Goal: Task Accomplishment & Management: Manage account settings

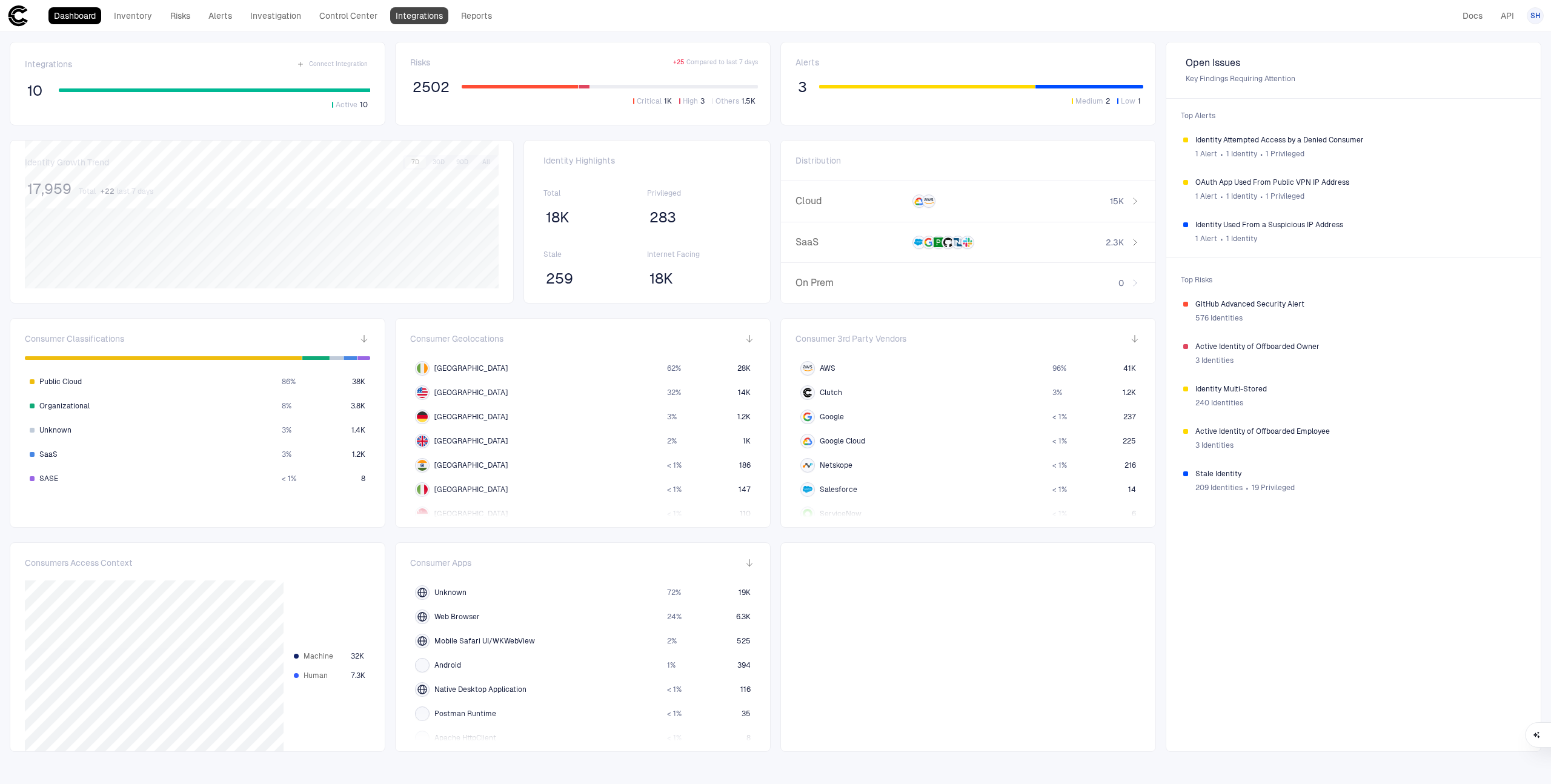
click at [404, 13] on link "Integrations" at bounding box center [419, 16] width 58 height 17
click at [424, 18] on link "Integrations" at bounding box center [419, 16] width 58 height 17
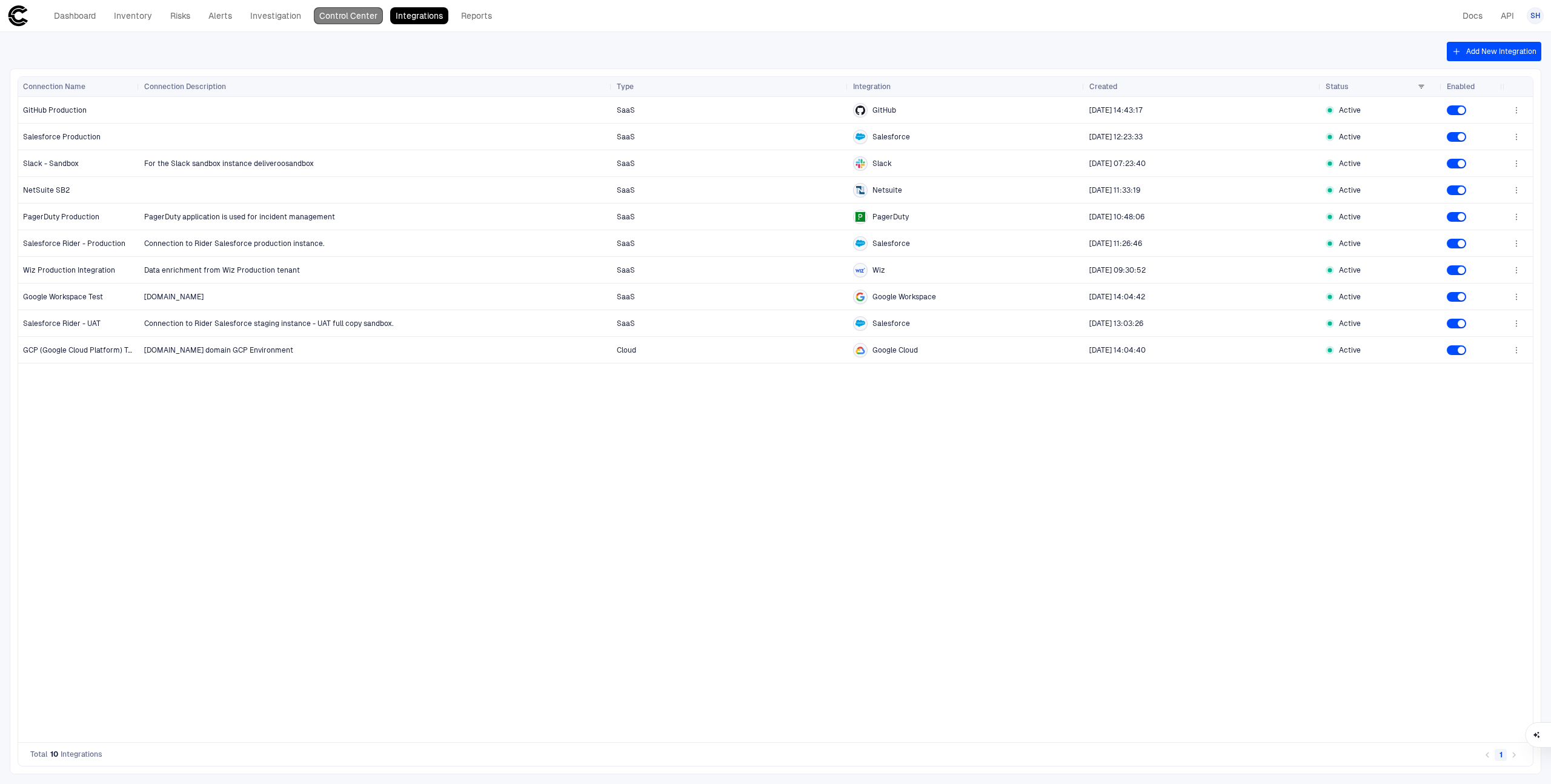
click at [363, 16] on link "Control Center" at bounding box center [348, 16] width 69 height 17
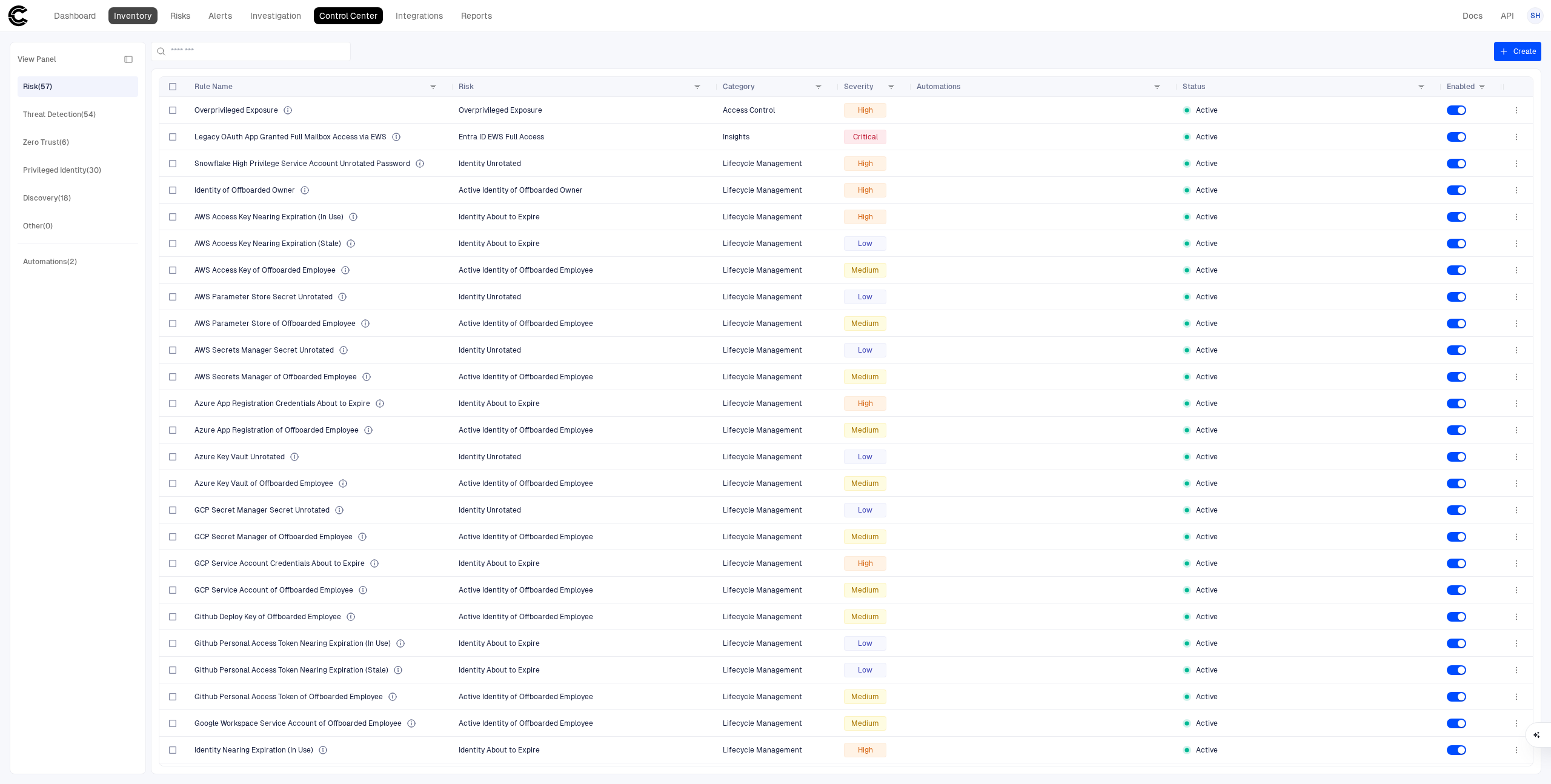
click at [139, 17] on link "Inventory" at bounding box center [133, 16] width 49 height 17
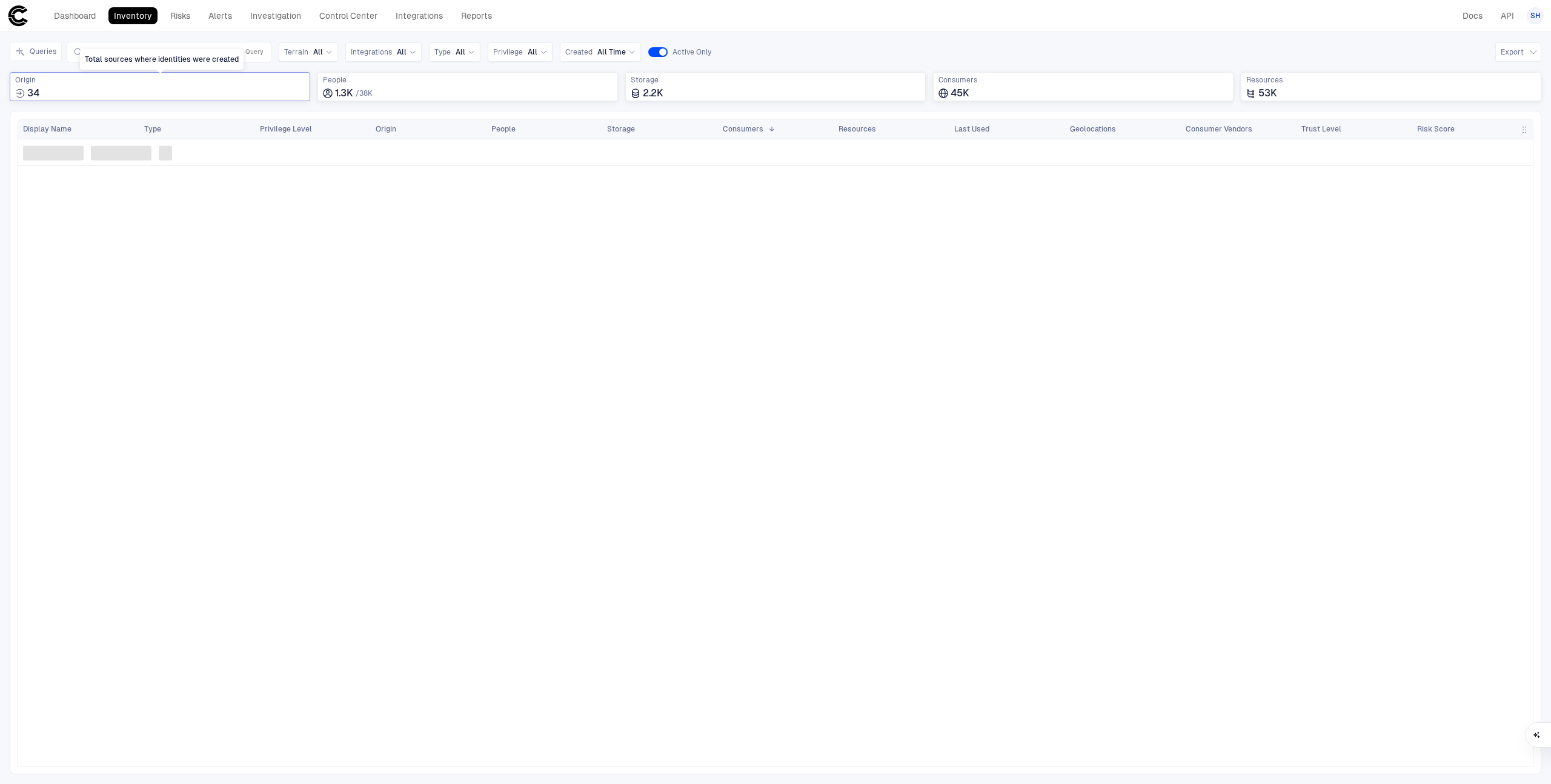
click at [138, 89] on div "34" at bounding box center [160, 93] width 289 height 12
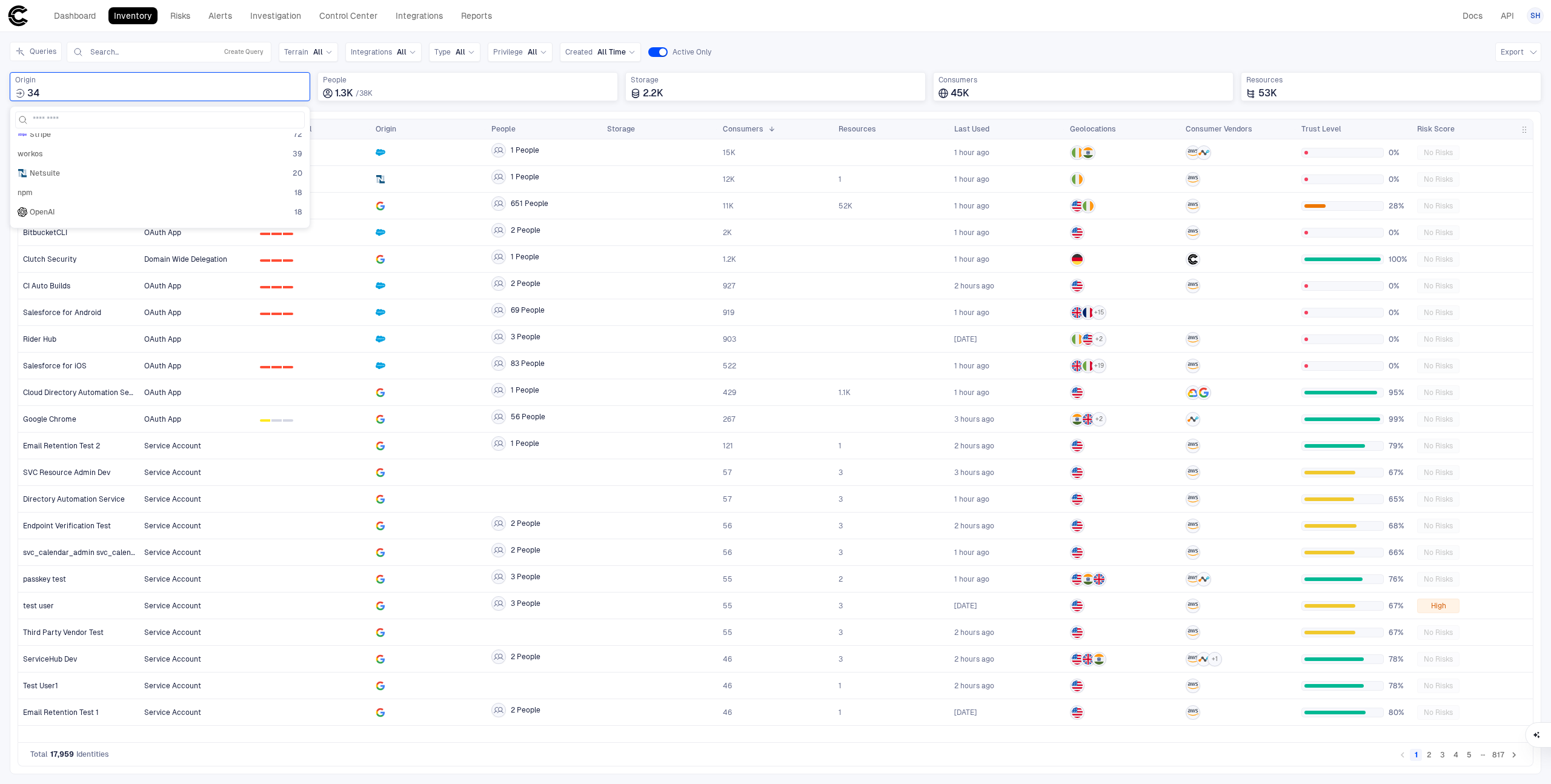
scroll to position [126, 0]
click at [114, 177] on div "Netsuite 20" at bounding box center [160, 172] width 285 height 10
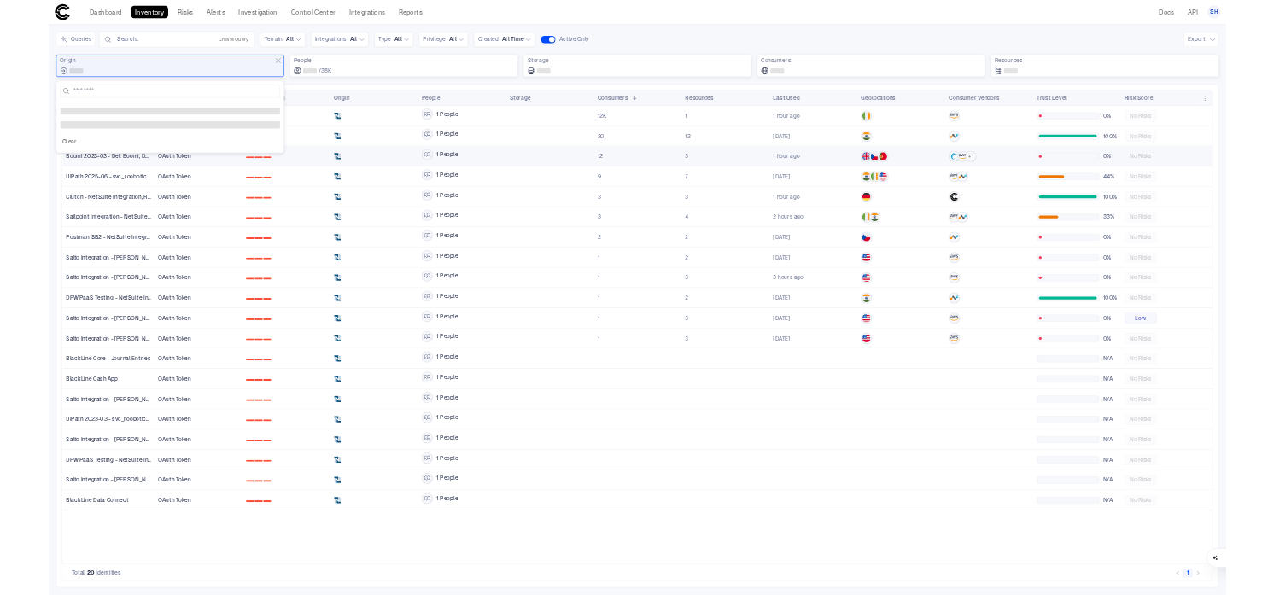
scroll to position [0, 0]
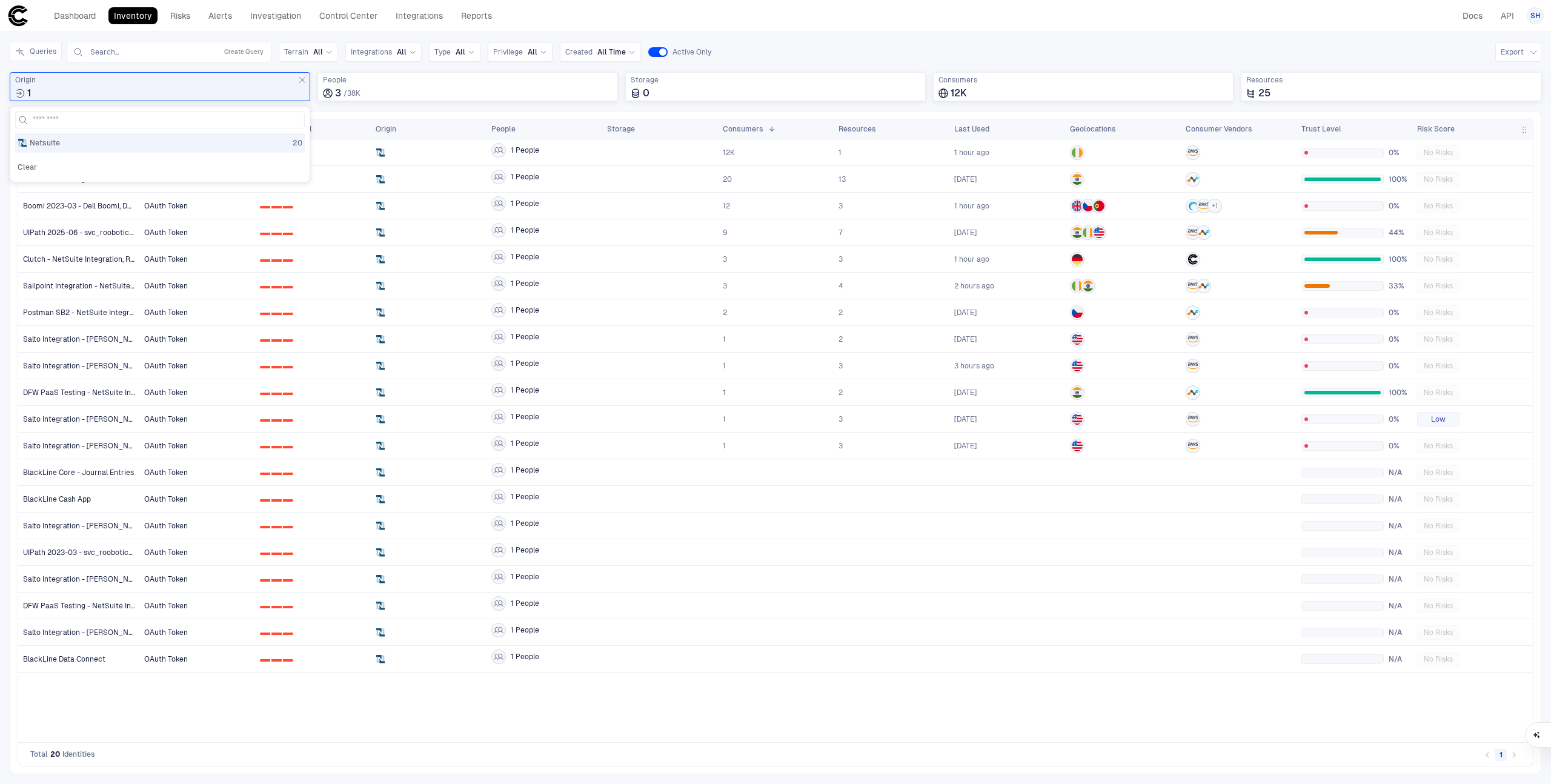
click at [963, 20] on div "Dashboard Inventory Risks Alerts Investigation Control Center Integrations Repo…" at bounding box center [776, 16] width 1537 height 22
click at [228, 18] on link "Alerts" at bounding box center [220, 16] width 35 height 17
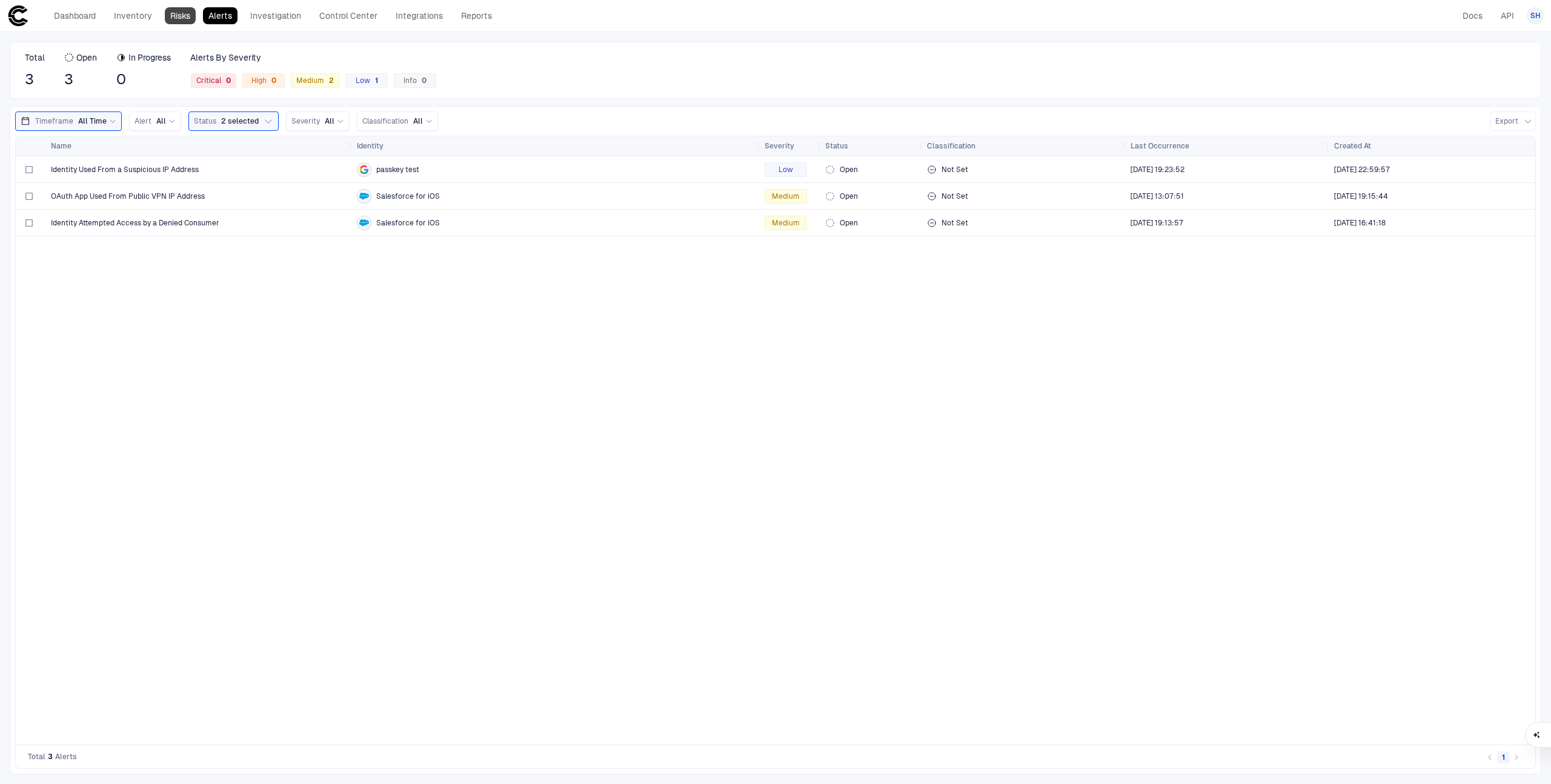
click at [175, 17] on link "Risks" at bounding box center [180, 16] width 31 height 17
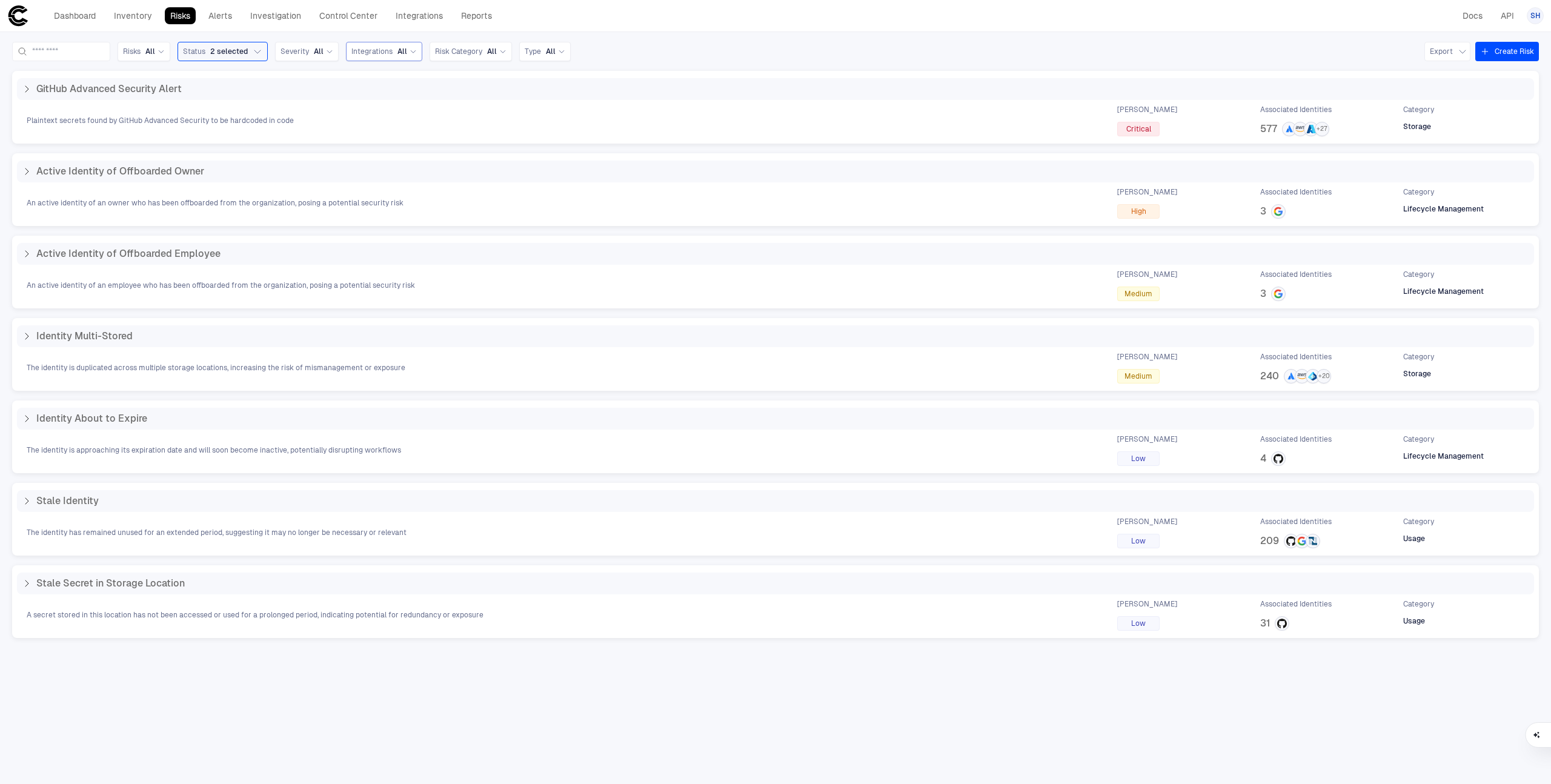
click at [407, 52] on span "All" at bounding box center [402, 52] width 10 height 10
click at [424, 235] on span "Netsuite" at bounding box center [421, 240] width 100 height 10
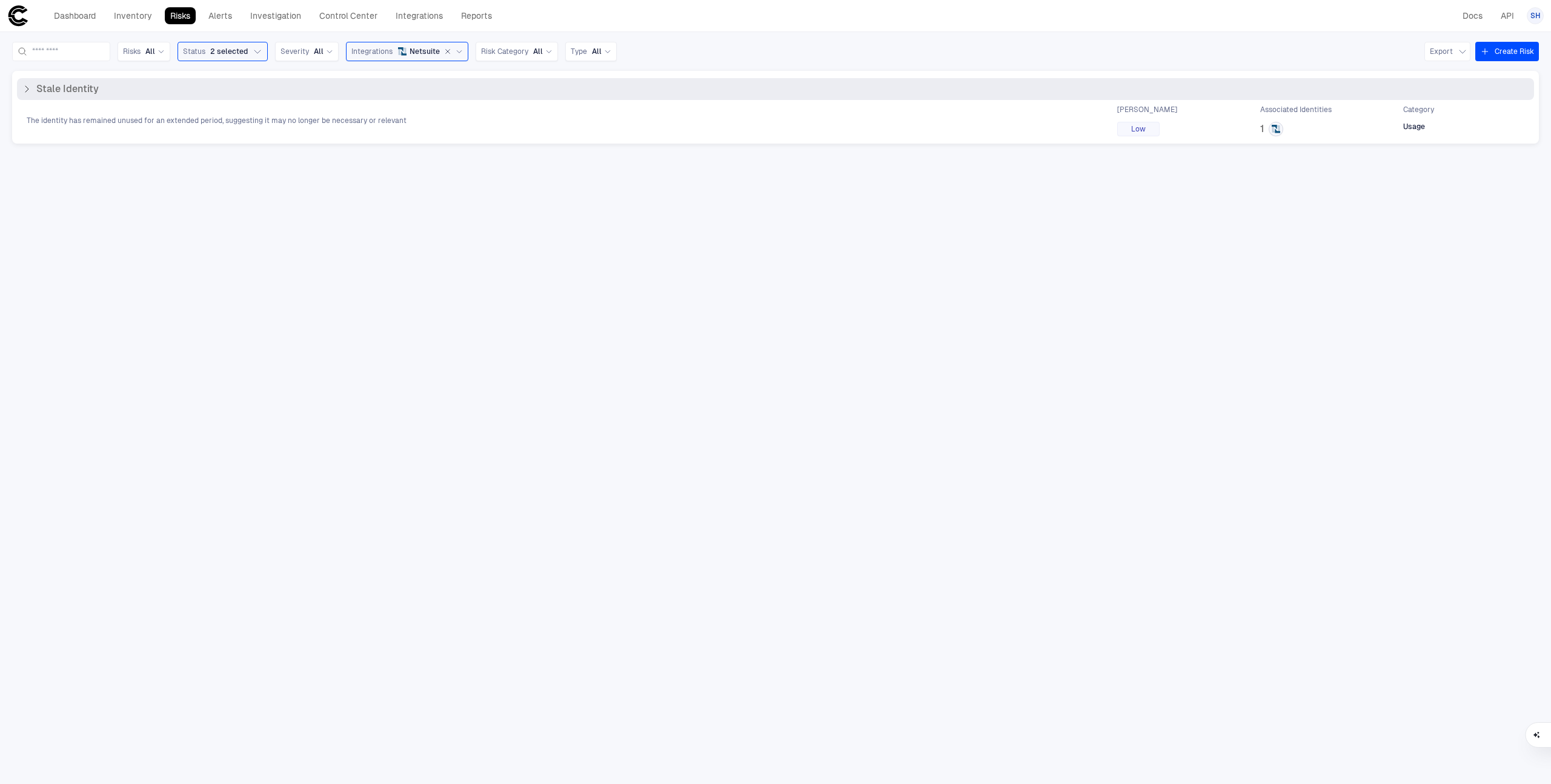
click at [178, 131] on div "The identity has remained unused for an extended period, suggesting it may no l…" at bounding box center [776, 121] width 1518 height 31
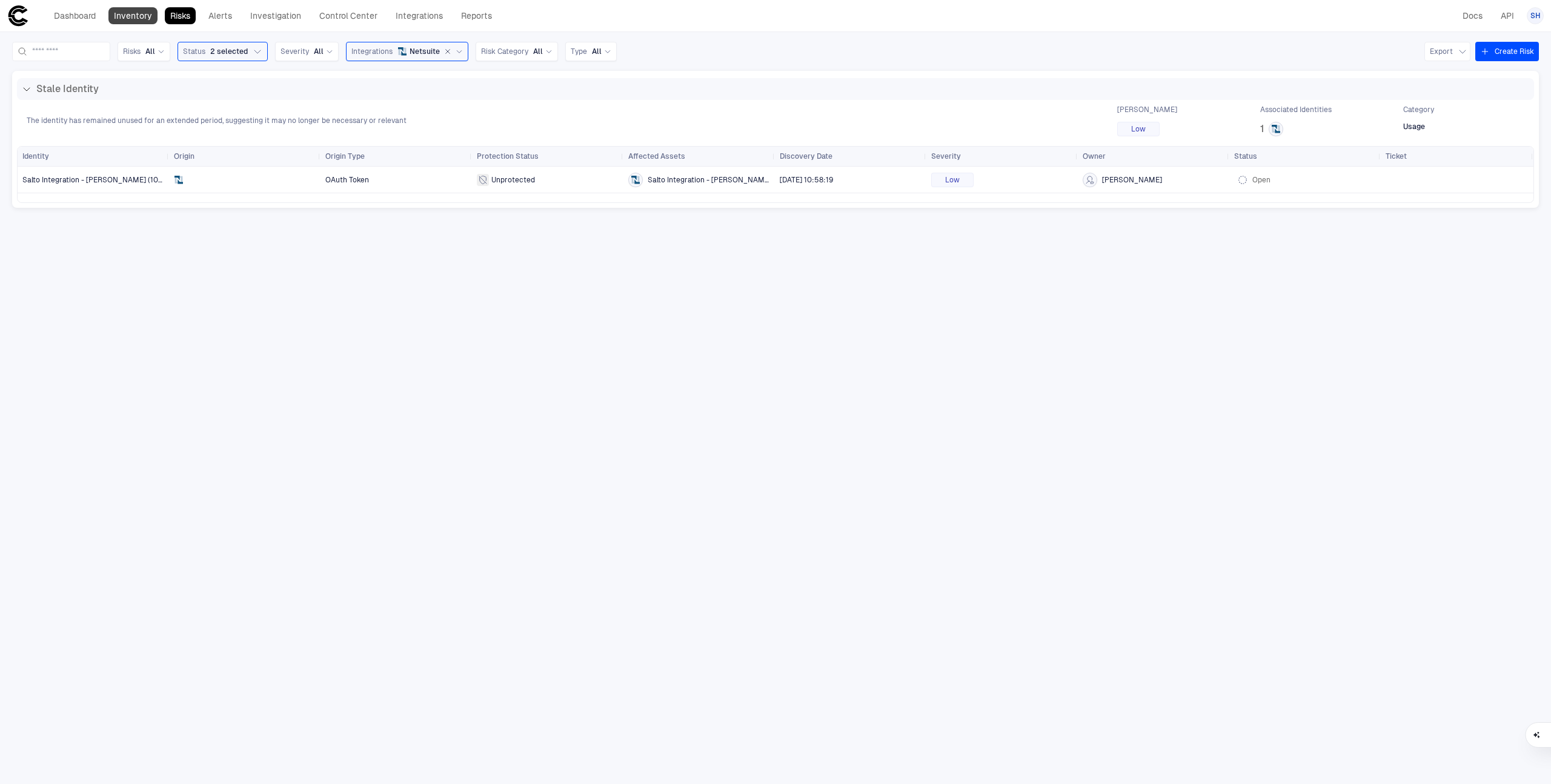
click at [120, 23] on link "Inventory" at bounding box center [133, 16] width 49 height 17
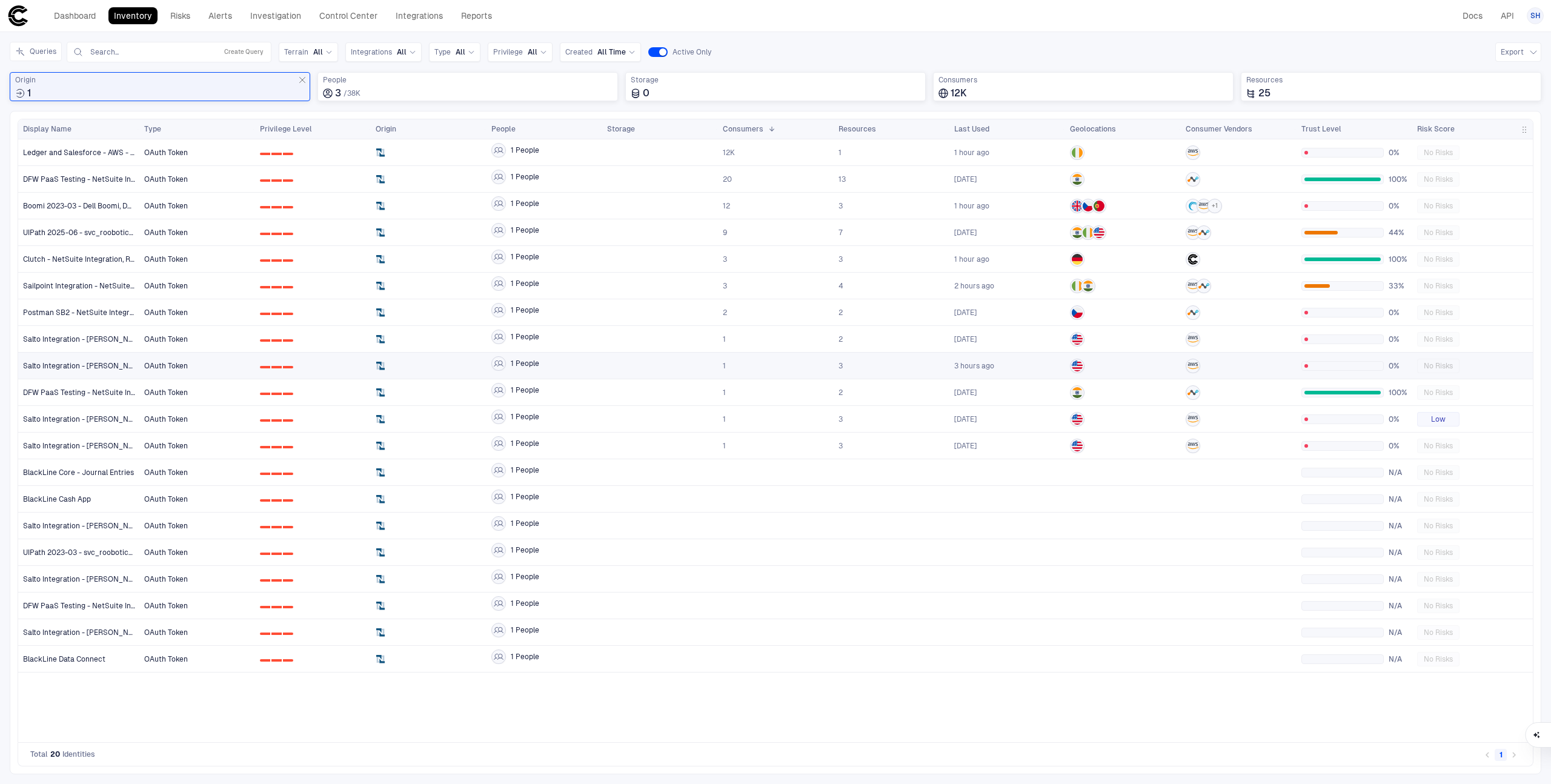
click at [287, 327] on span "0 1 2" at bounding box center [312, 339] width 106 height 24
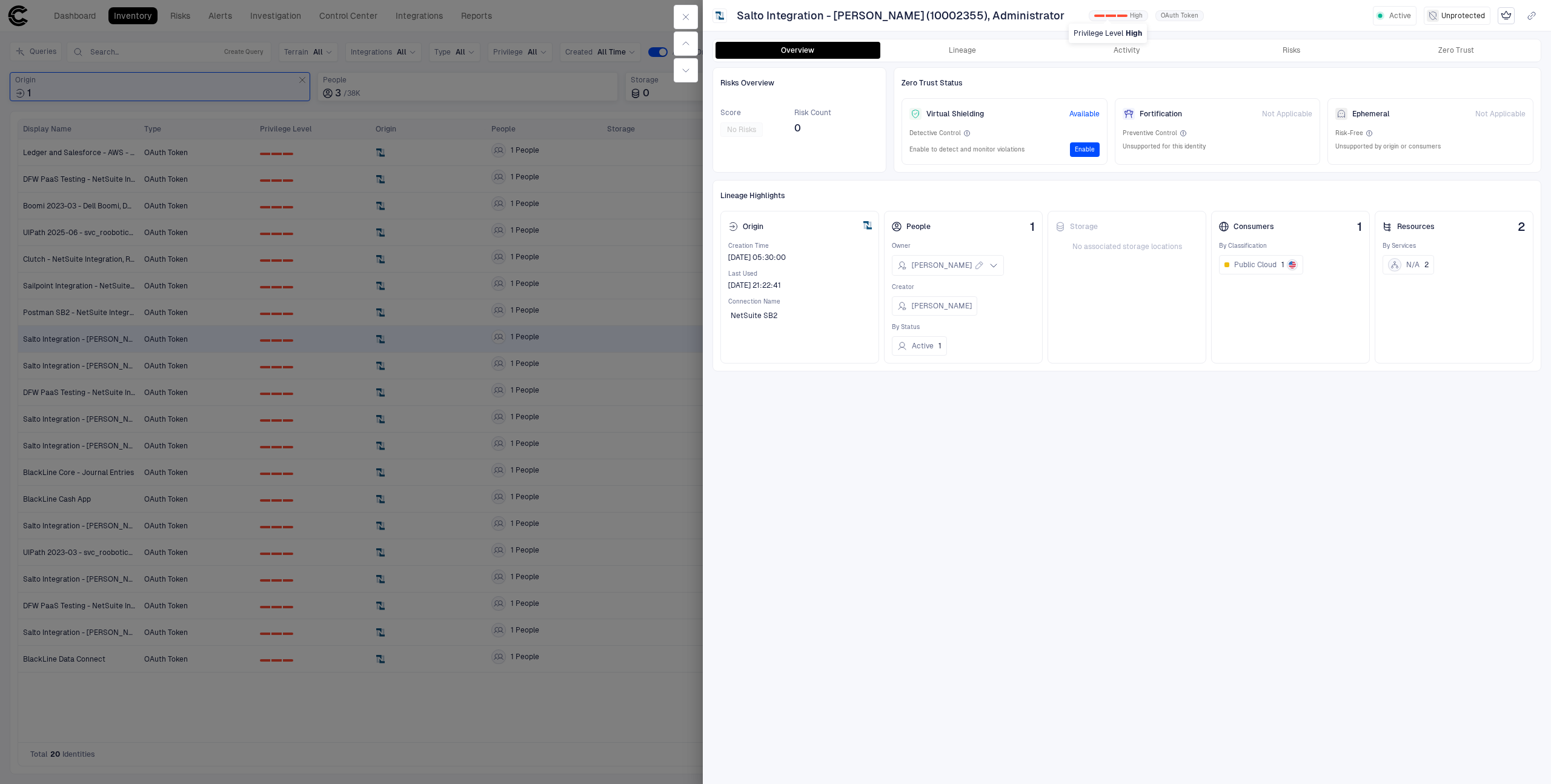
click at [1106, 16] on div "1" at bounding box center [1111, 15] width 11 height 2
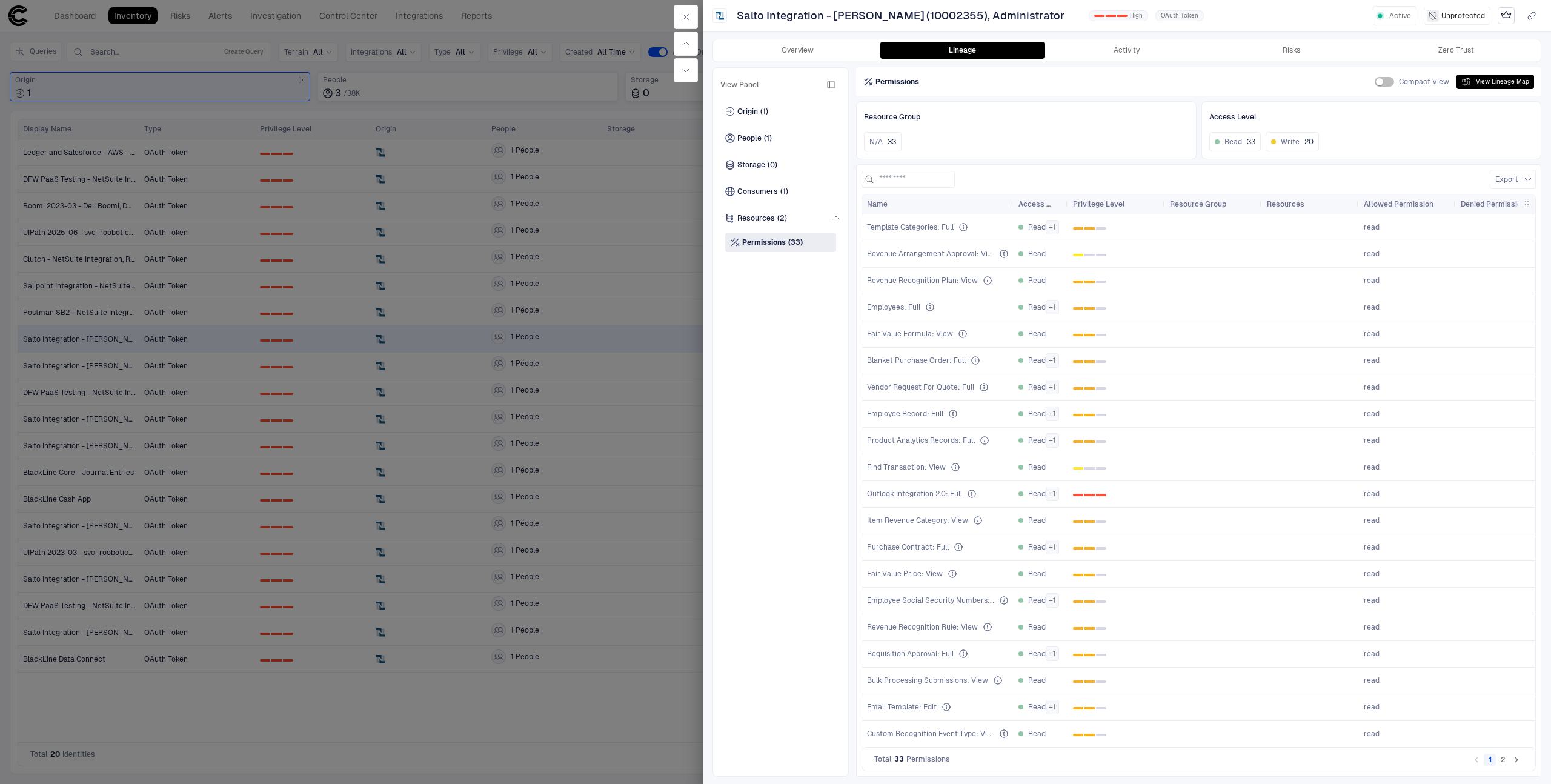
click at [599, 223] on div at bounding box center [776, 392] width 1551 height 784
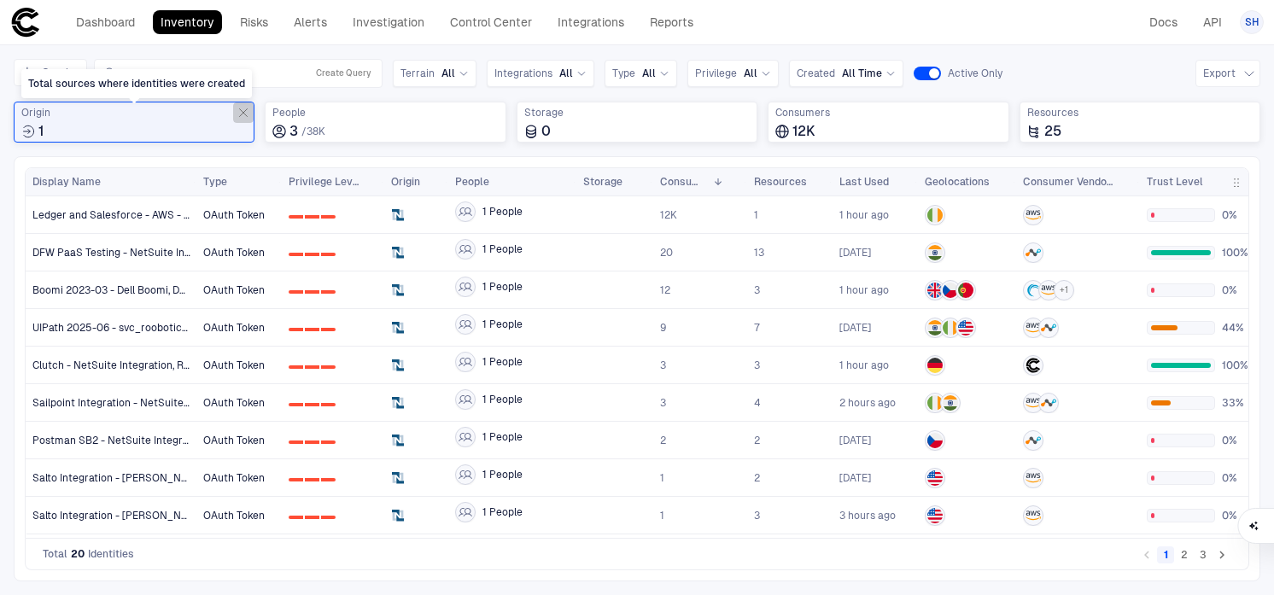
click at [246, 109] on icon "Total sources where identities were created" at bounding box center [244, 113] width 8 height 8
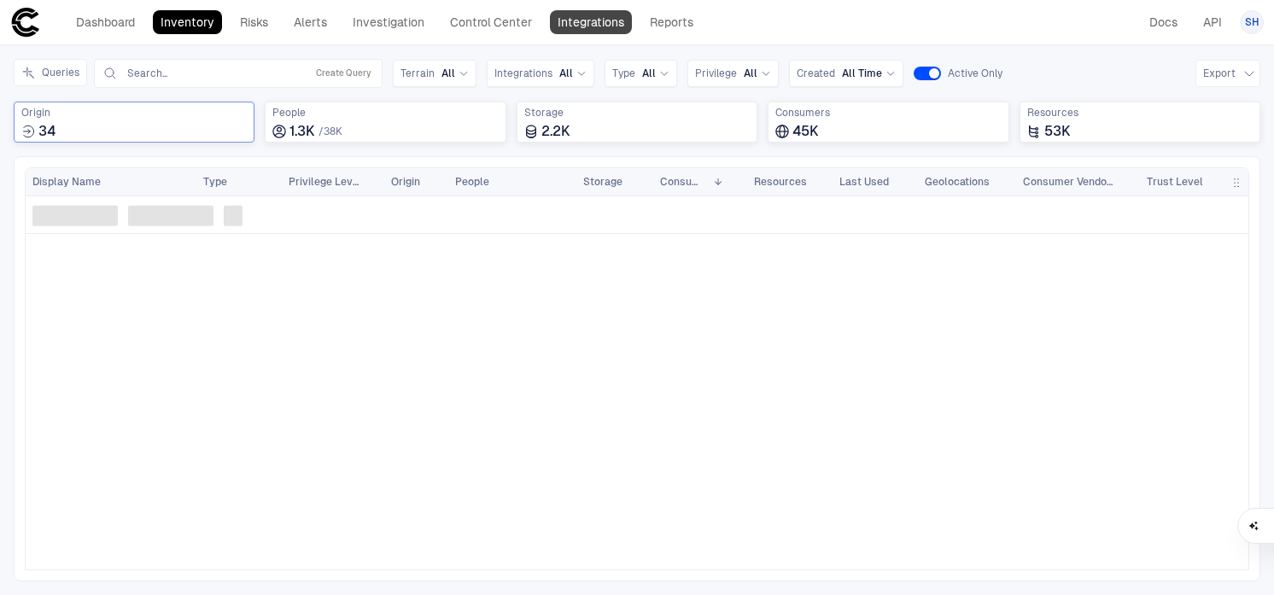
click at [601, 25] on link "Integrations" at bounding box center [591, 22] width 82 height 24
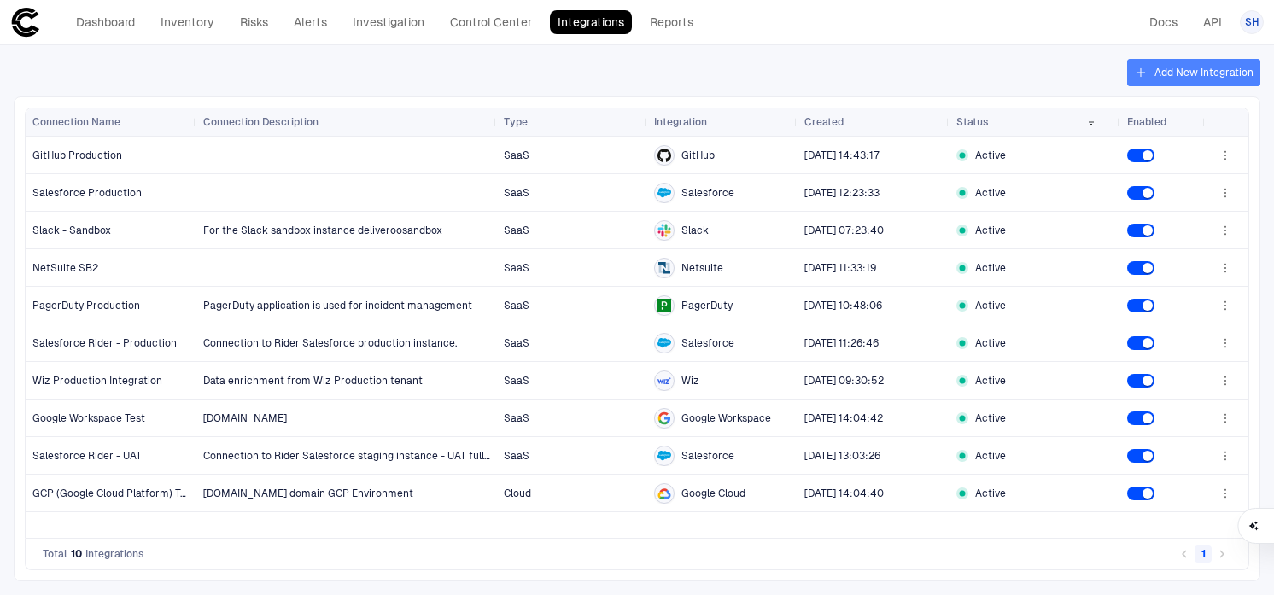
click at [1155, 75] on button "Add New Integration" at bounding box center [1193, 72] width 133 height 27
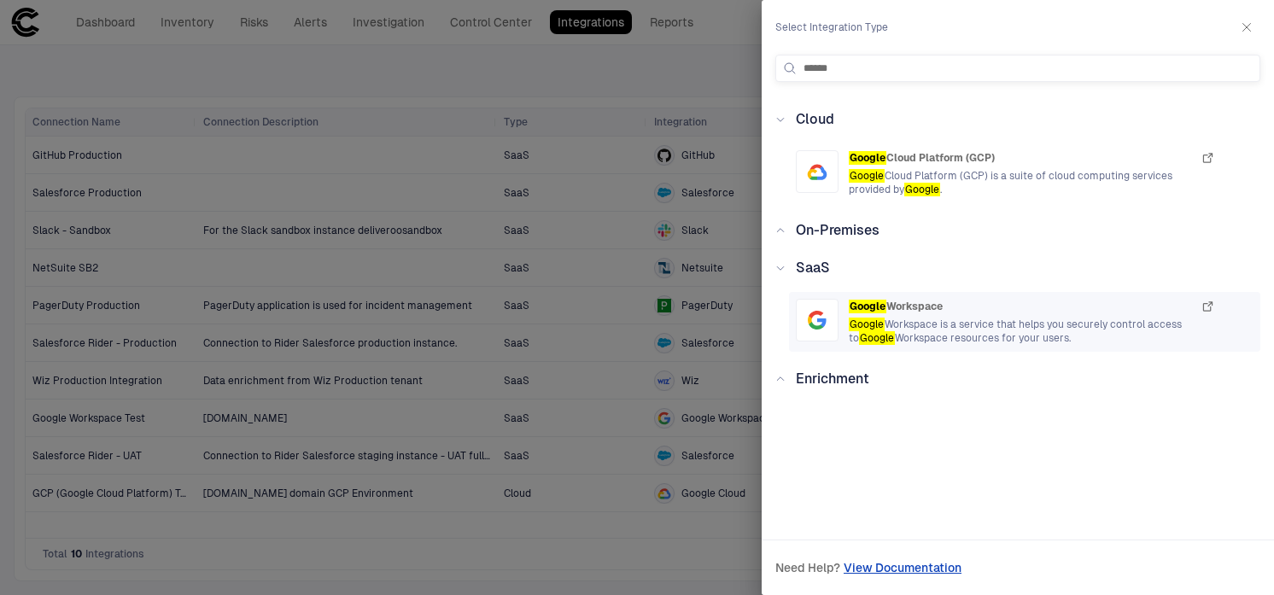
type input "******"
click at [974, 328] on span "Google Workspace is a service that helps you securely control access to Google …" at bounding box center [1032, 331] width 366 height 27
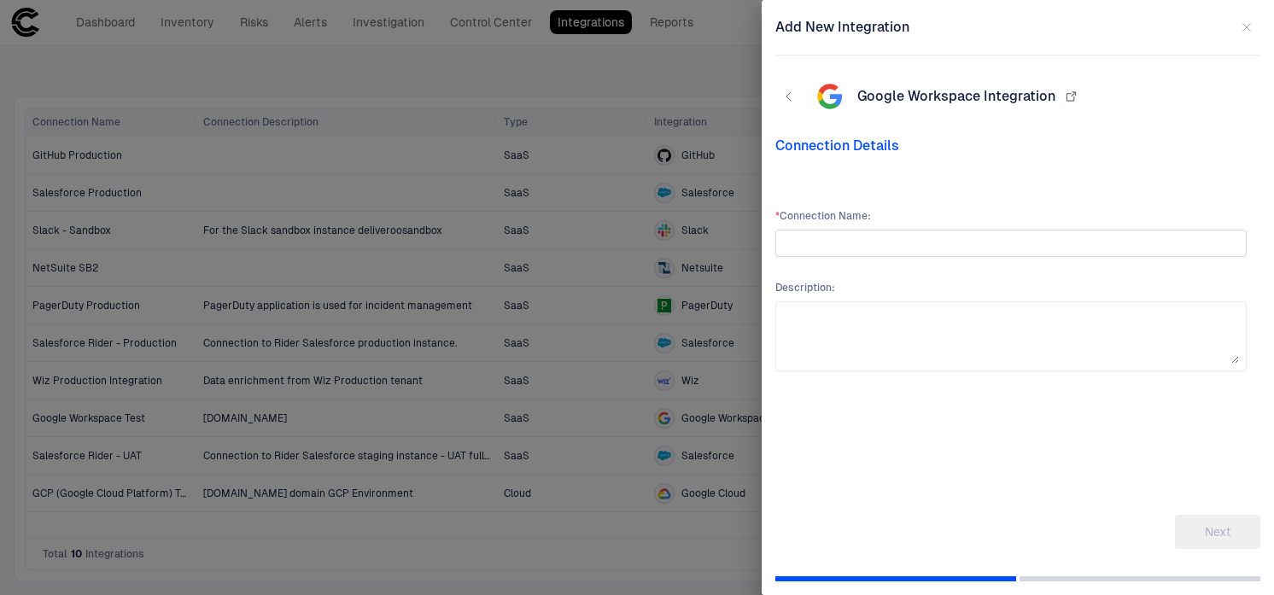
click at [851, 238] on input "text" at bounding box center [1011, 244] width 456 height 26
type input "**********"
click at [837, 234] on input "text" at bounding box center [1011, 244] width 456 height 26
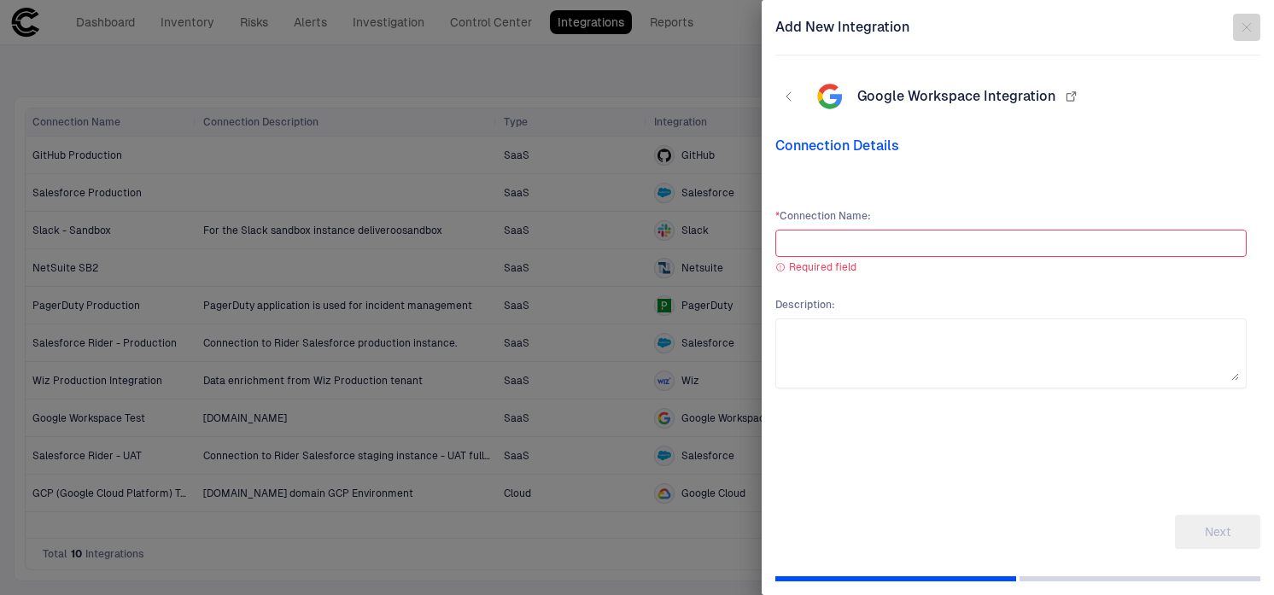
click at [1257, 25] on button "button" at bounding box center [1246, 27] width 27 height 27
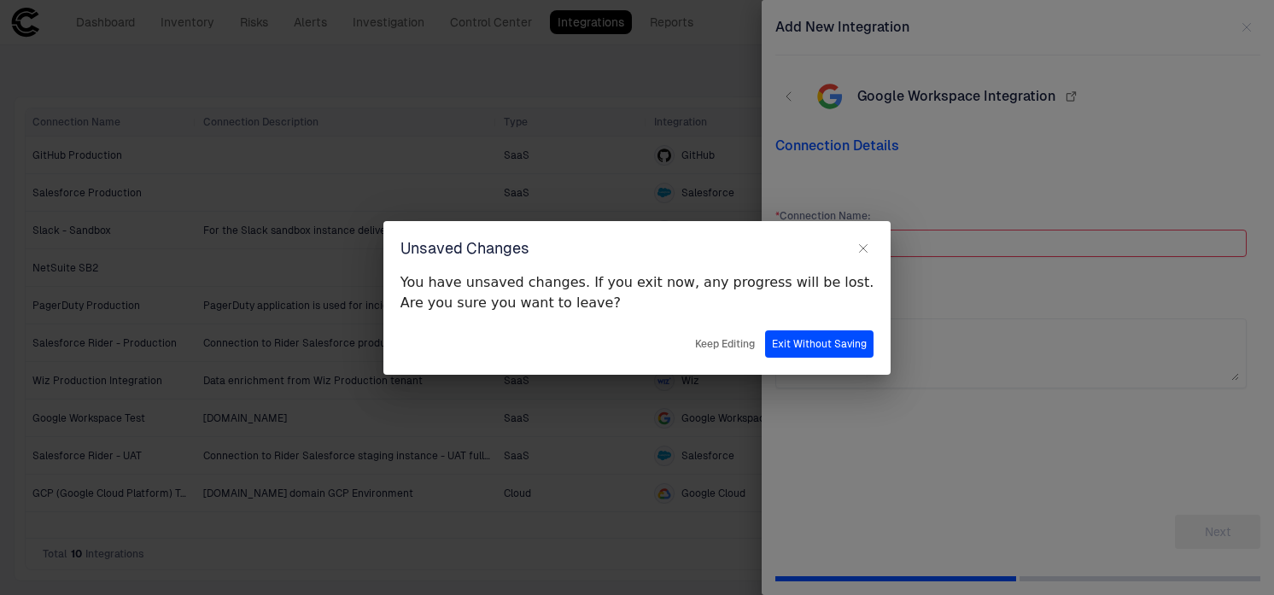
click at [775, 347] on button "Exit Without Saving" at bounding box center [819, 344] width 108 height 27
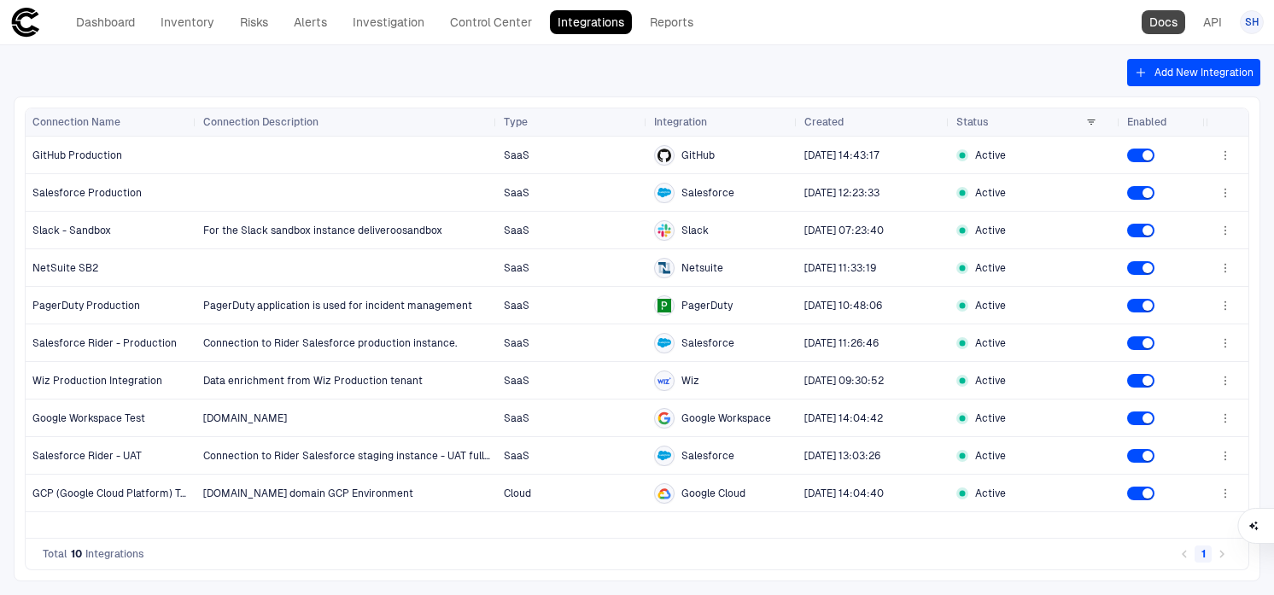
click at [1163, 22] on link "Docs" at bounding box center [1164, 22] width 44 height 24
click at [184, 27] on link "Inventory" at bounding box center [187, 22] width 69 height 24
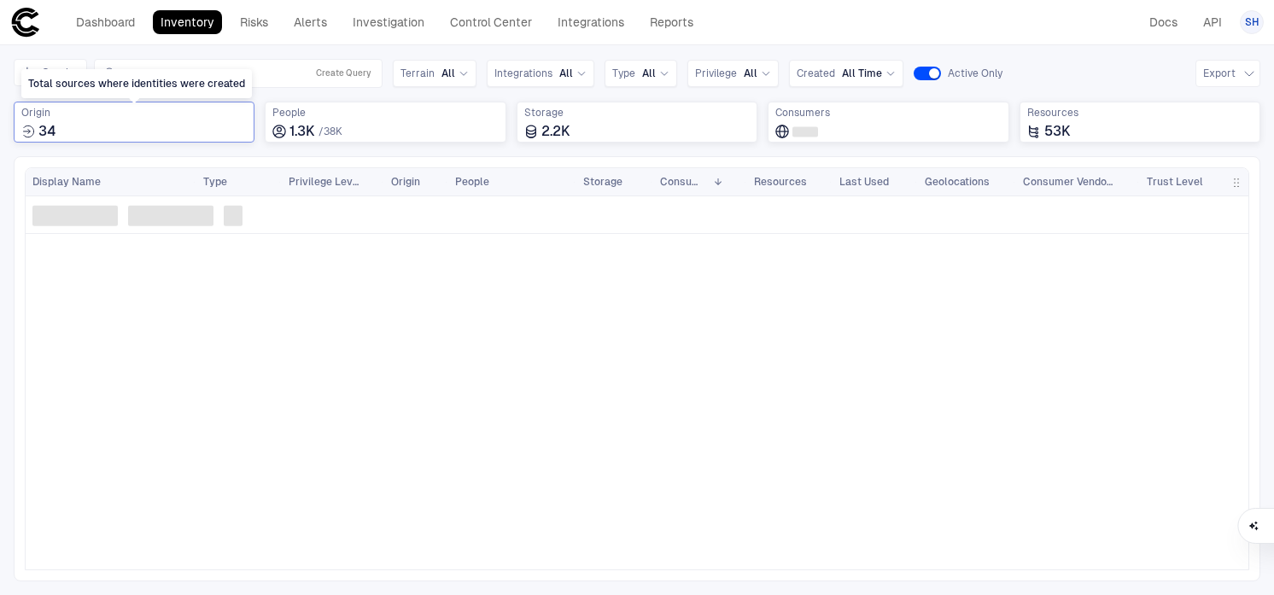
click at [216, 140] on div "Origin 34" at bounding box center [134, 122] width 241 height 41
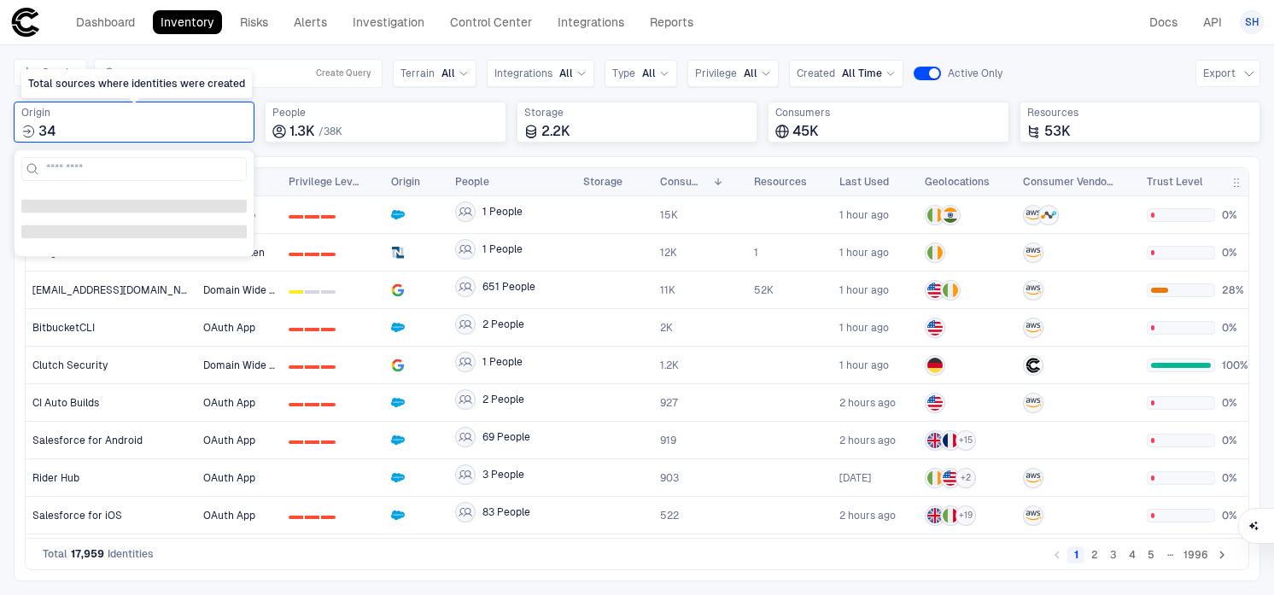
click at [202, 124] on div "34" at bounding box center [133, 131] width 225 height 17
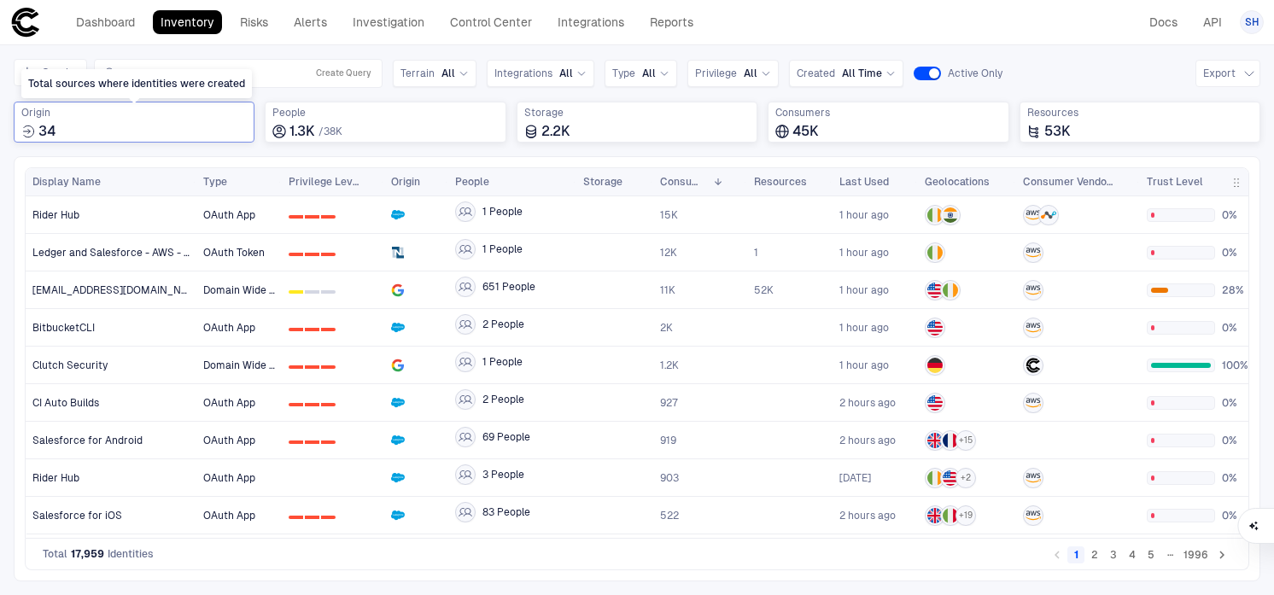
click at [202, 124] on div "34" at bounding box center [133, 131] width 225 height 17
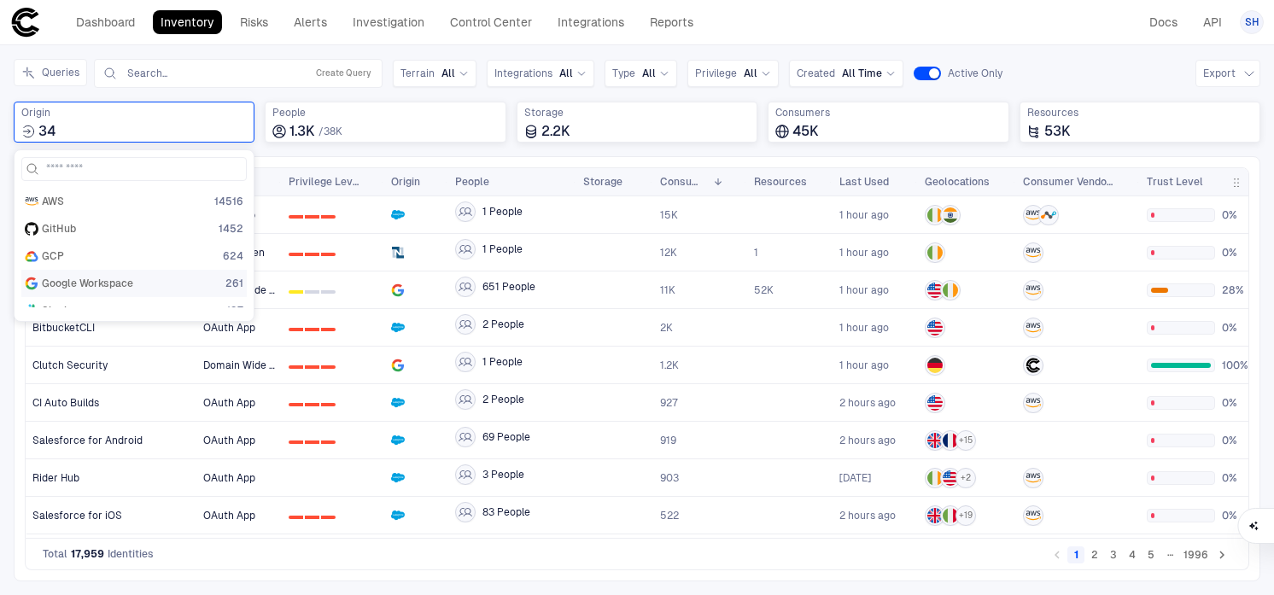
click at [144, 286] on div "Google Workspace 261" at bounding box center [134, 284] width 219 height 14
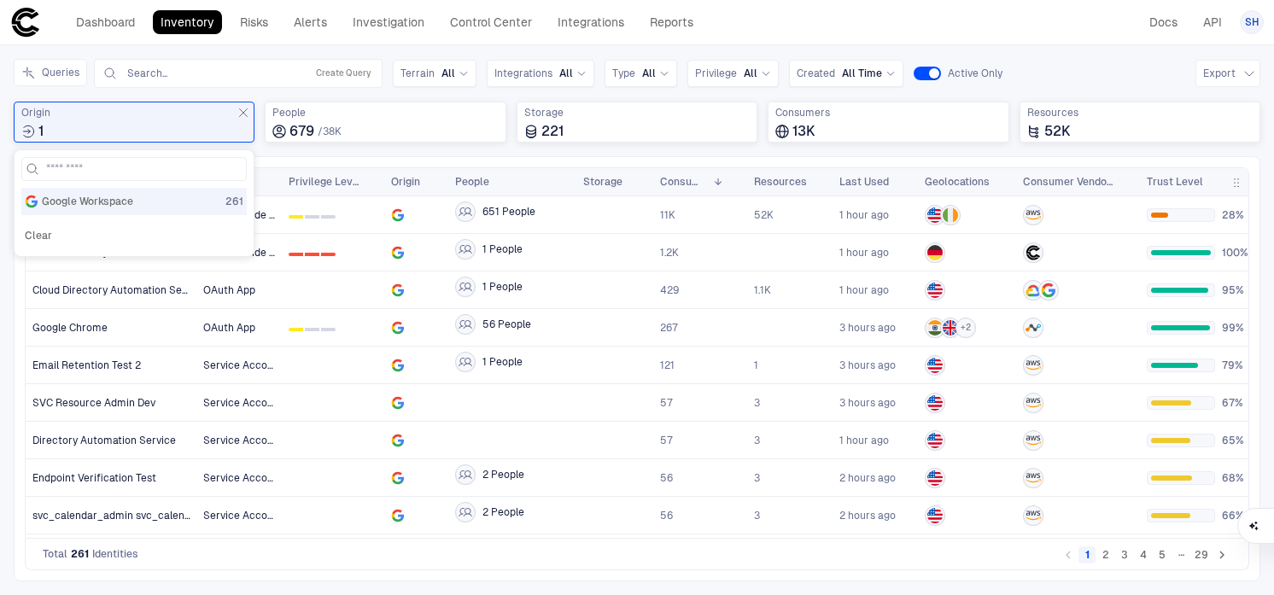
click at [1079, 56] on div "Inventory Navigator Discovery AD Service Accounts Access from Non-Org Addresses…" at bounding box center [637, 320] width 1274 height 550
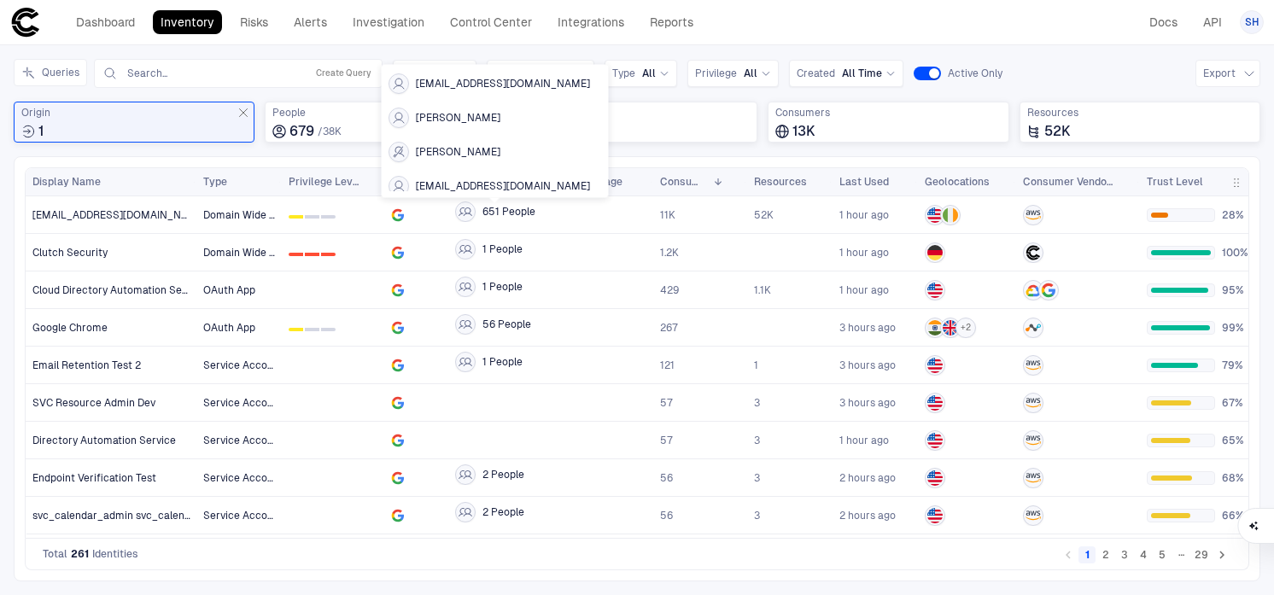
scroll to position [60, 0]
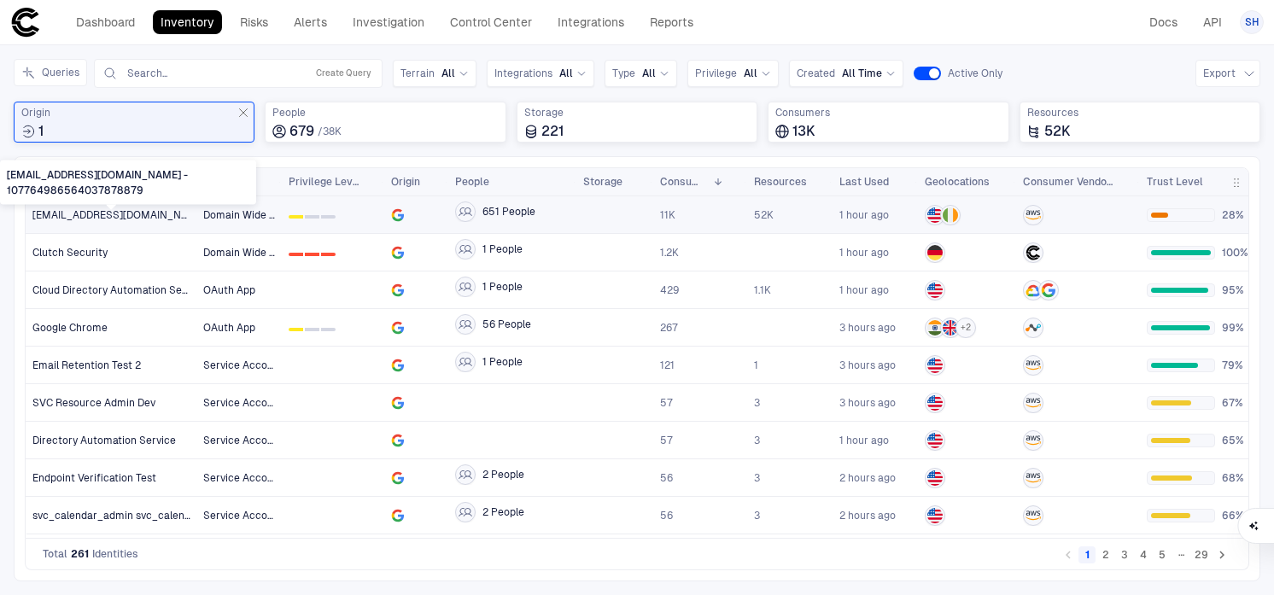
click at [161, 218] on span "service3@ai-3p-connector-681.iam.gserviceaccount.com - 107764986564037878879" at bounding box center [111, 215] width 158 height 14
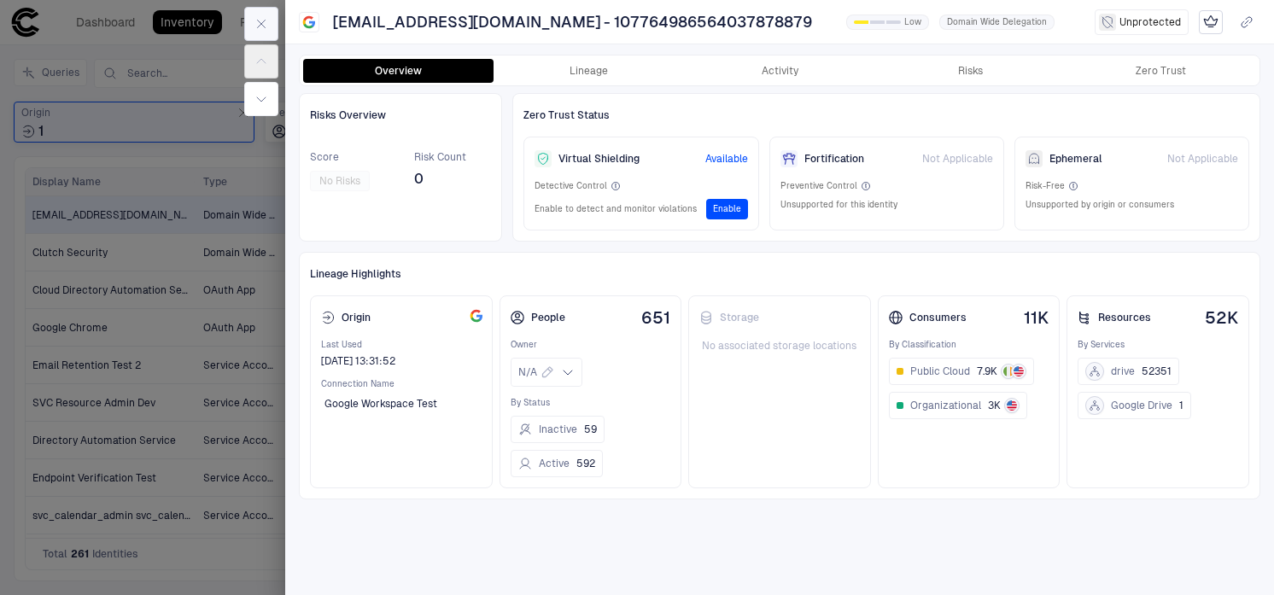
click at [252, 26] on button "button" at bounding box center [261, 24] width 34 height 34
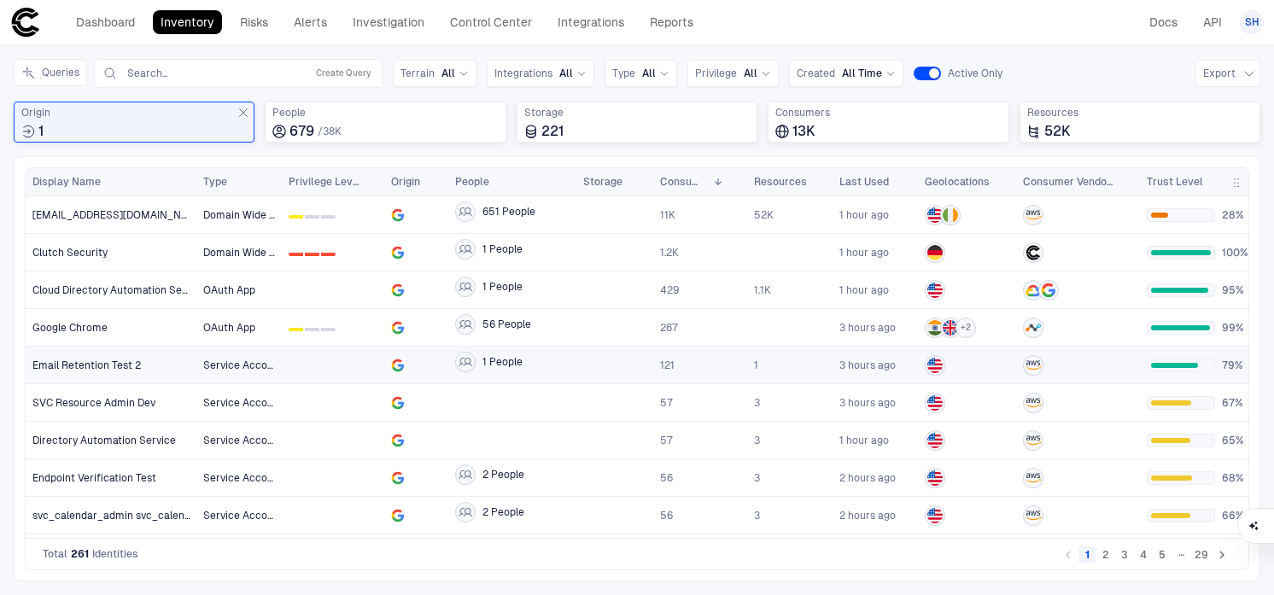
click at [1130, 366] on div at bounding box center [1078, 365] width 110 height 20
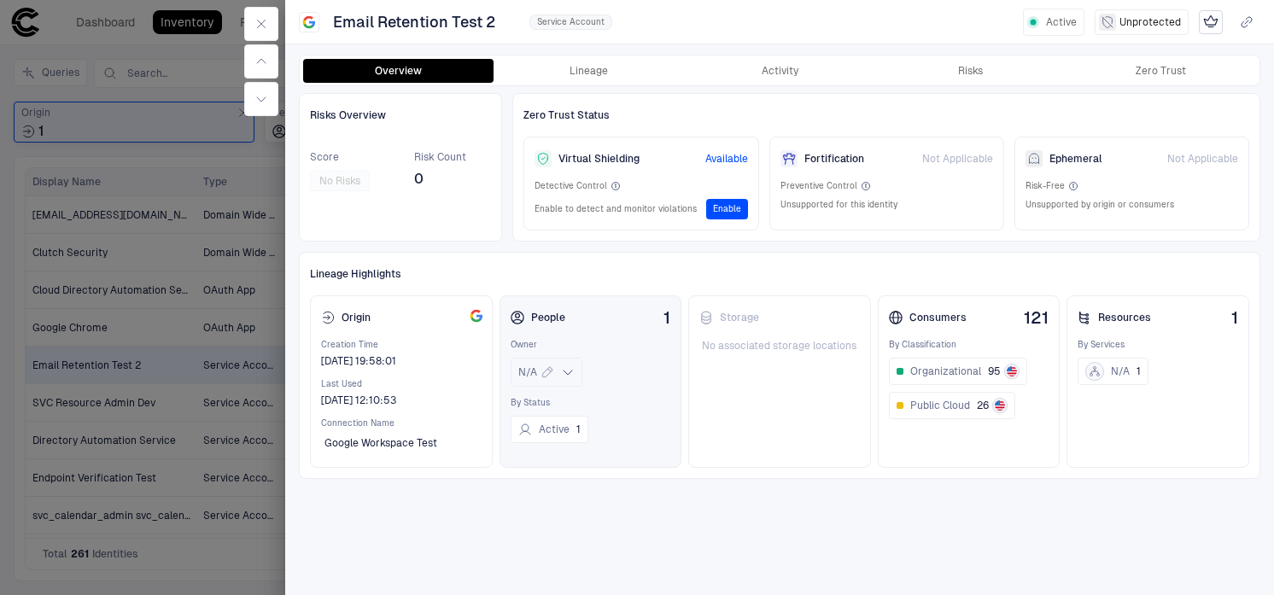
click at [574, 377] on icon at bounding box center [568, 373] width 14 height 14
click at [437, 549] on div "Risks Overview Score No Risks Risk Count 0 Zero Trust Status Virtual Shielding …" at bounding box center [780, 339] width 962 height 492
click at [593, 73] on button "Lineage" at bounding box center [589, 71] width 190 height 24
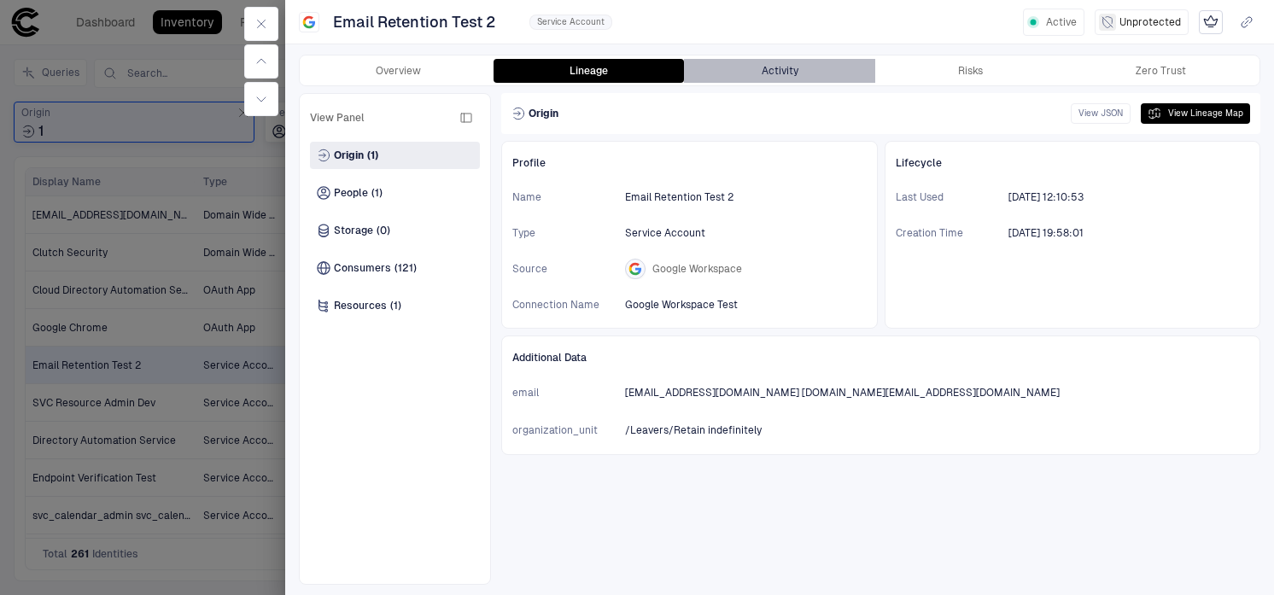
click at [841, 72] on button "Activity" at bounding box center [779, 71] width 190 height 24
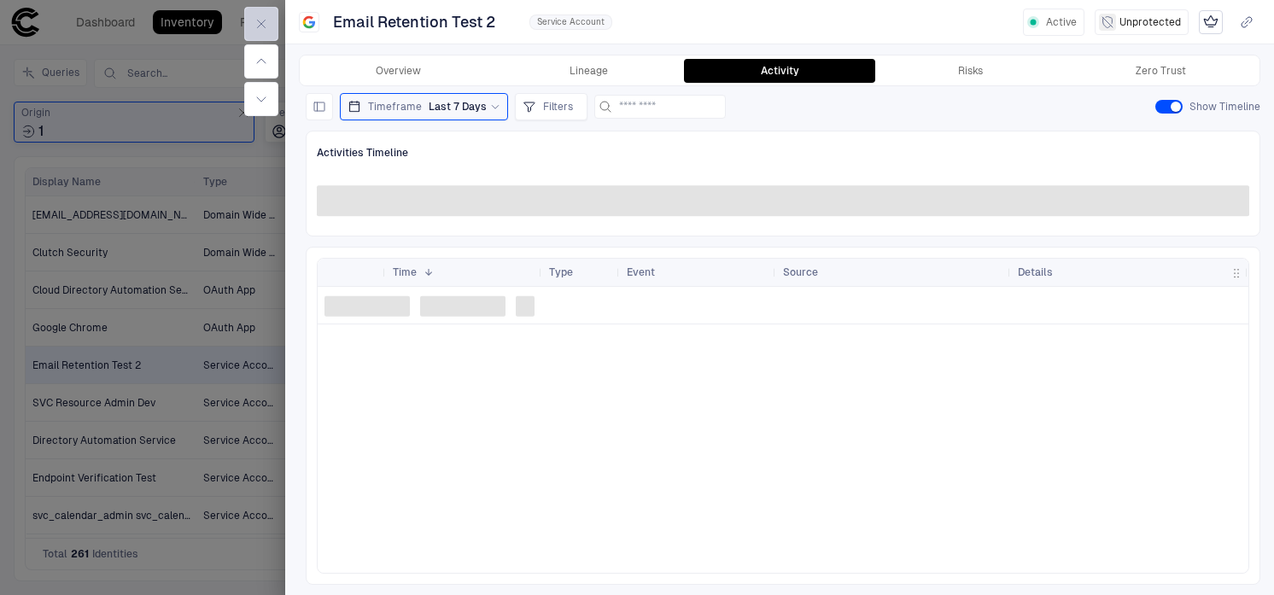
click at [253, 32] on button "button" at bounding box center [261, 24] width 34 height 34
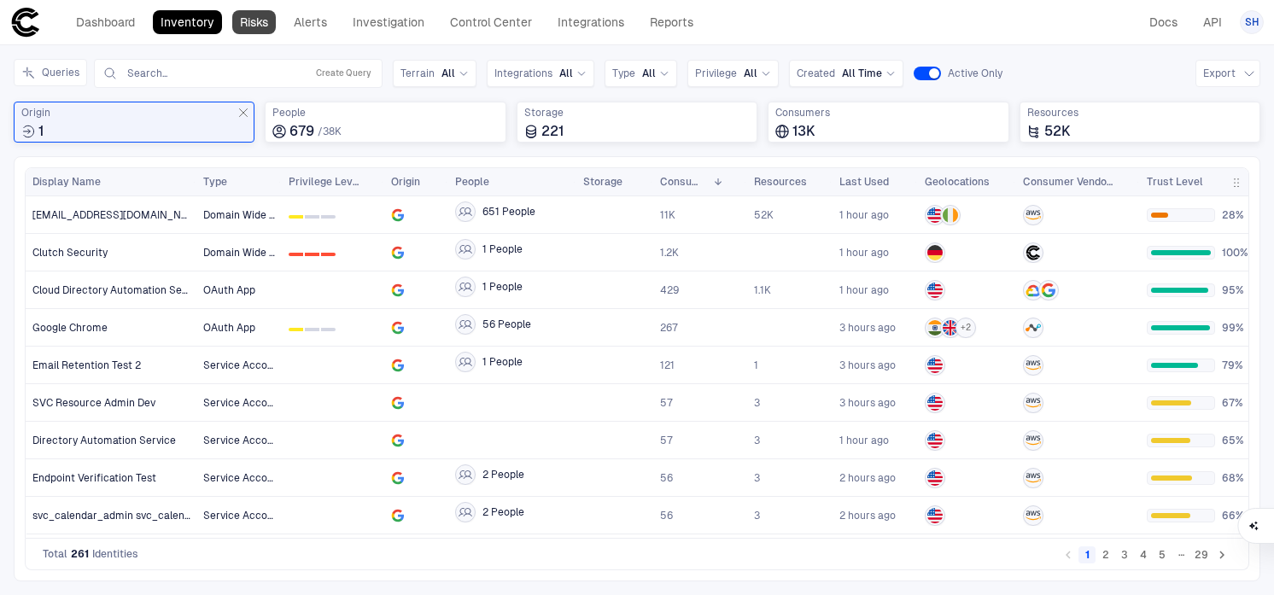
click at [266, 22] on link "Risks" at bounding box center [254, 22] width 44 height 24
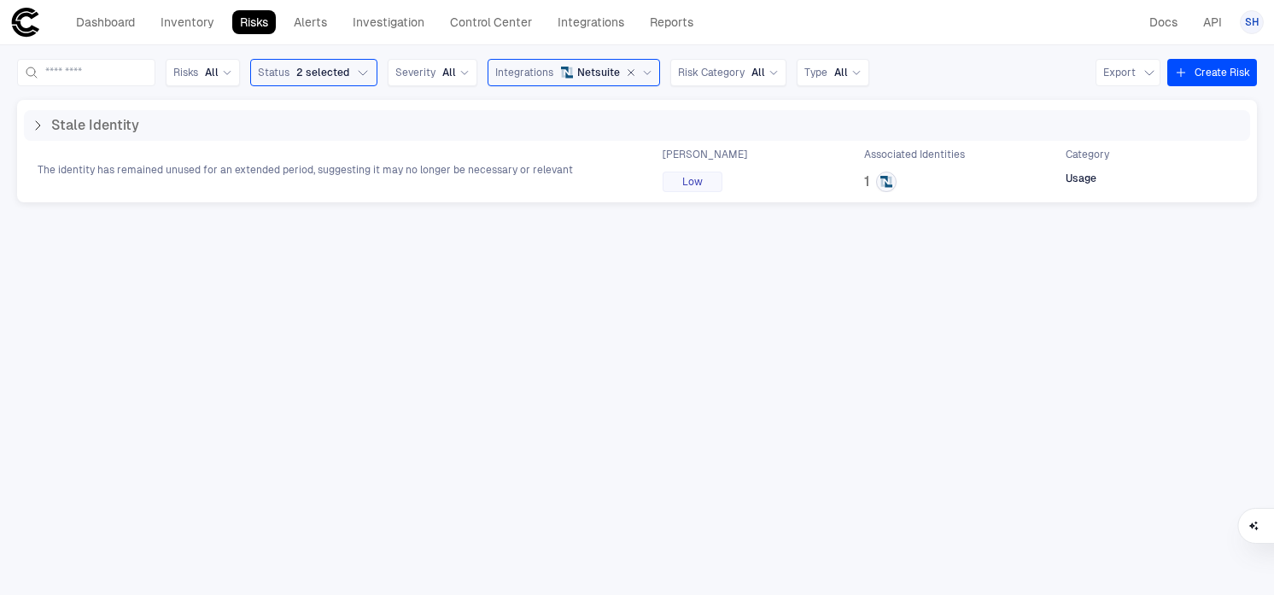
click at [620, 77] on span "Netsuite" at bounding box center [598, 73] width 43 height 14
click at [588, 278] on span "Google Workspace" at bounding box center [594, 273] width 141 height 14
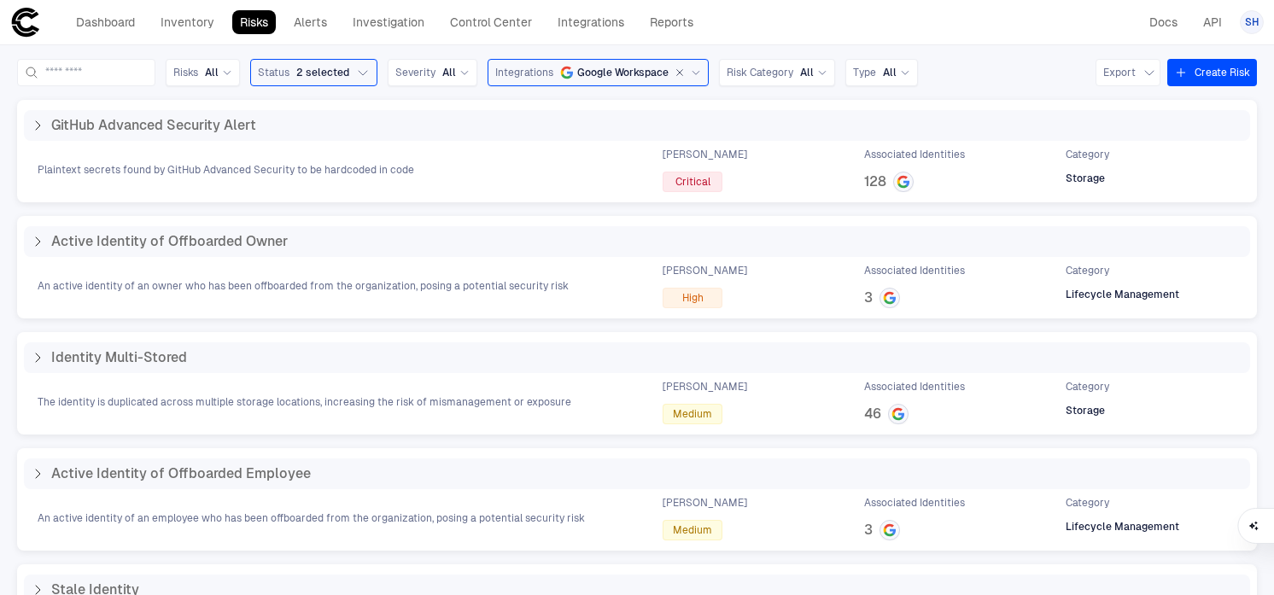
click at [685, 72] on icon "button" at bounding box center [680, 72] width 10 height 10
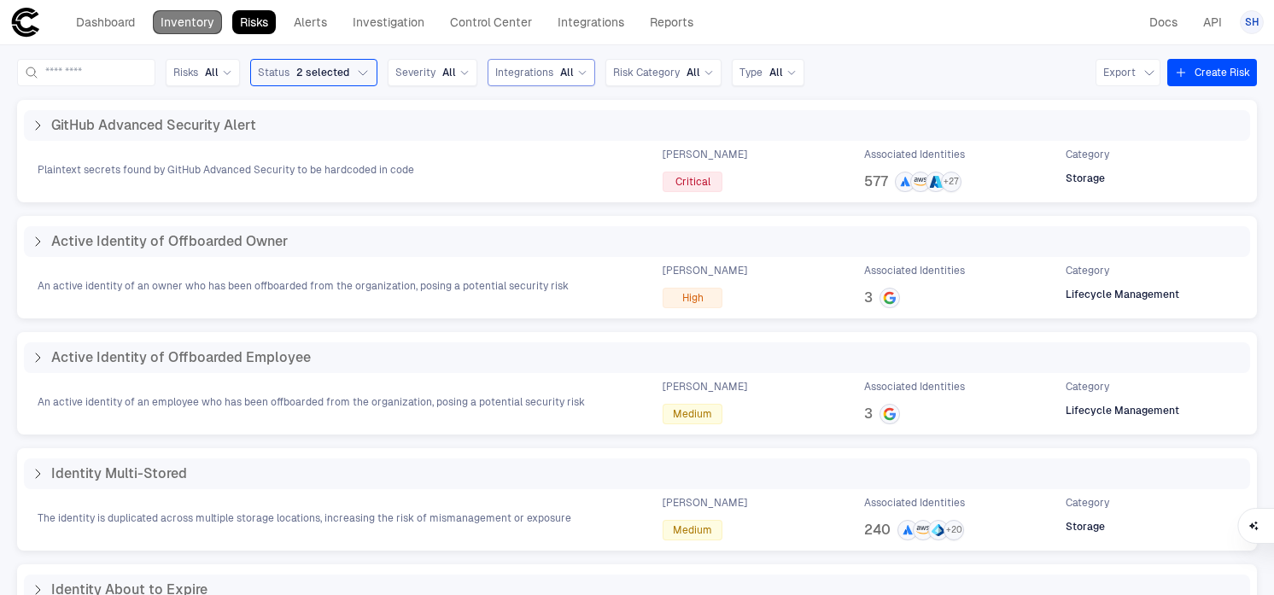
click at [197, 26] on link "Inventory" at bounding box center [187, 22] width 69 height 24
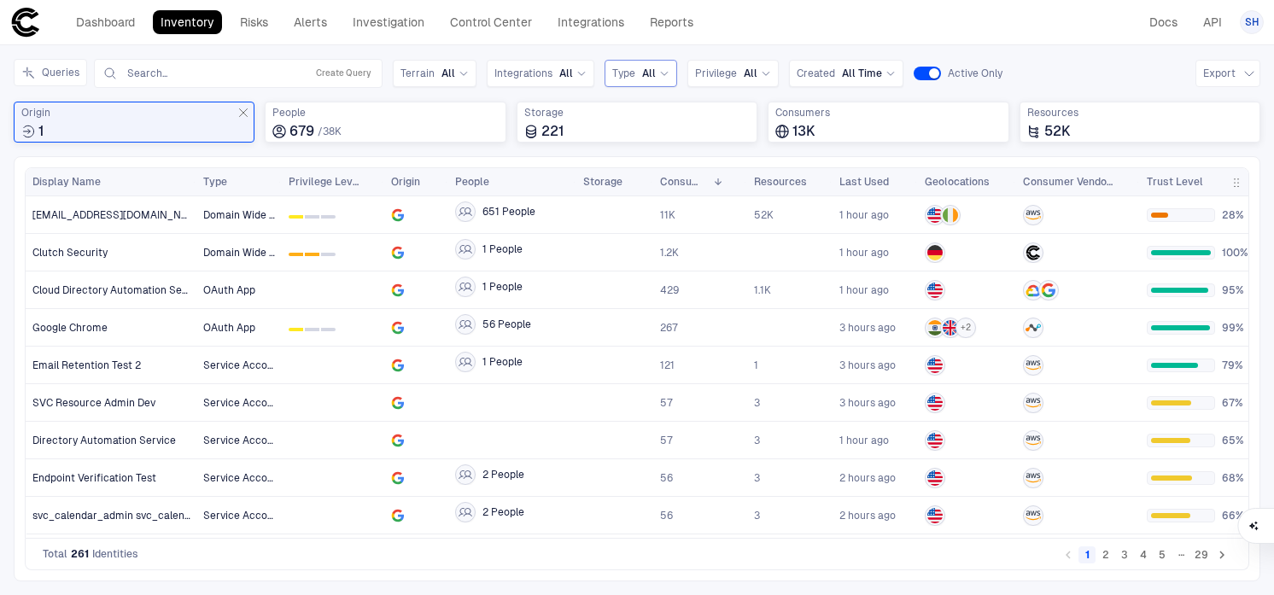
click at [629, 76] on span "Type" at bounding box center [623, 74] width 23 height 14
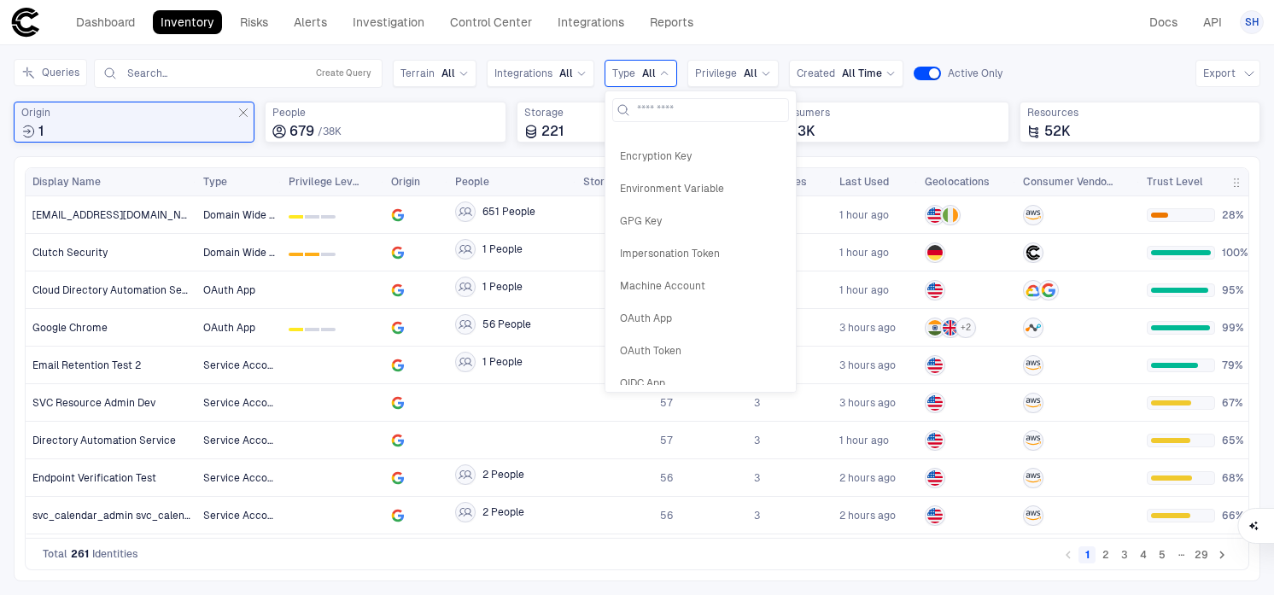
scroll to position [313, 0]
drag, startPoint x: 686, startPoint y: 341, endPoint x: 682, endPoint y: 328, distance: 13.3
click at [682, 328] on div "Access Key AI Agent API App API Gateway Key API Token App Registration Applicat…" at bounding box center [700, 257] width 177 height 256
click at [682, 328] on div "OAuth App" at bounding box center [700, 316] width 177 height 29
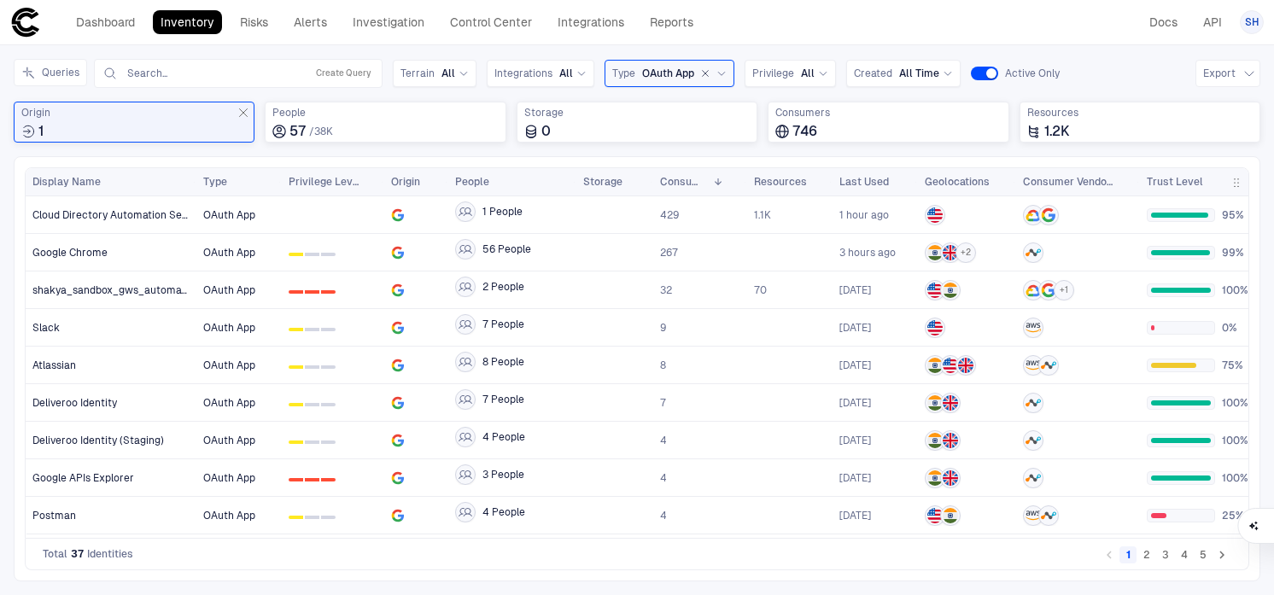
click at [703, 73] on icon "button" at bounding box center [705, 73] width 10 height 10
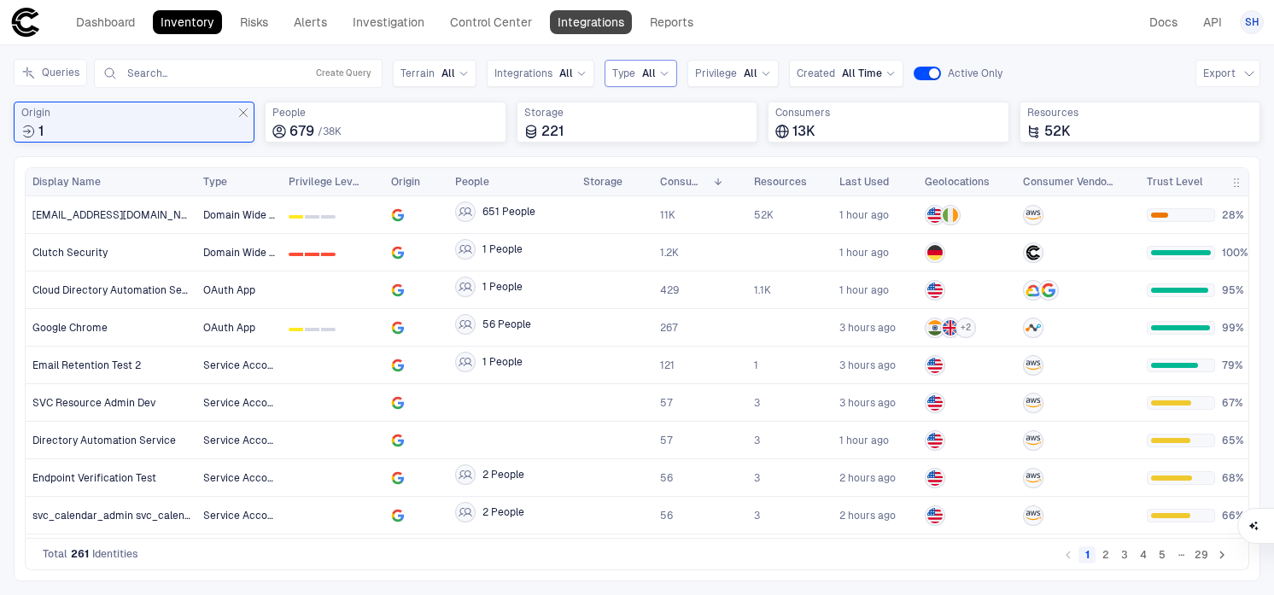
click at [565, 26] on link "Integrations" at bounding box center [591, 22] width 82 height 24
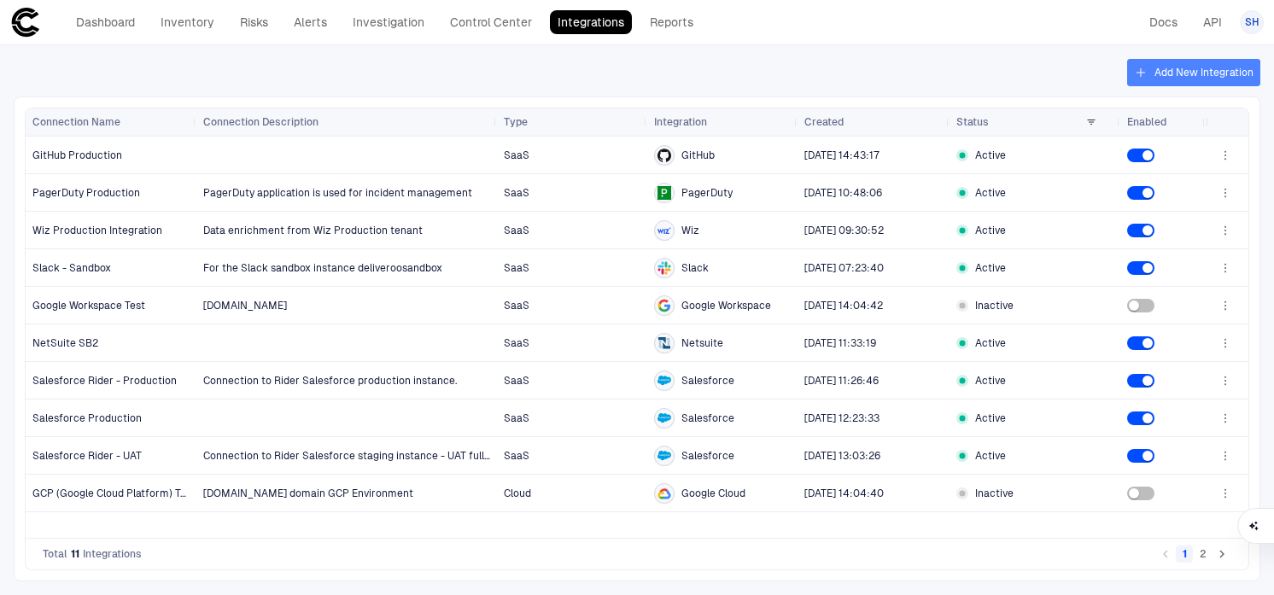
click at [1186, 81] on button "Add New Integration" at bounding box center [1193, 72] width 133 height 27
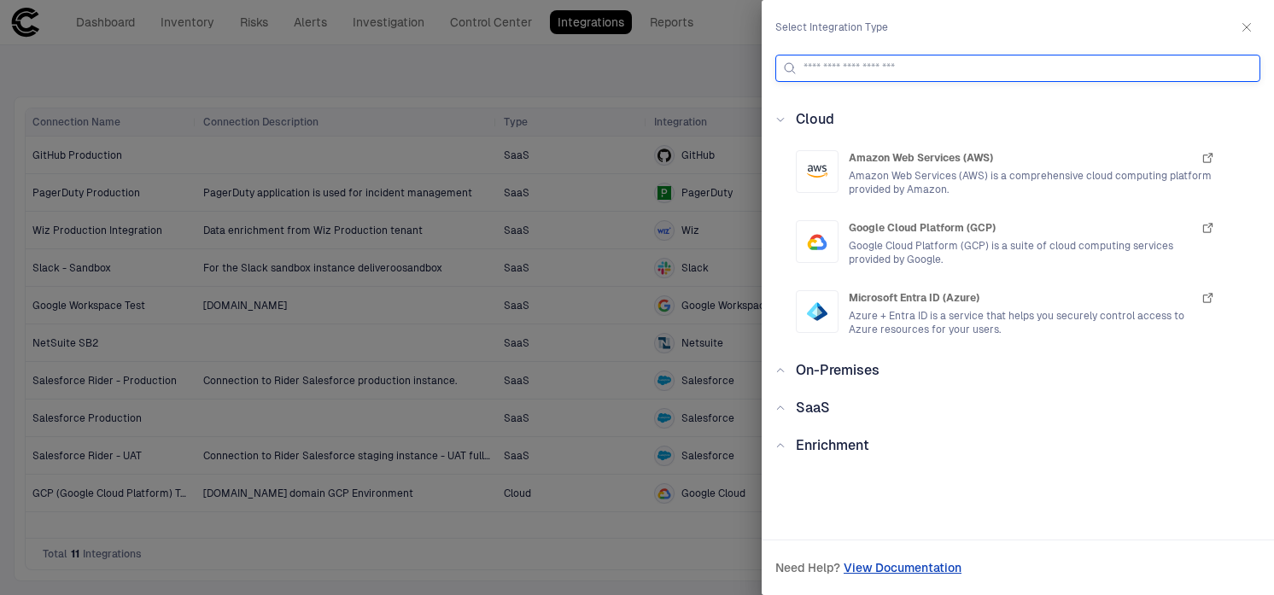
click at [881, 67] on input at bounding box center [1028, 69] width 449 height 26
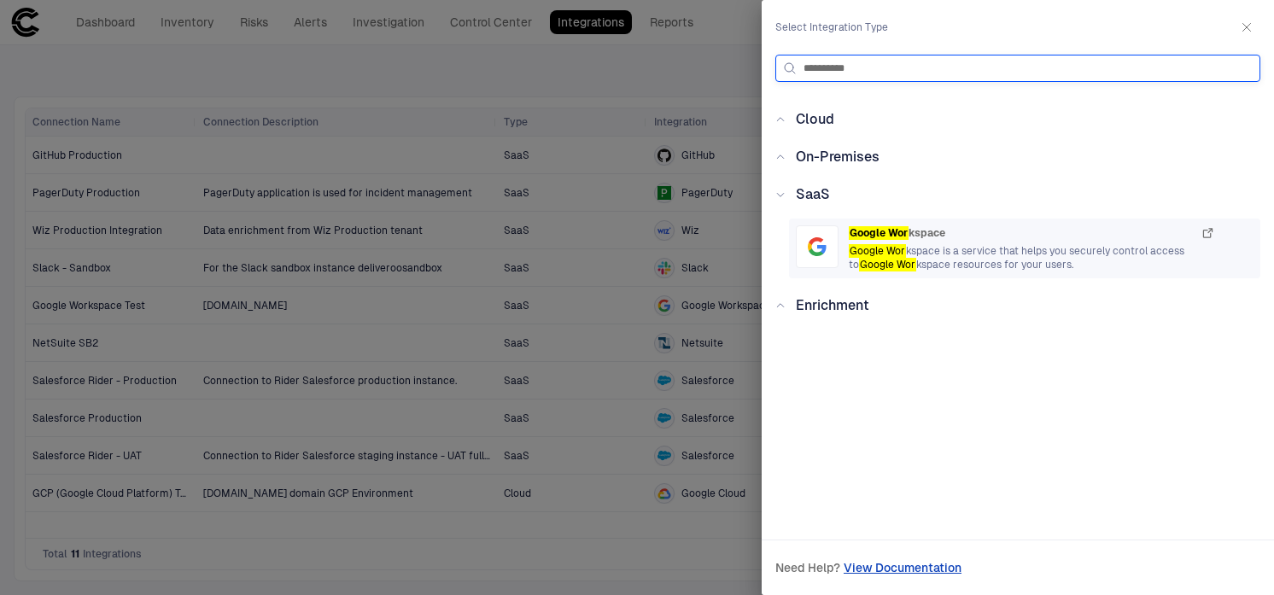
type input "**********"
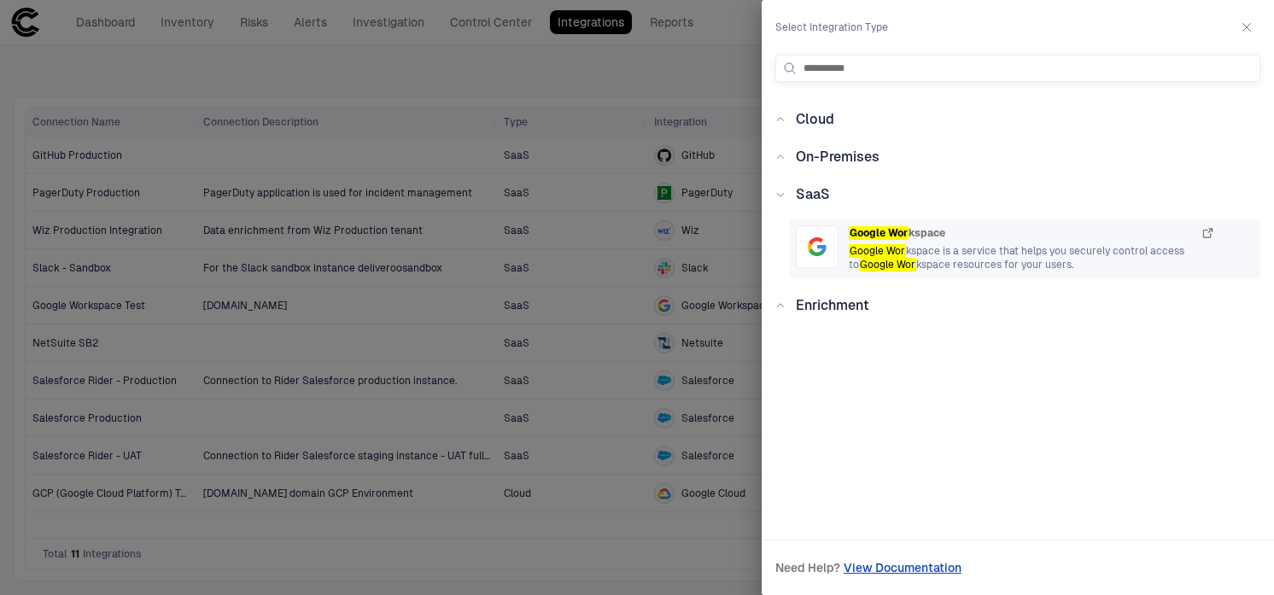
click at [919, 266] on span "Google Wor kspace is a service that helps you securely control access to Google…" at bounding box center [1032, 257] width 366 height 27
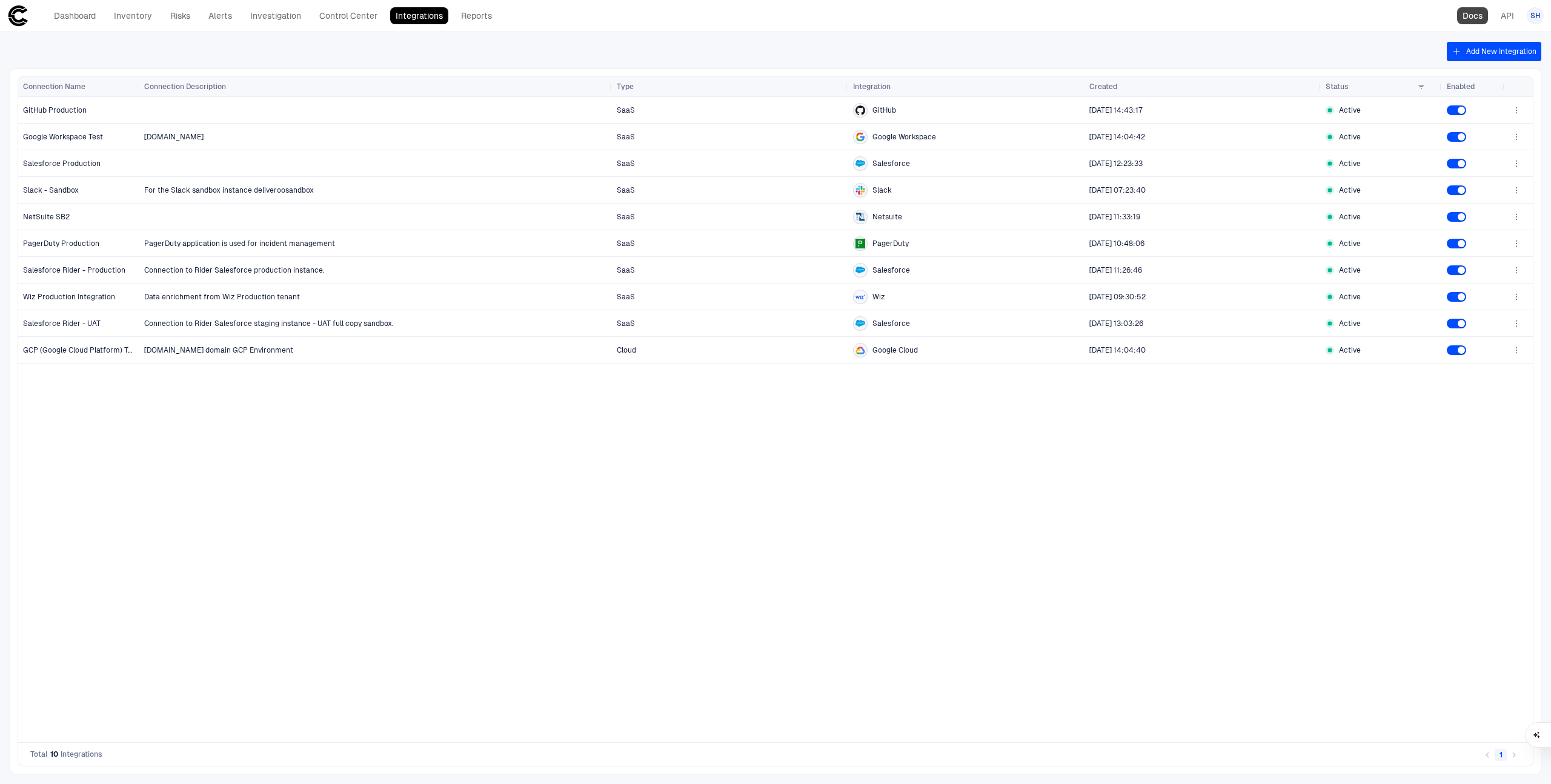
click at [1472, 17] on link "Docs" at bounding box center [1473, 16] width 31 height 17
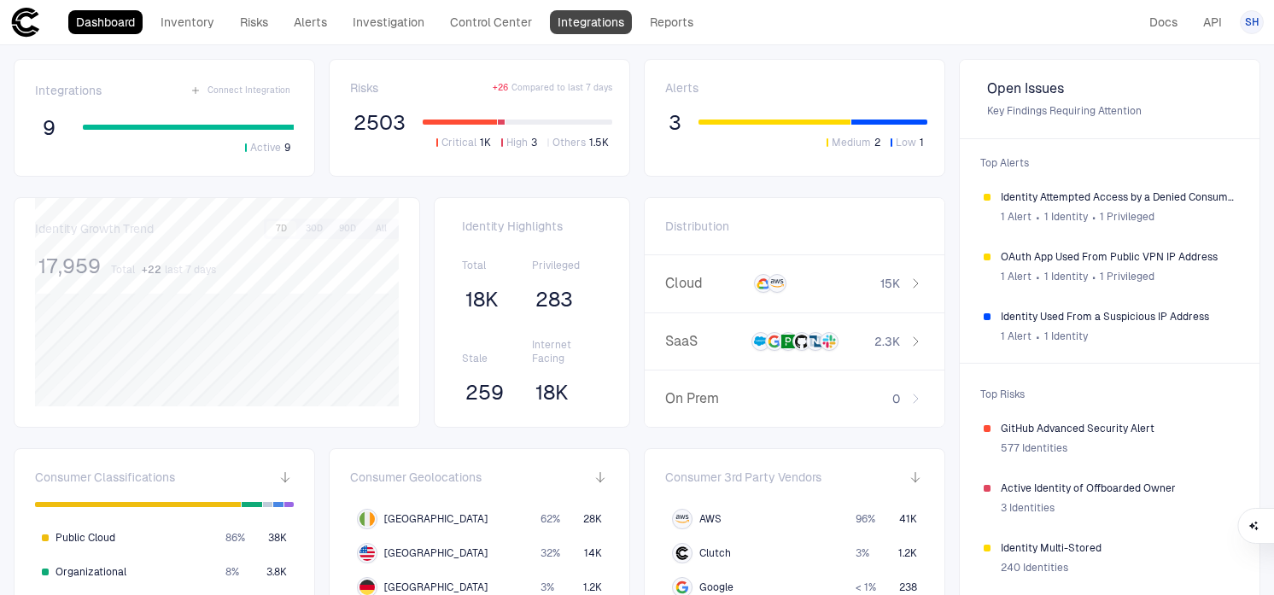
click at [609, 26] on link "Integrations" at bounding box center [591, 22] width 82 height 24
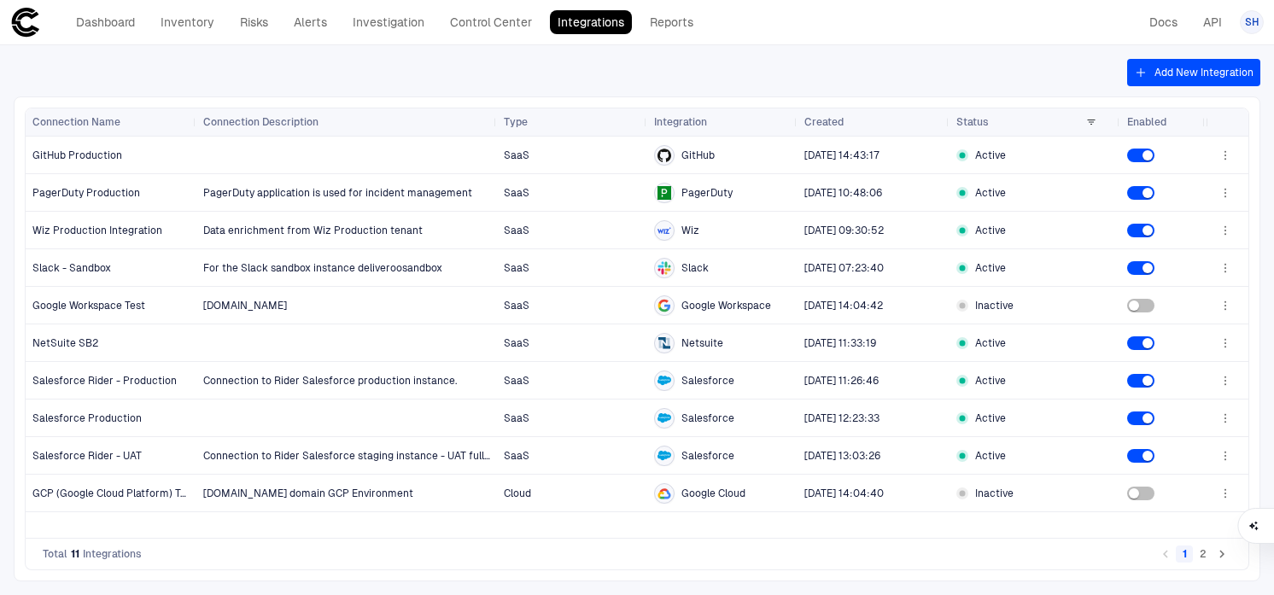
click at [1195, 61] on button "Add New Integration" at bounding box center [1193, 72] width 133 height 27
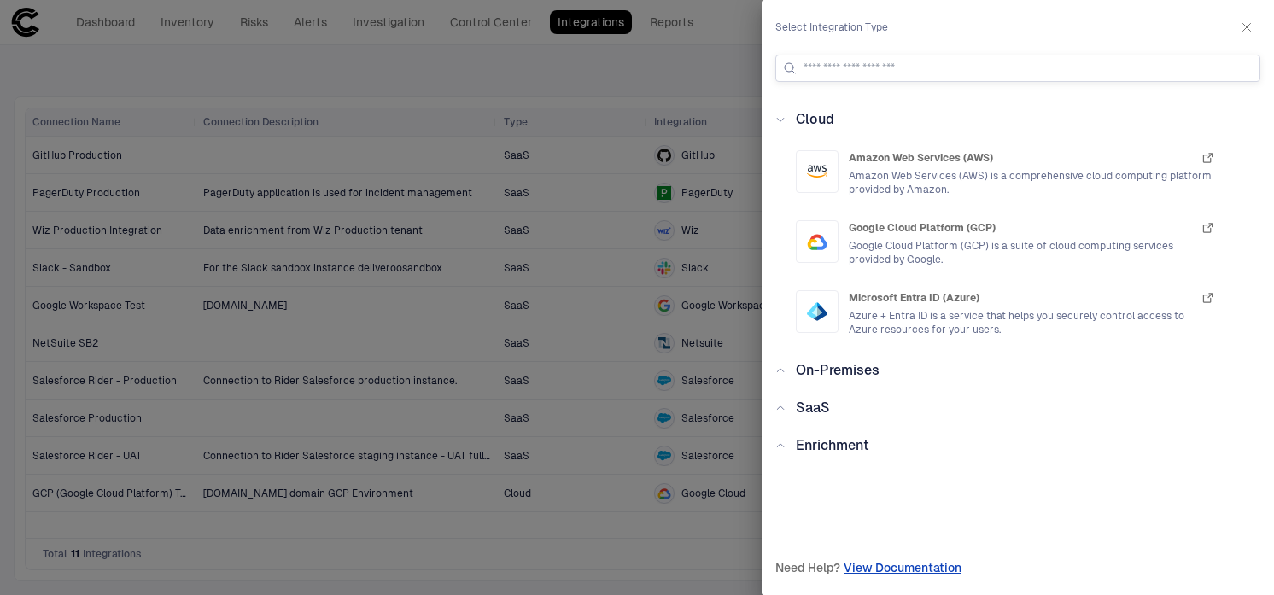
click at [871, 72] on input at bounding box center [1028, 69] width 449 height 26
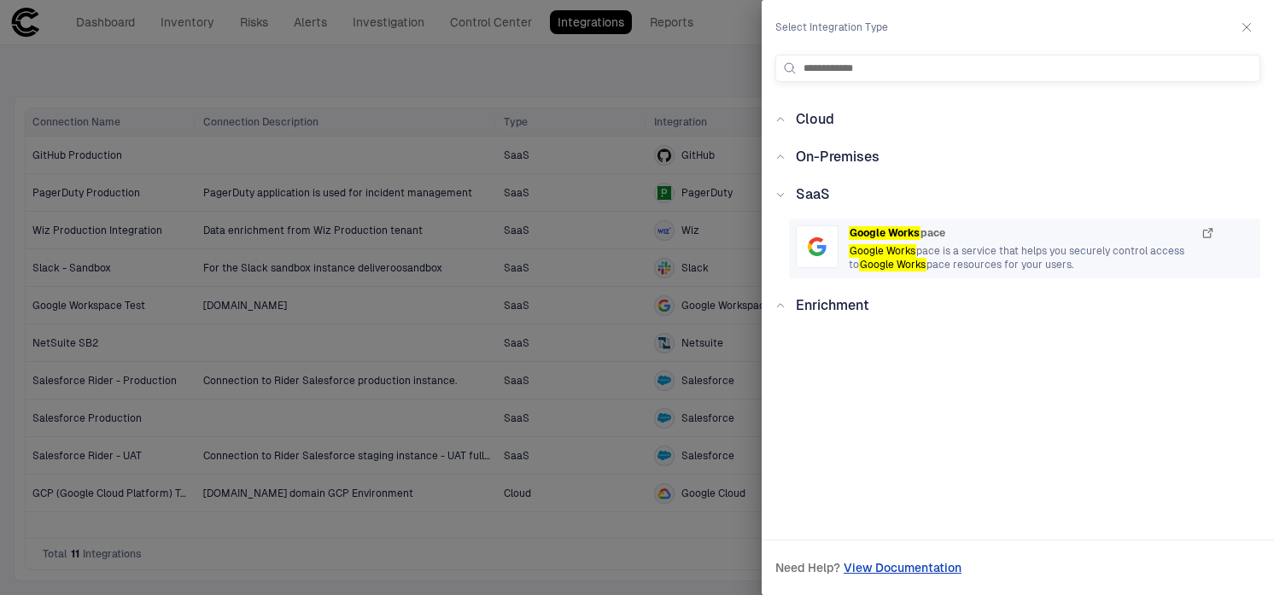
type input "**********"
click at [944, 231] on span "Google Works pace" at bounding box center [897, 233] width 97 height 14
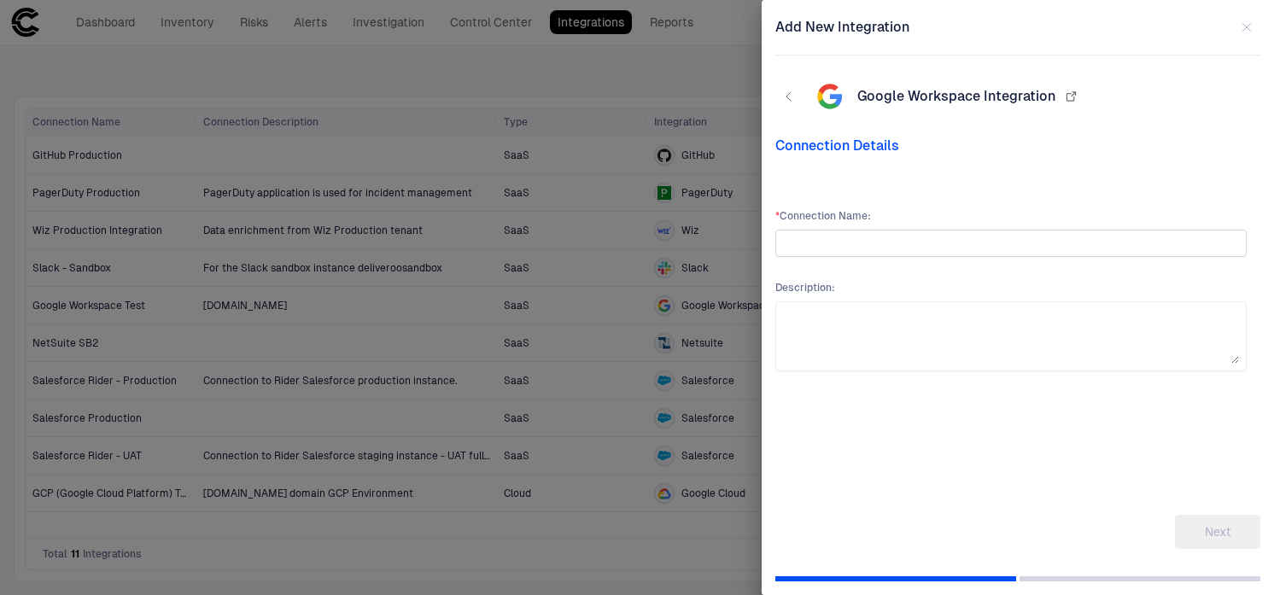
click at [871, 251] on input "text" at bounding box center [1011, 244] width 456 height 26
type input "**********"
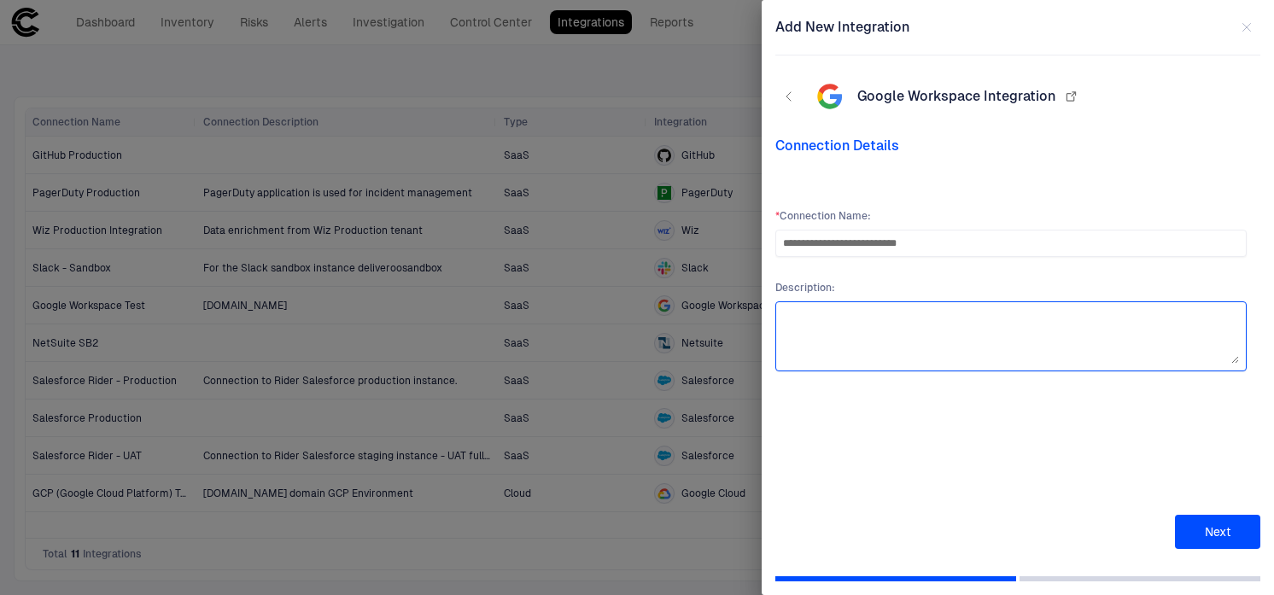
click at [863, 339] on textarea at bounding box center [1011, 336] width 456 height 55
type textarea "*********"
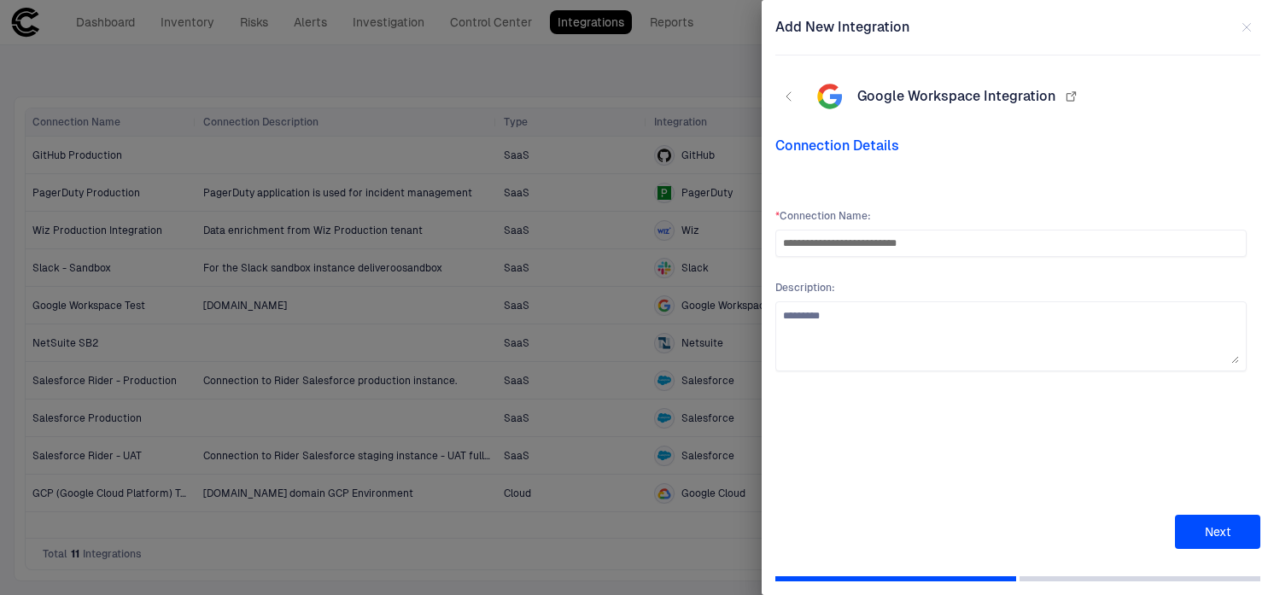
click at [1215, 521] on button "Next" at bounding box center [1217, 532] width 85 height 34
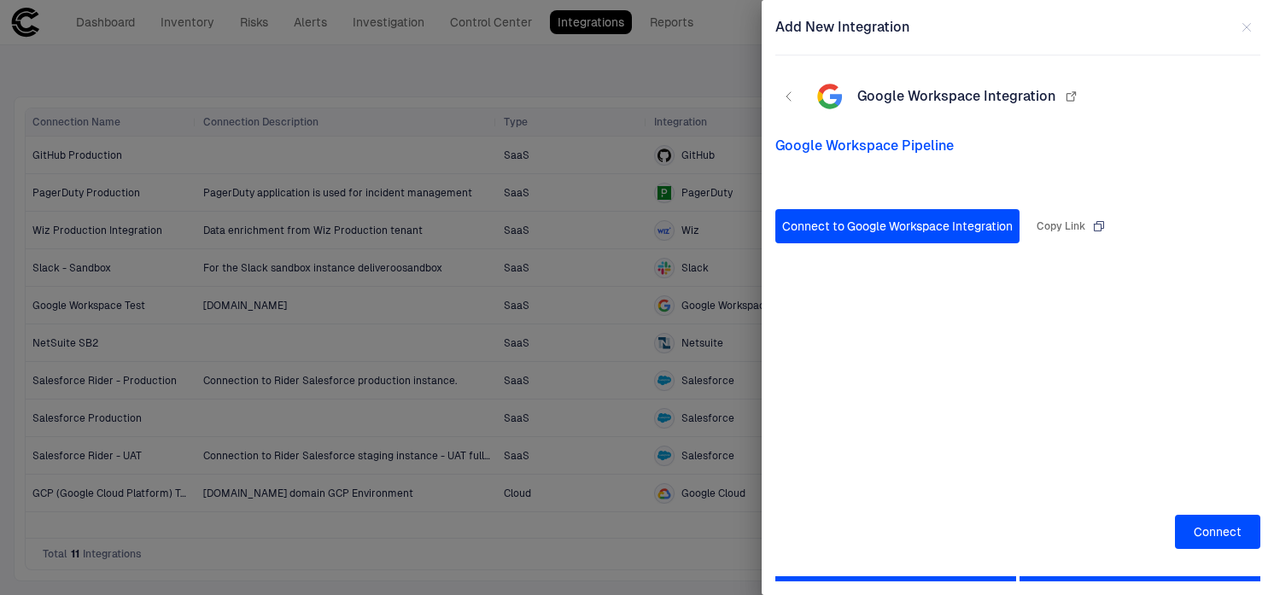
click at [987, 237] on button "Connect to Google Workspace Integration" at bounding box center [897, 226] width 244 height 34
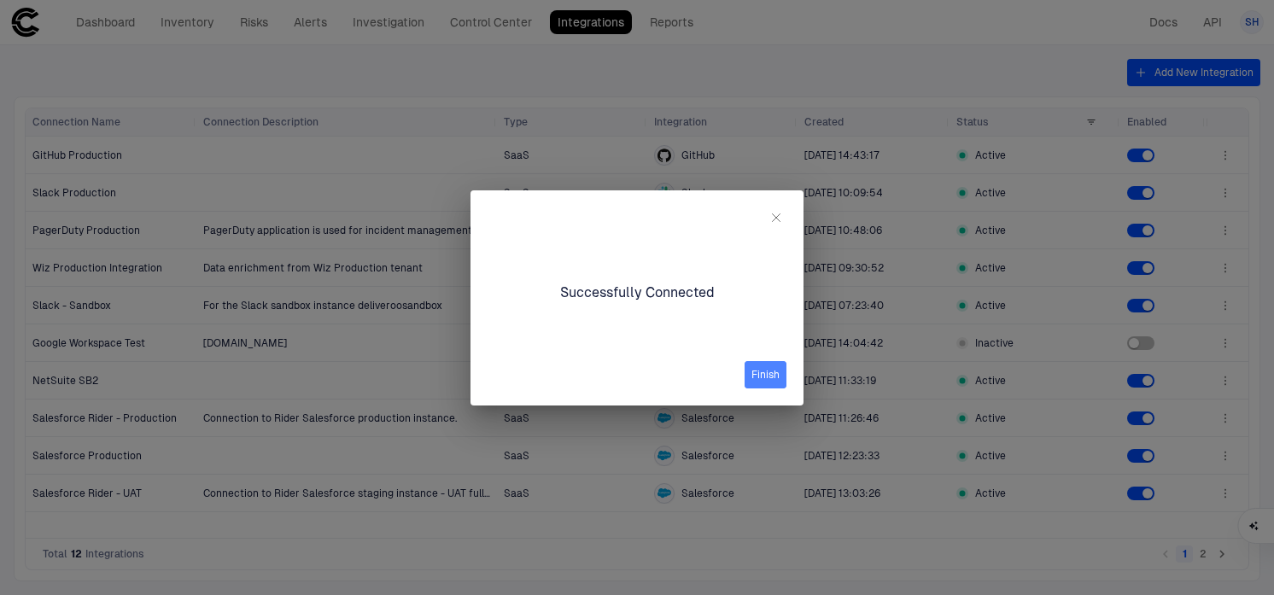
click at [774, 377] on button "Finish" at bounding box center [766, 374] width 42 height 27
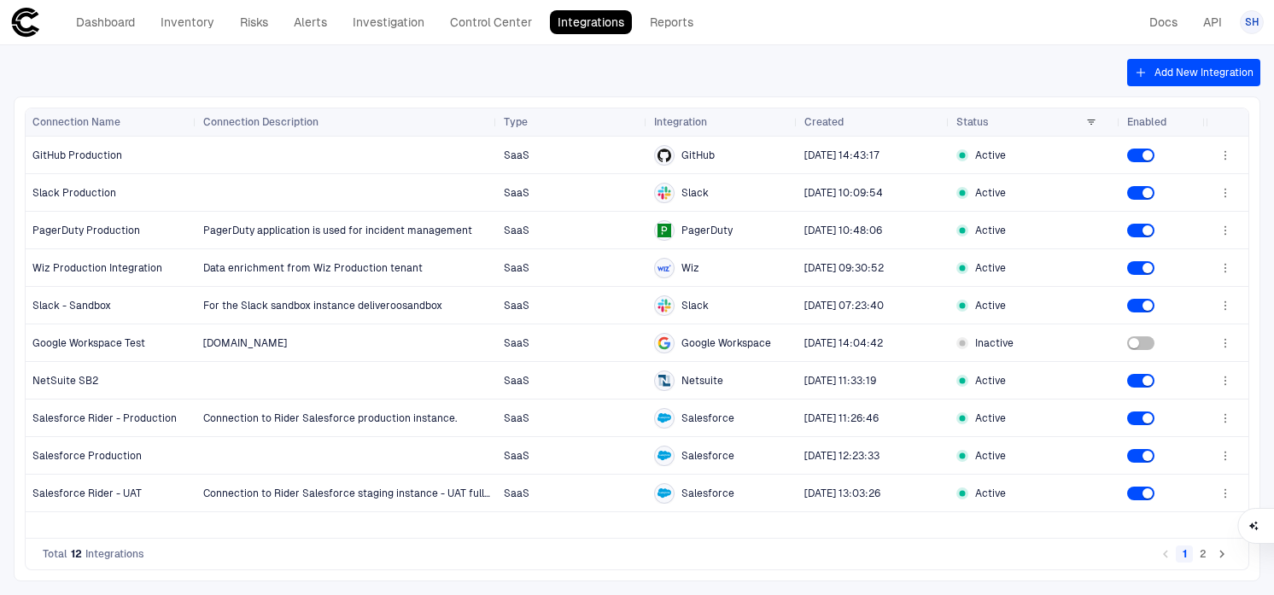
click at [1200, 557] on button "2" at bounding box center [1203, 554] width 17 height 17
click at [1207, 554] on button "2" at bounding box center [1203, 554] width 17 height 17
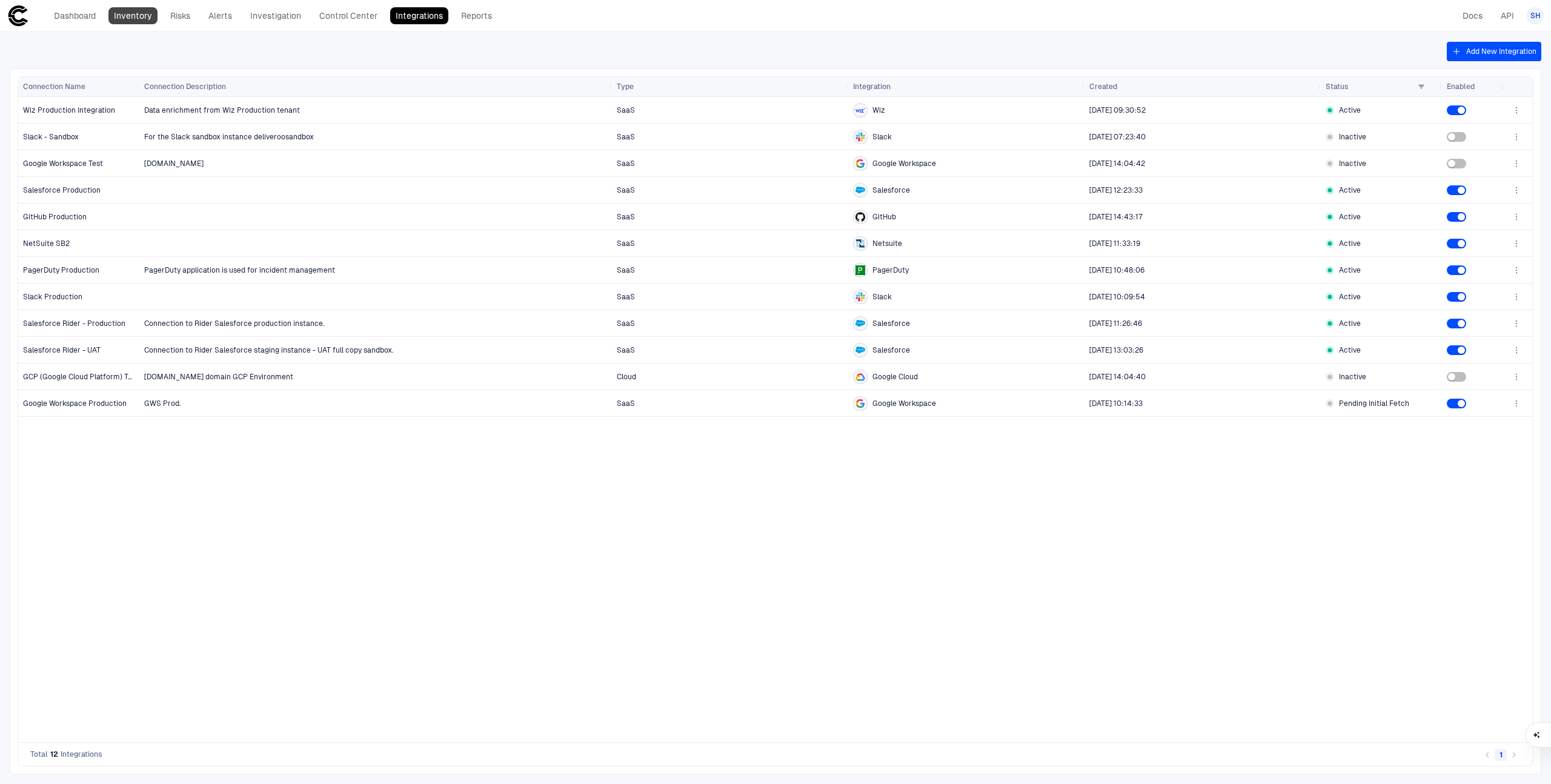
click at [154, 18] on link "Inventory" at bounding box center [133, 16] width 49 height 17
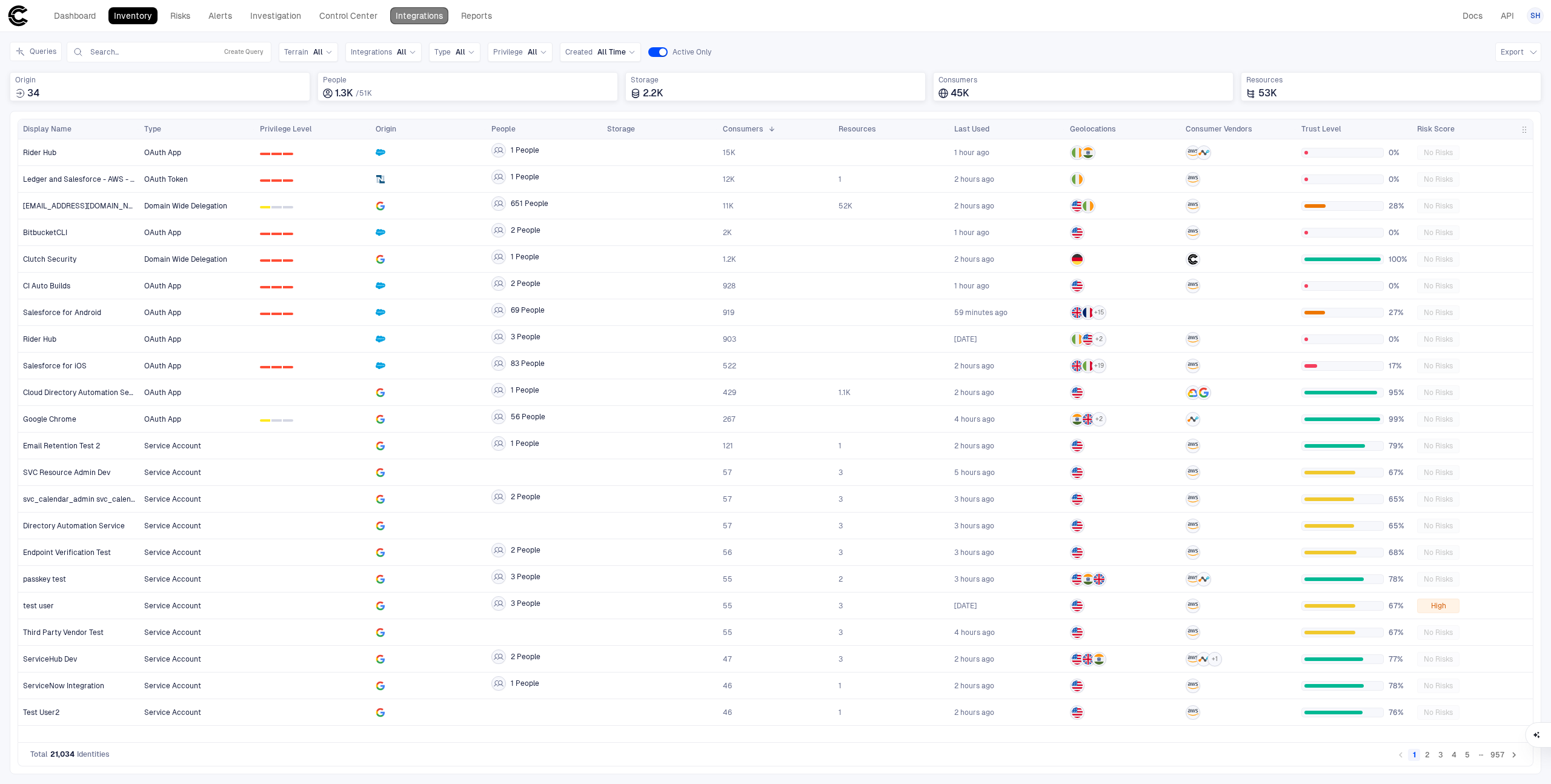
click at [426, 18] on link "Integrations" at bounding box center [419, 16] width 58 height 17
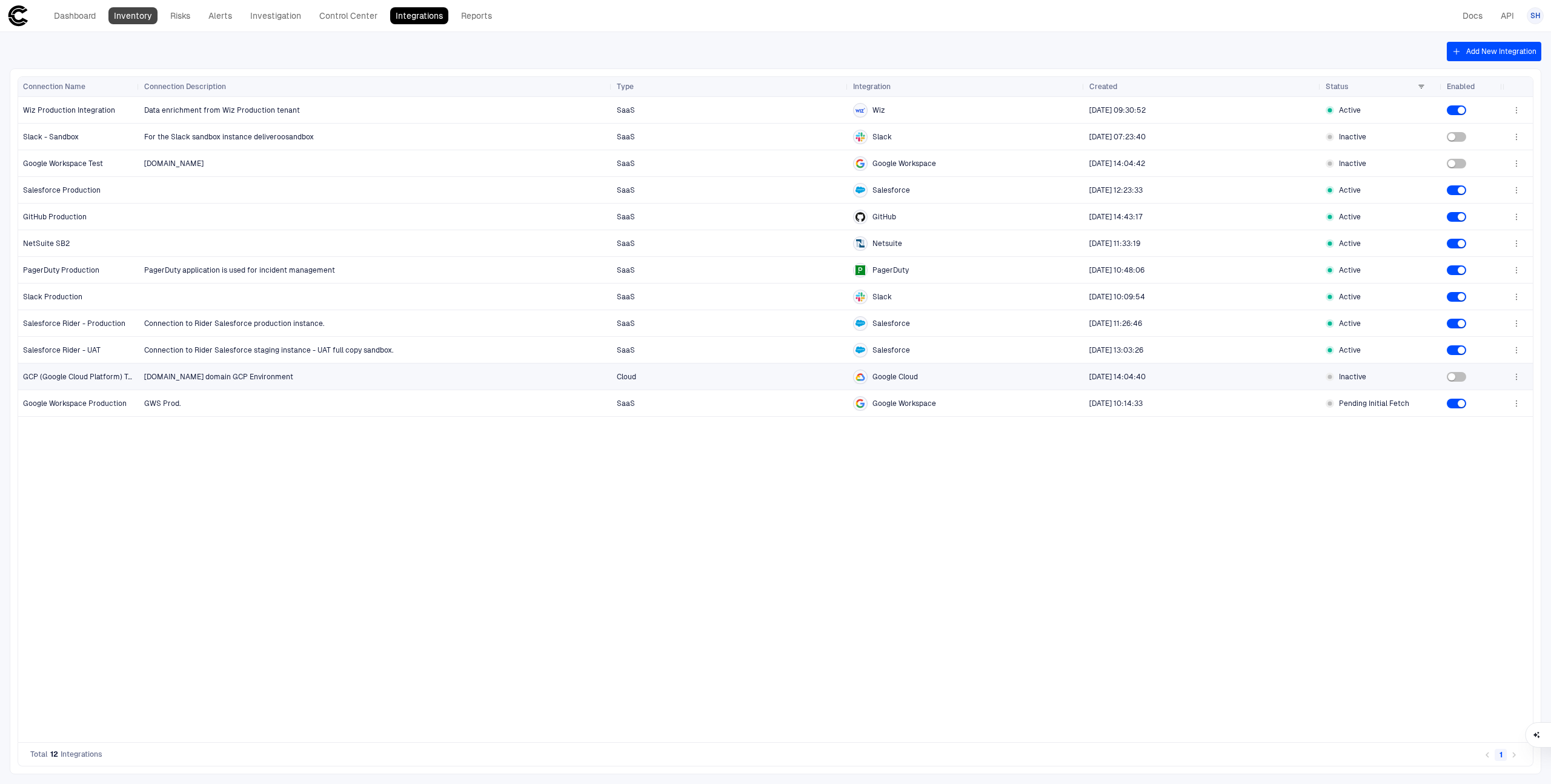
click at [143, 11] on link "Inventory" at bounding box center [133, 16] width 49 height 17
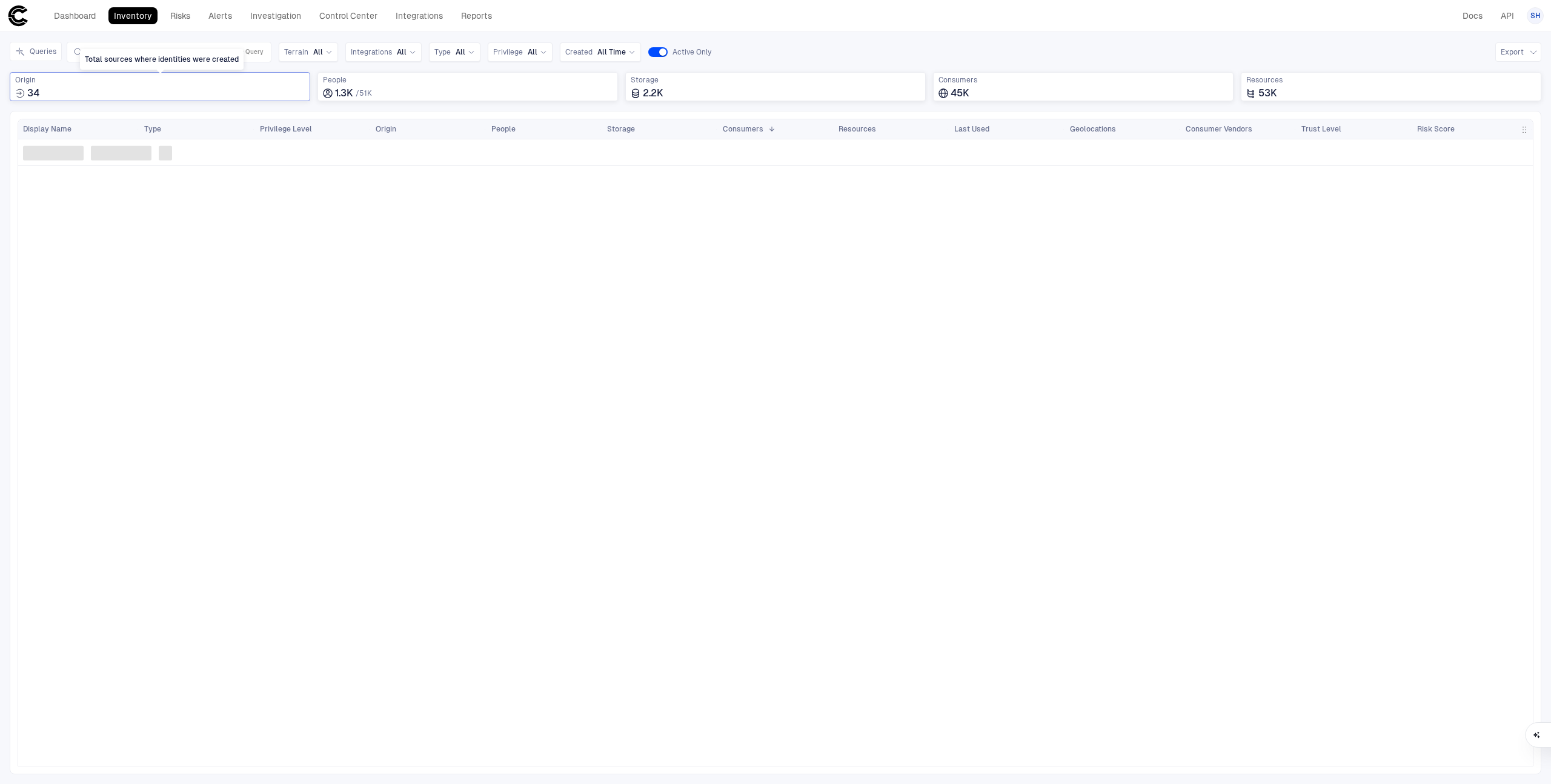
click at [118, 84] on span "Origin" at bounding box center [160, 80] width 289 height 10
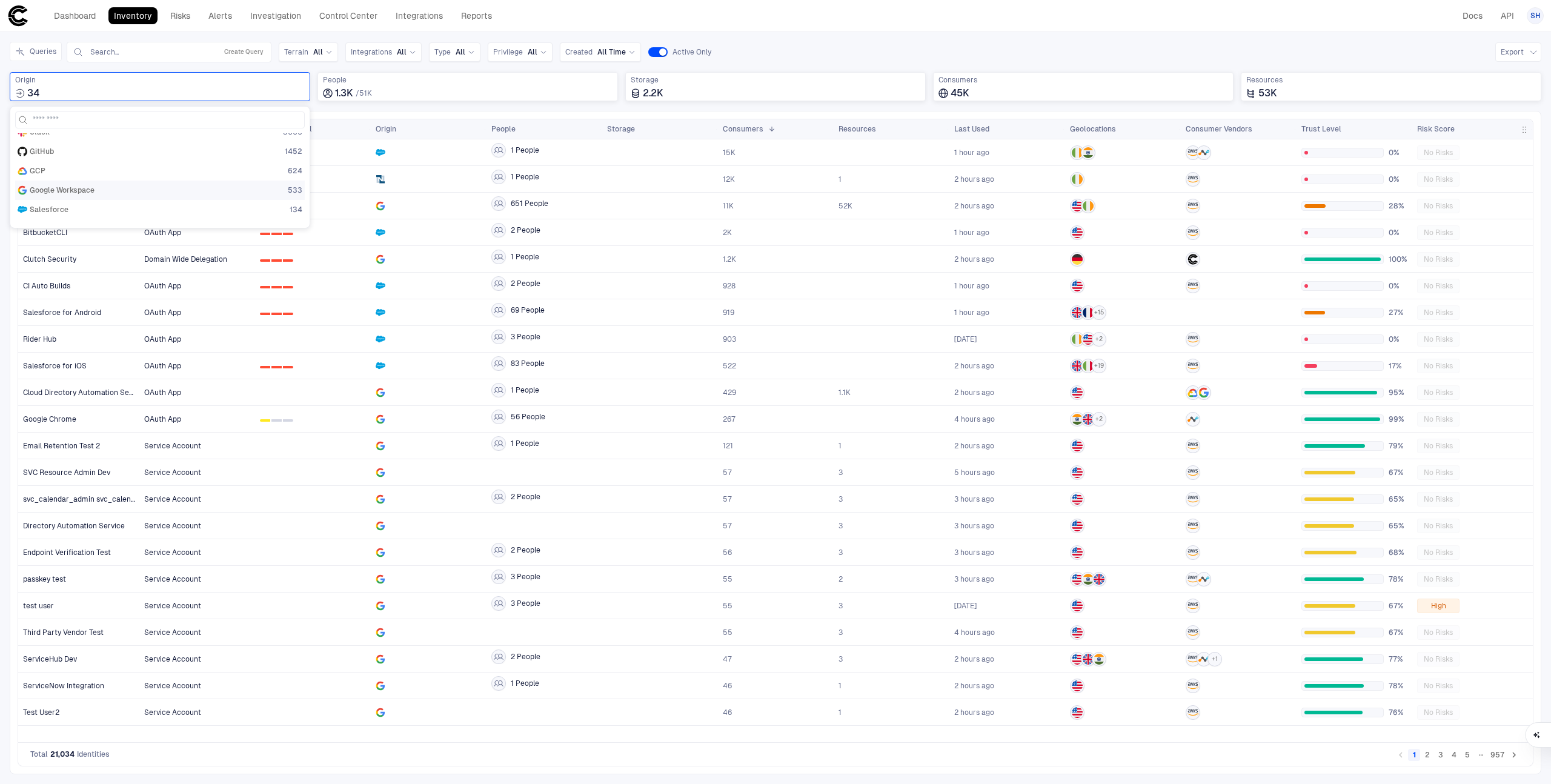
scroll to position [31, 0]
click at [106, 189] on div "Google Workspace 533" at bounding box center [160, 189] width 285 height 10
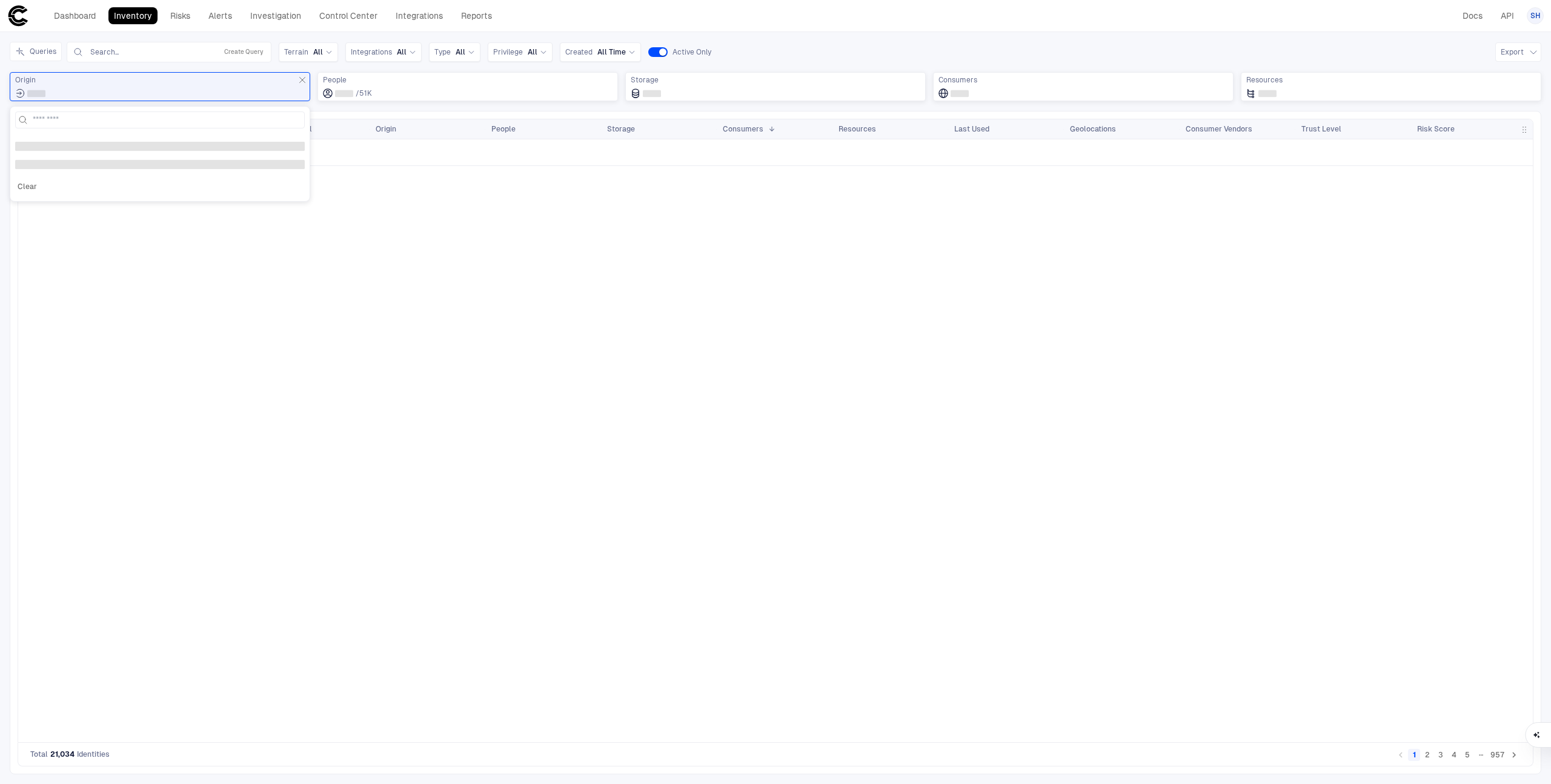
scroll to position [0, 0]
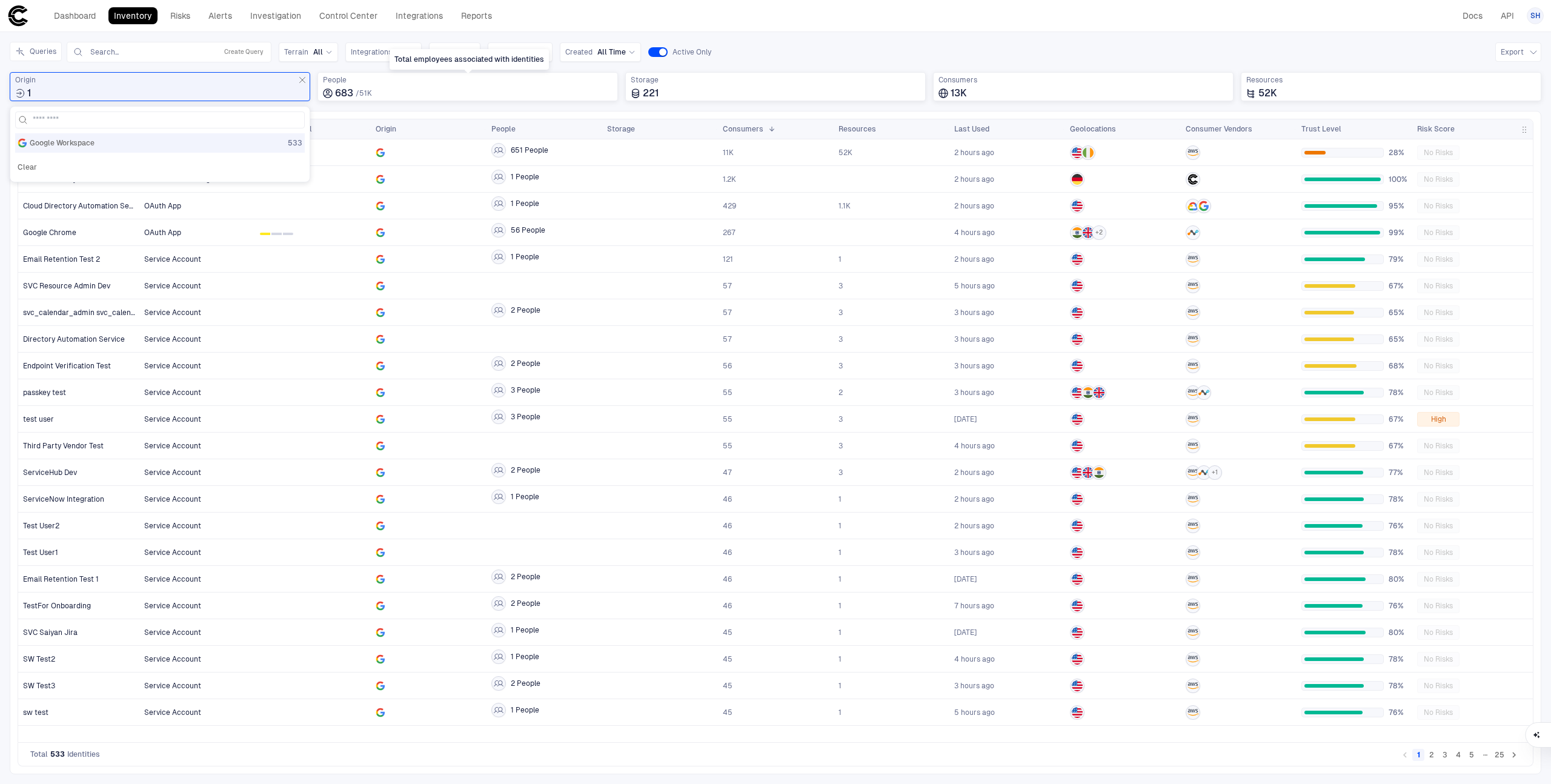
click at [402, 50] on div "Total employees associated with identities" at bounding box center [469, 59] width 160 height 21
click at [375, 53] on span "Integrations" at bounding box center [371, 53] width 41 height 10
click at [392, 171] on span "Google Workspace" at bounding box center [421, 171] width 100 height 10
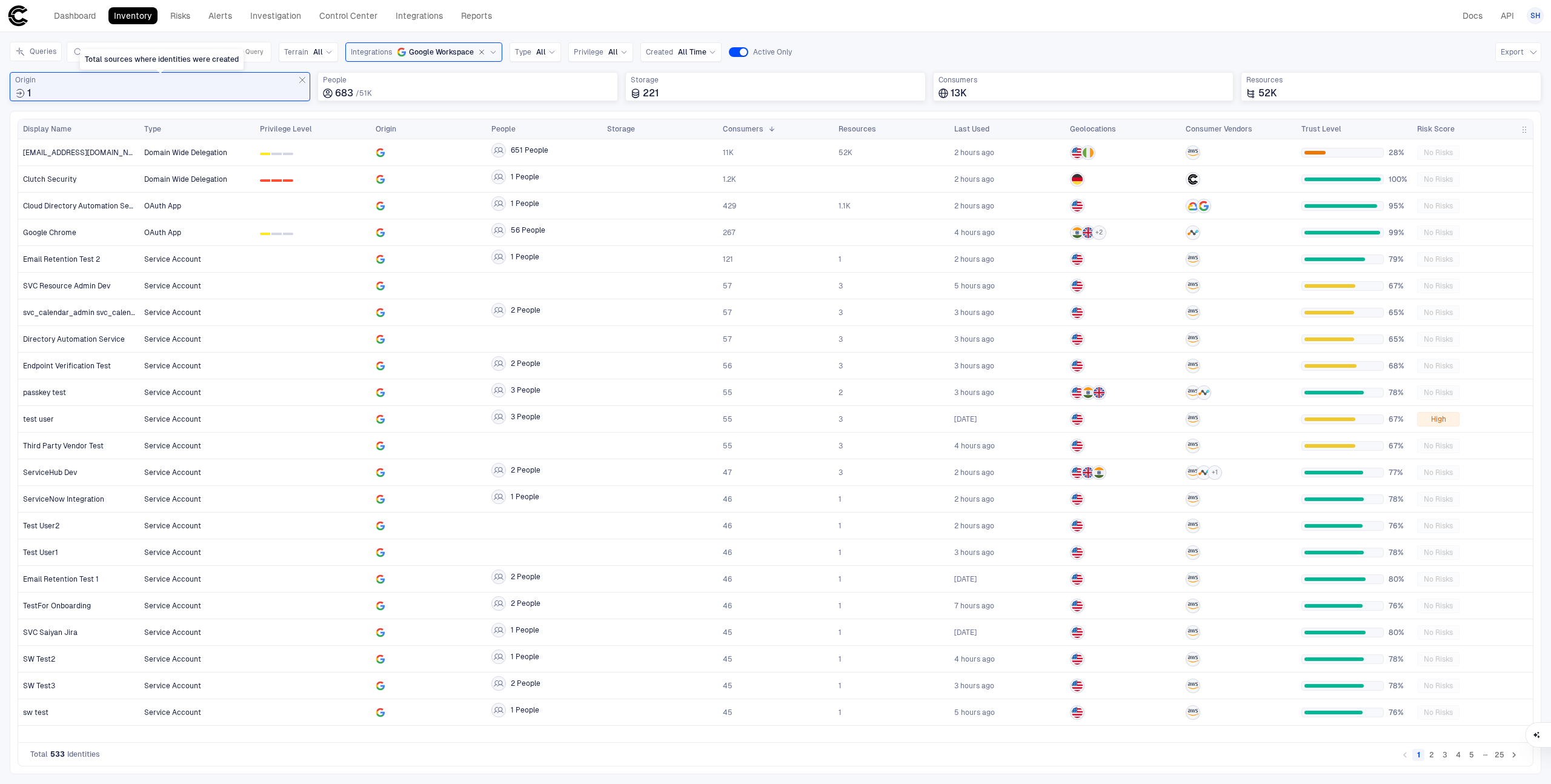
click at [302, 77] on icon "Total sources where identities were created" at bounding box center [302, 80] width 10 height 10
click at [485, 55] on div "Total employees associated with identities" at bounding box center [469, 59] width 160 height 21
click at [490, 53] on icon at bounding box center [493, 52] width 7 height 7
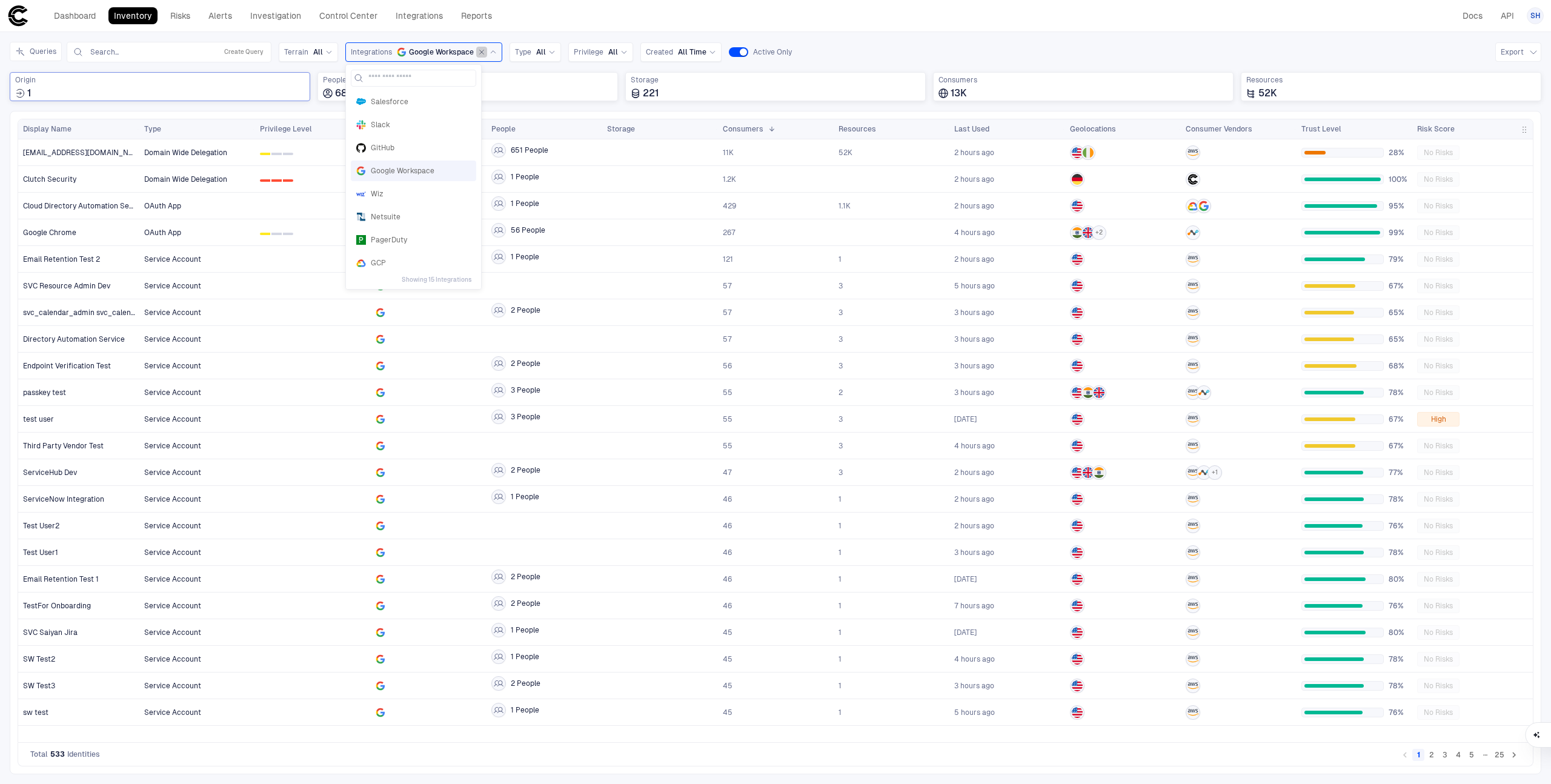
click at [481, 52] on icon "button" at bounding box center [482, 52] width 7 height 7
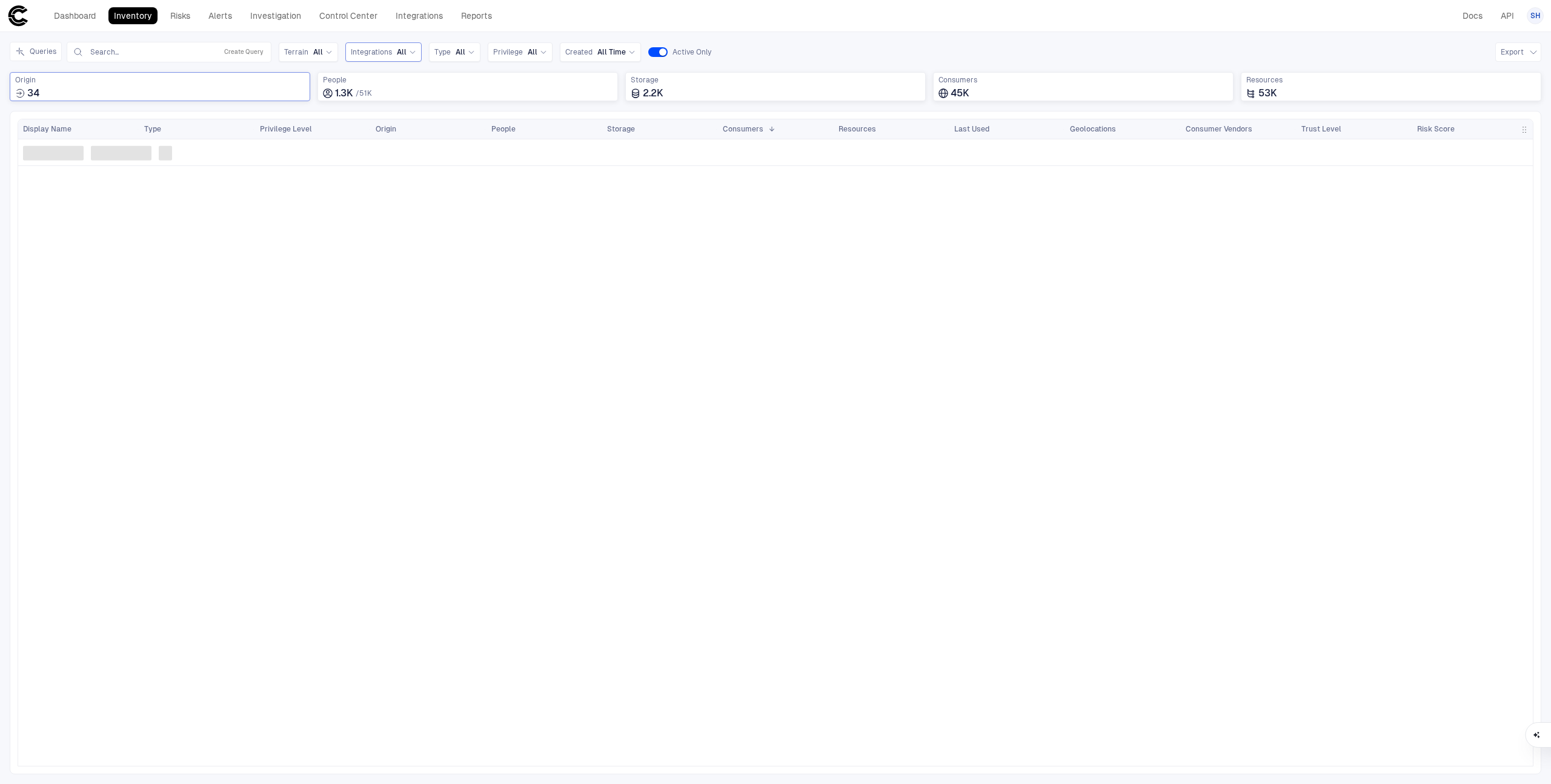
click at [390, 51] on div "Integrations All" at bounding box center [383, 53] width 65 height 10
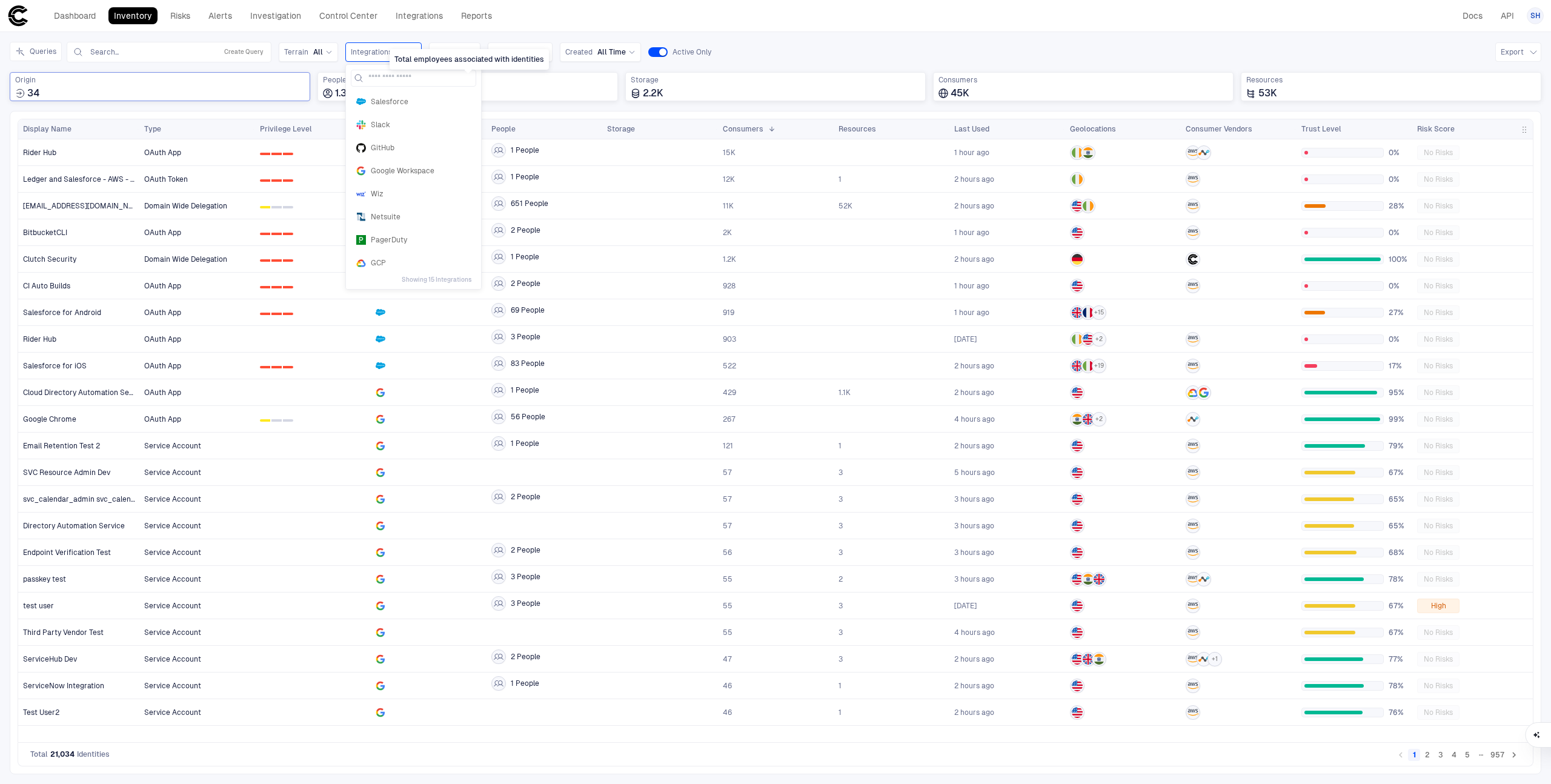
click at [462, 52] on div "Total employees associated with identities" at bounding box center [469, 59] width 160 height 21
click at [459, 46] on div "Type All" at bounding box center [454, 52] width 40 height 13
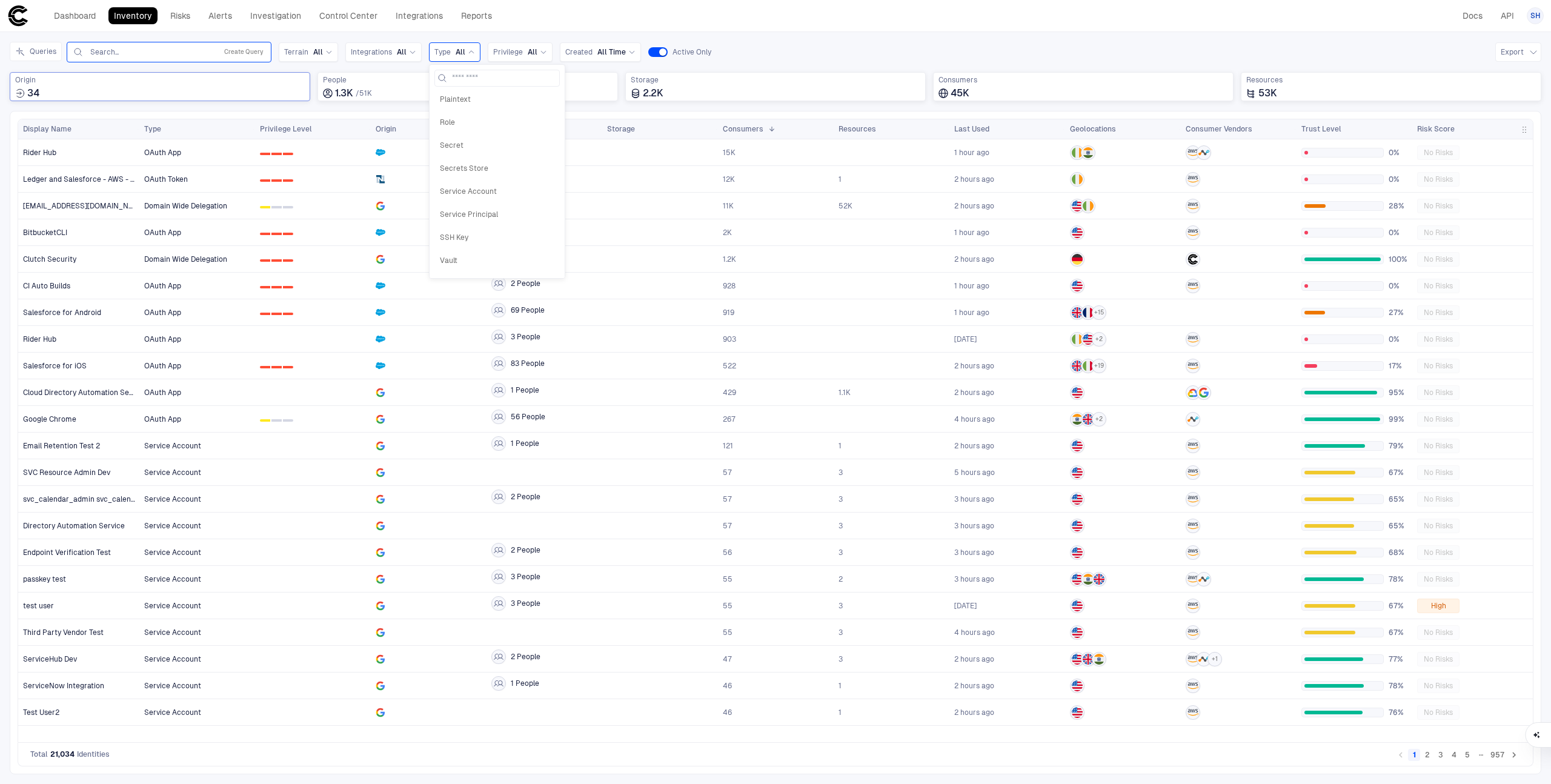
click at [163, 50] on input "text" at bounding box center [150, 53] width 123 height 10
click at [245, 50] on button "Create Query" at bounding box center [244, 52] width 44 height 14
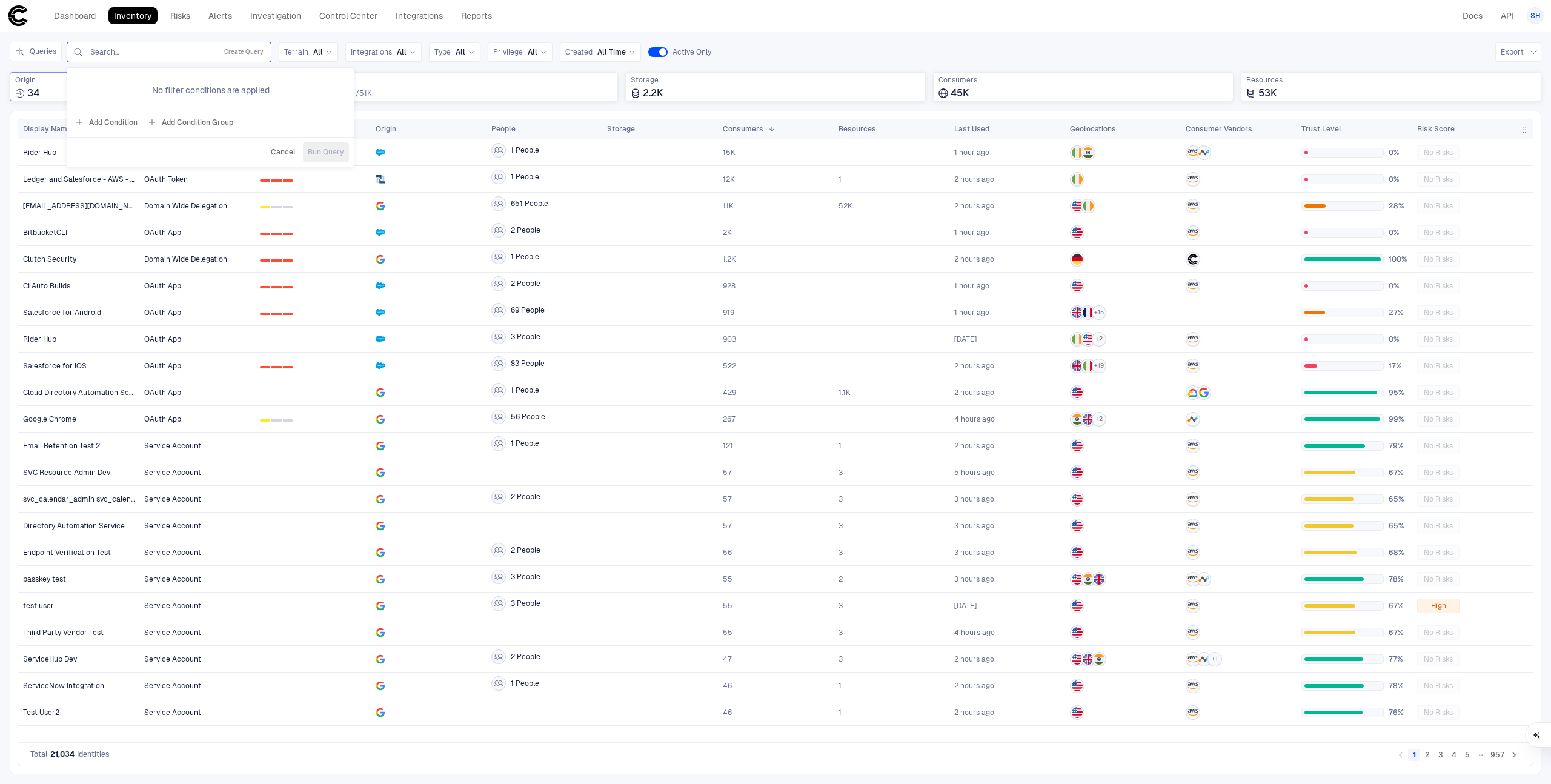
click at [120, 123] on button "Add Condition" at bounding box center [106, 122] width 68 height 19
click at [125, 118] on button "Add Condition" at bounding box center [106, 121] width 68 height 19
click at [331, 114] on button "button" at bounding box center [327, 111] width 19 height 19
click at [153, 90] on span "Origin: Name" at bounding box center [138, 87] width 45 height 10
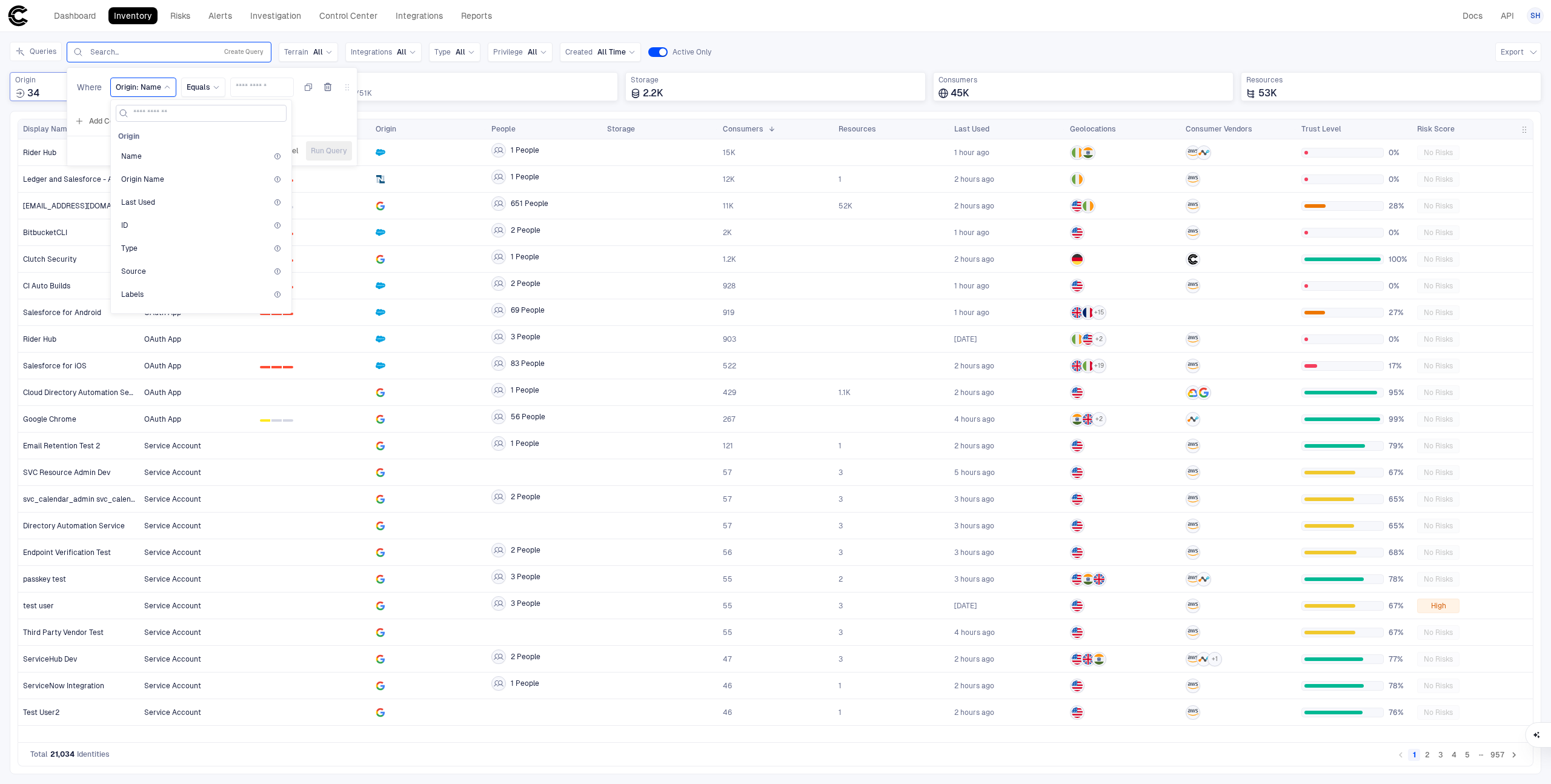
click at [139, 114] on input at bounding box center [209, 114] width 150 height 16
type input "*****"
click at [180, 158] on span "Connection Name" at bounding box center [152, 157] width 62 height 10
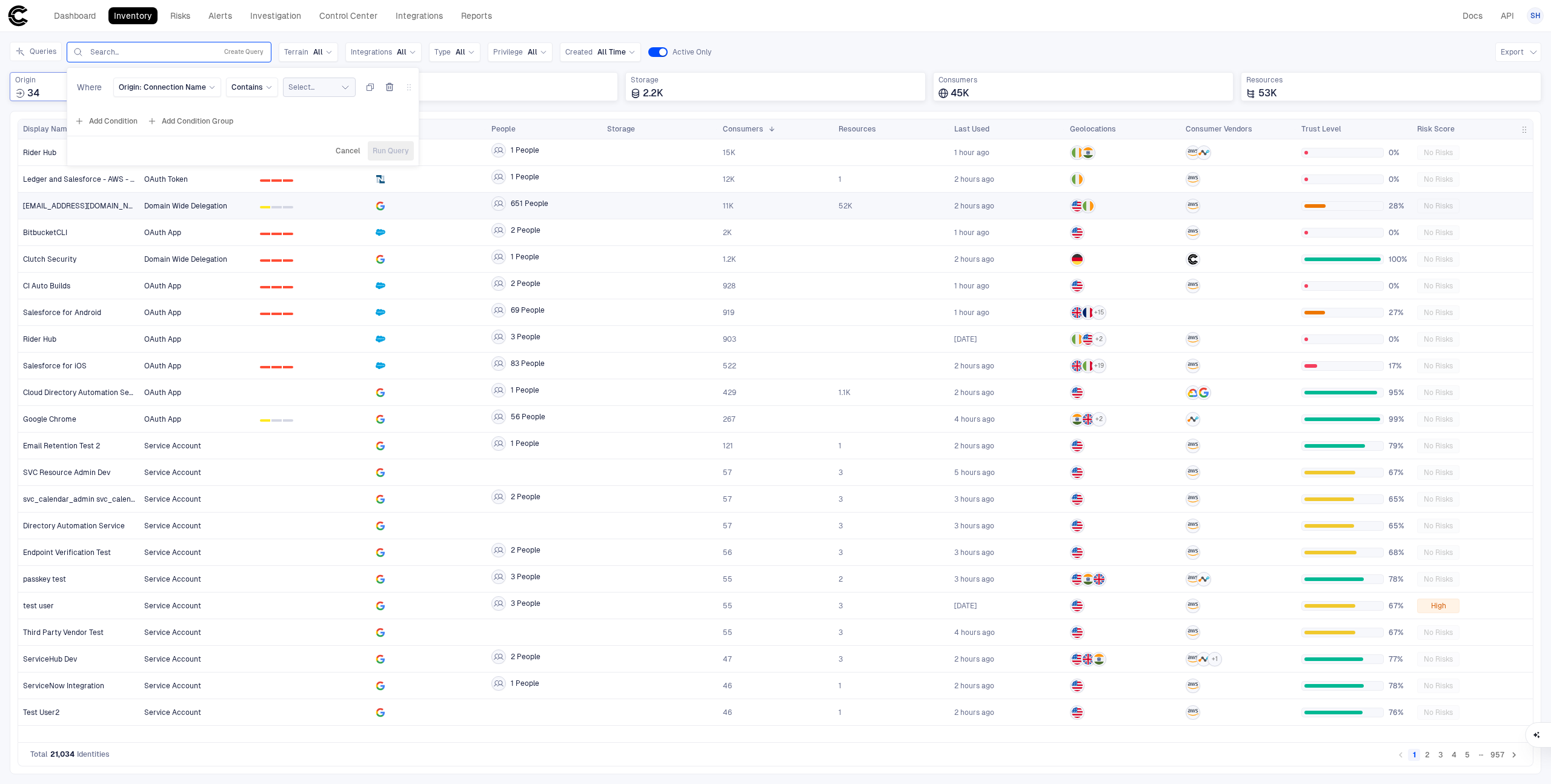
click at [312, 84] on button "Select..." at bounding box center [319, 87] width 72 height 19
click at [352, 297] on span "Google Workspace Production" at bounding box center [361, 296] width 105 height 10
click at [761, 45] on div "Queries Use Up and Down to choose options, press Enter to select the currently …" at bounding box center [776, 52] width 1532 height 21
click at [202, 57] on div "Search... Create Query" at bounding box center [169, 52] width 194 height 14
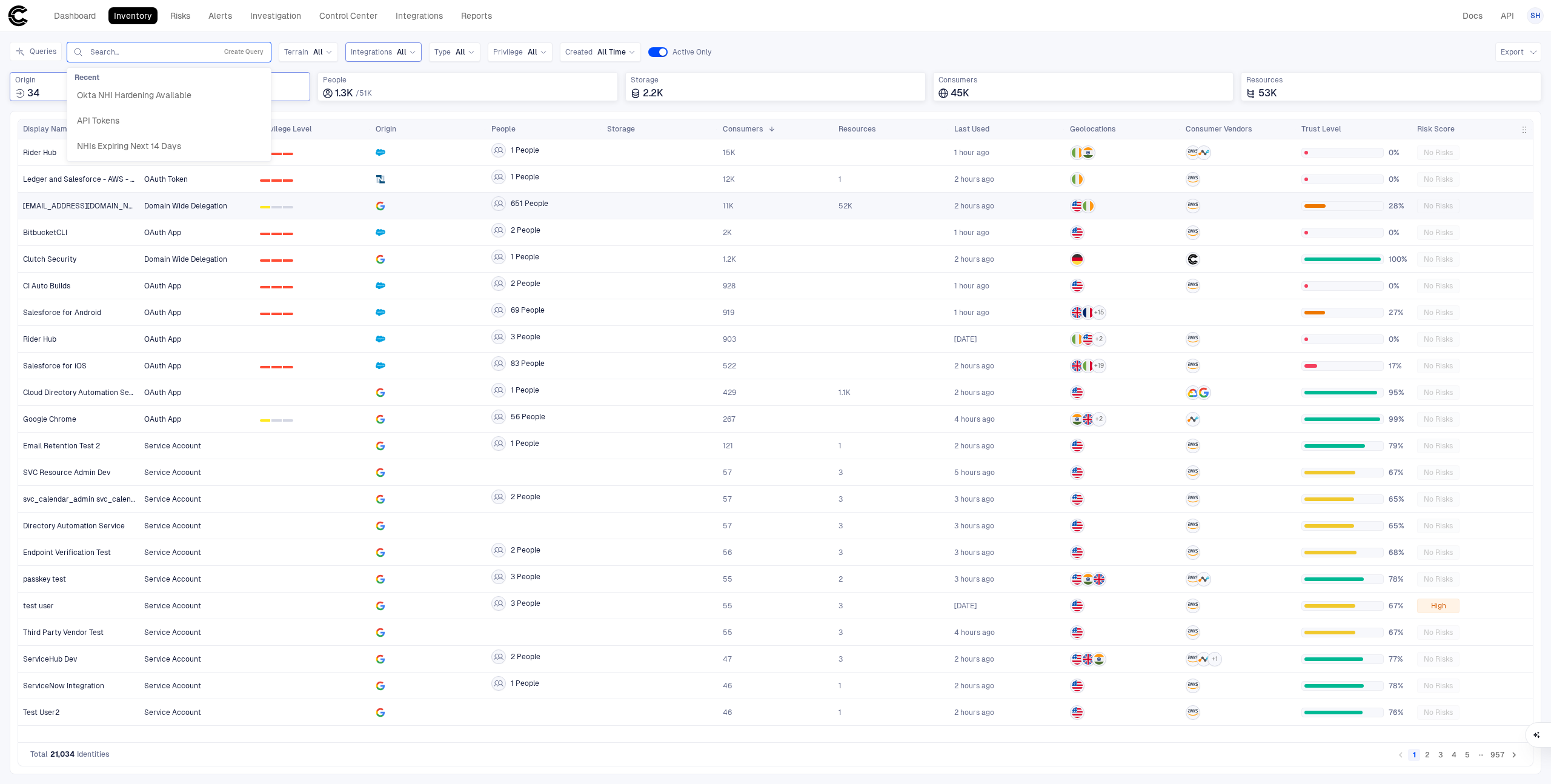
click at [392, 57] on div "Integrations All" at bounding box center [383, 52] width 65 height 13
click at [62, 82] on span "Origin" at bounding box center [160, 80] width 289 height 10
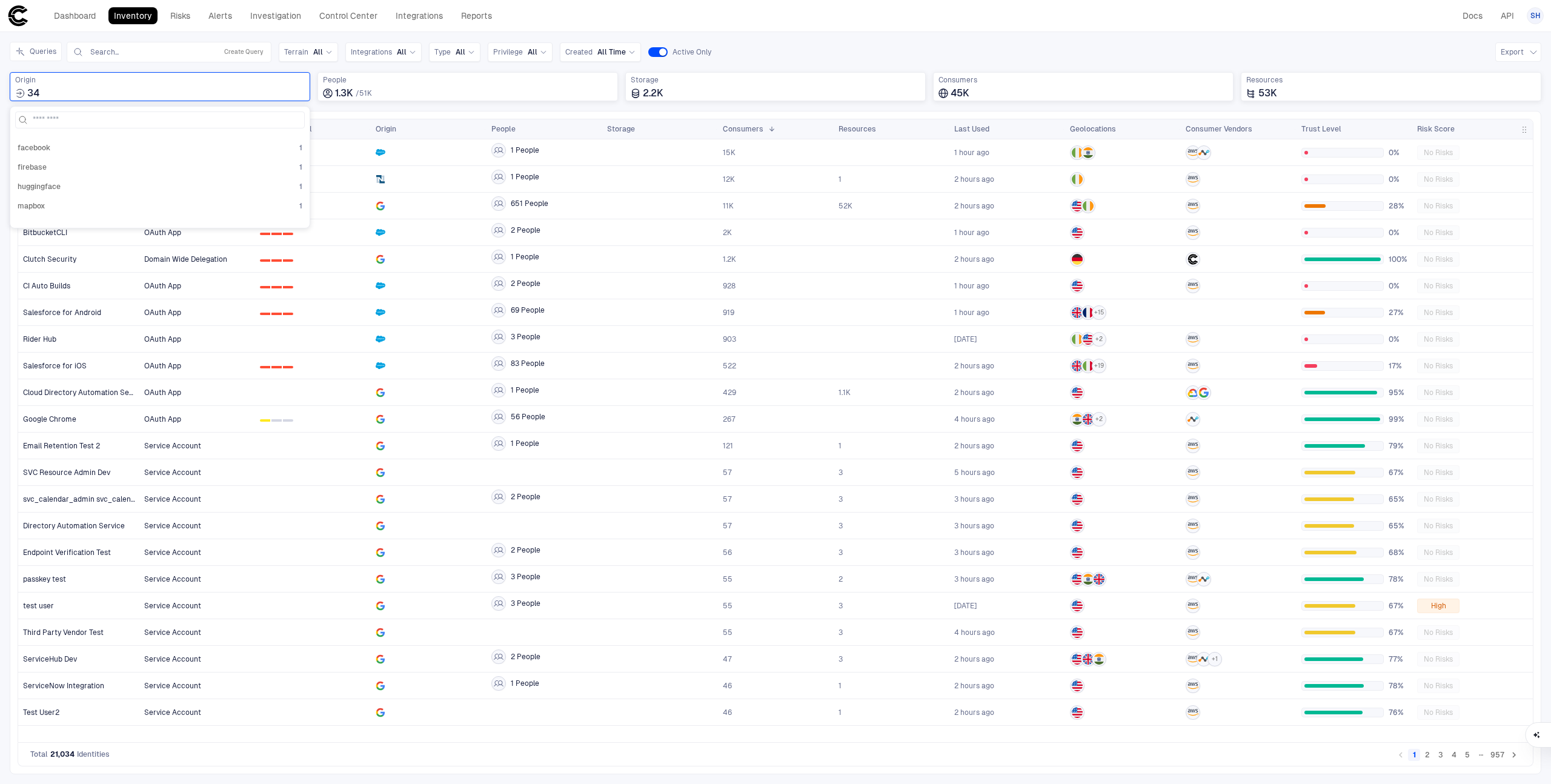
scroll to position [575, 0]
click at [398, 53] on span "All" at bounding box center [402, 53] width 10 height 10
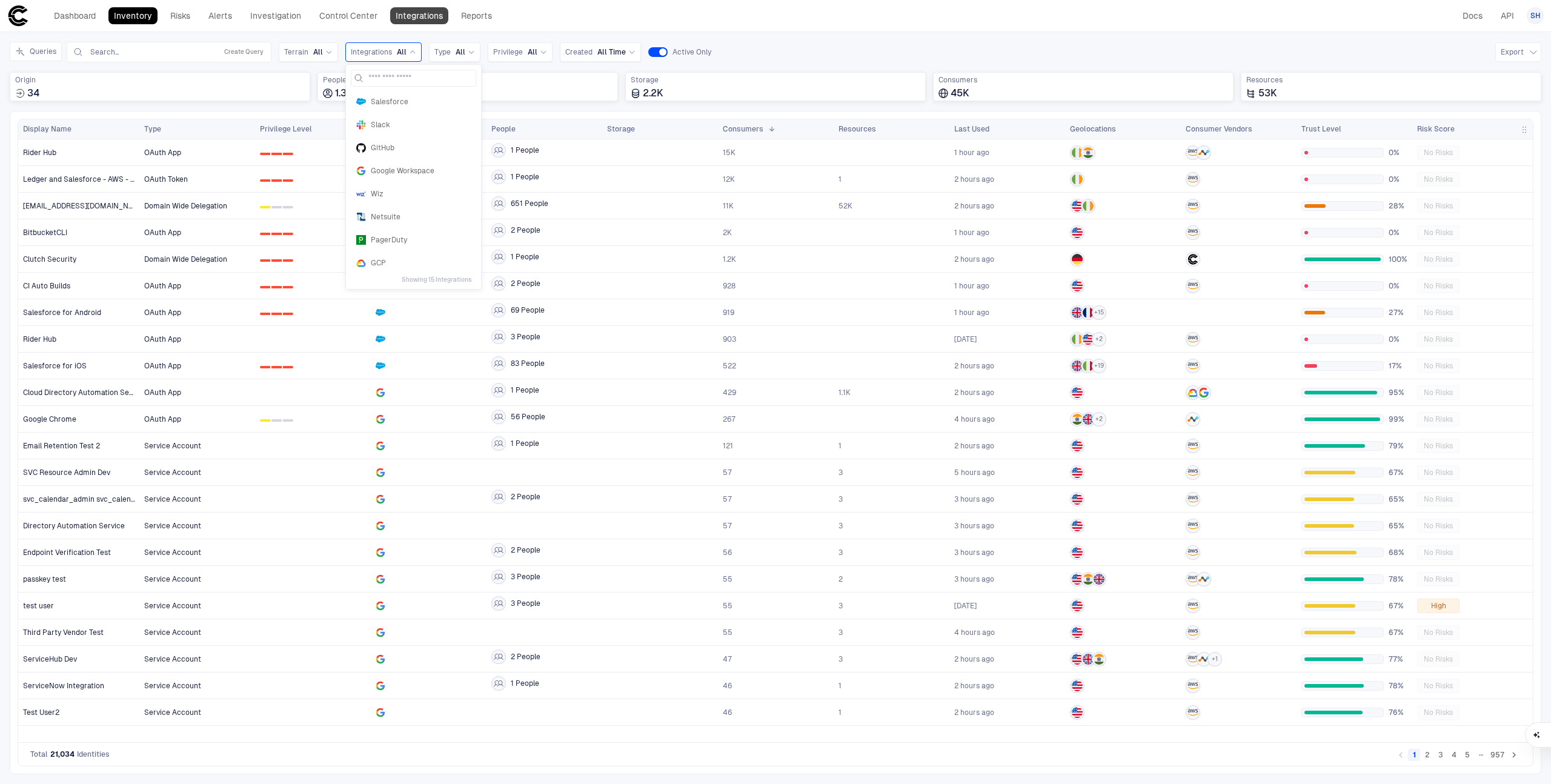
click at [417, 11] on link "Integrations" at bounding box center [419, 16] width 58 height 17
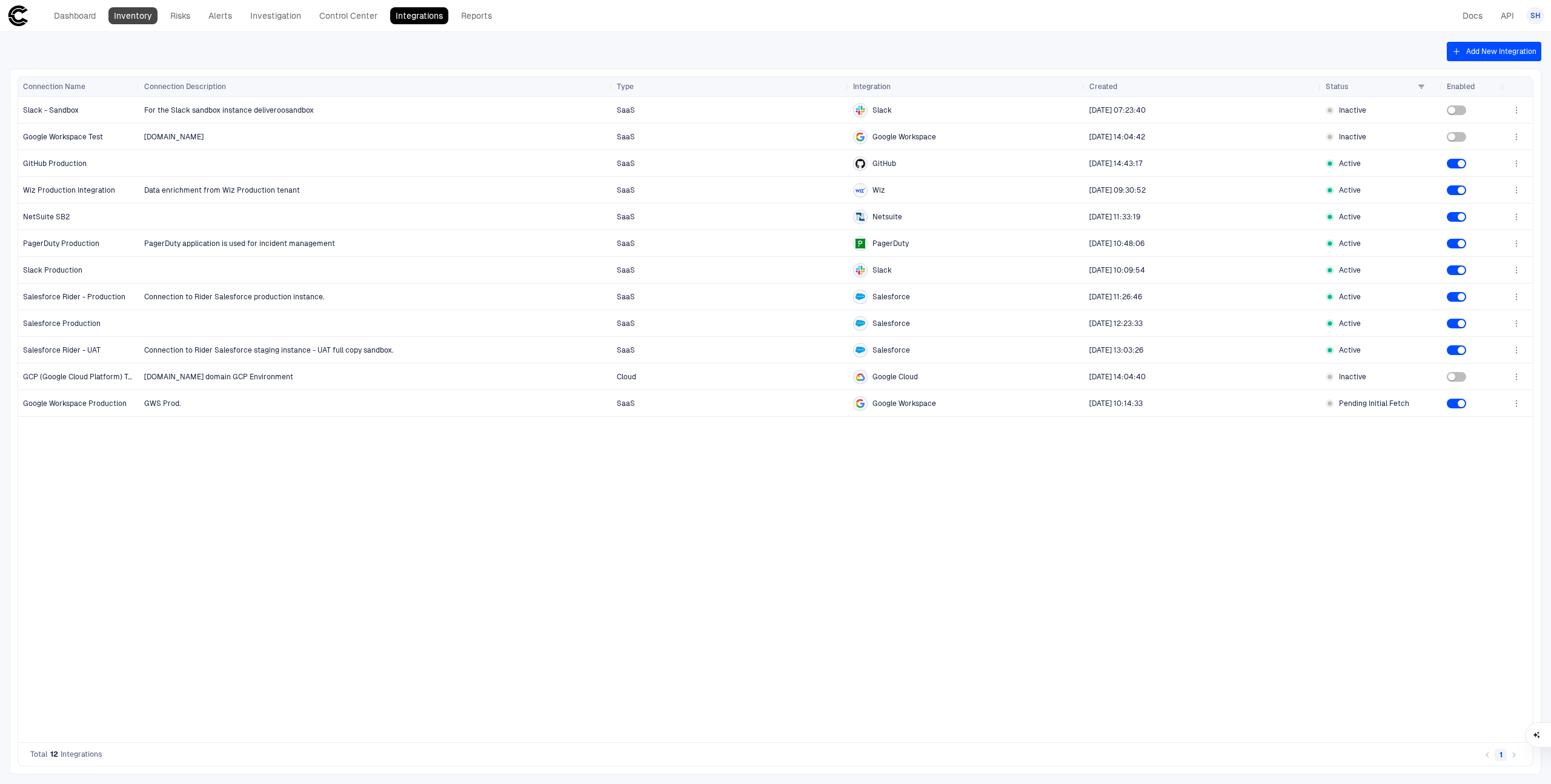
click at [138, 15] on link "Inventory" at bounding box center [133, 16] width 49 height 17
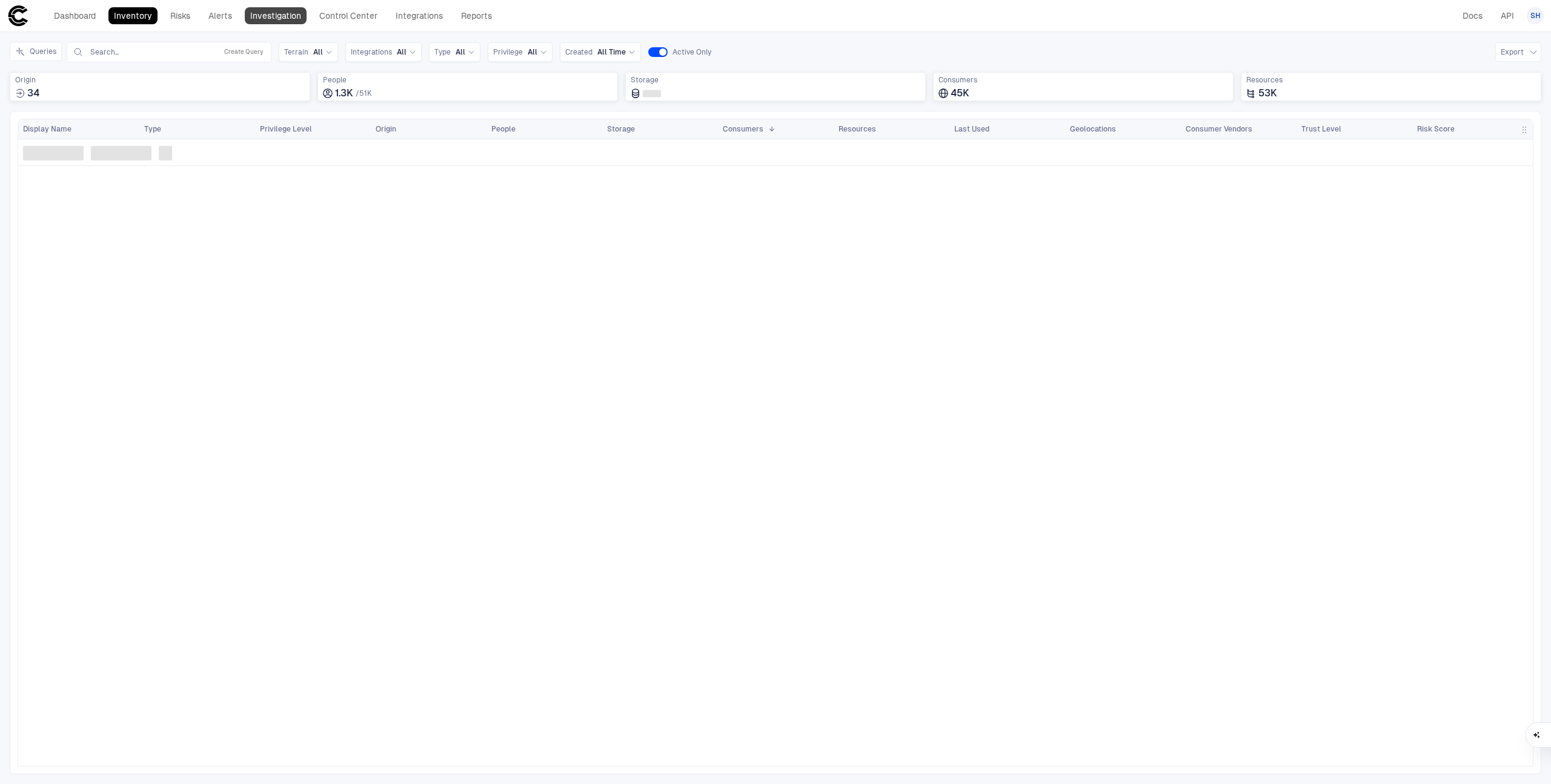
click at [277, 13] on link "Investigation" at bounding box center [275, 16] width 62 height 17
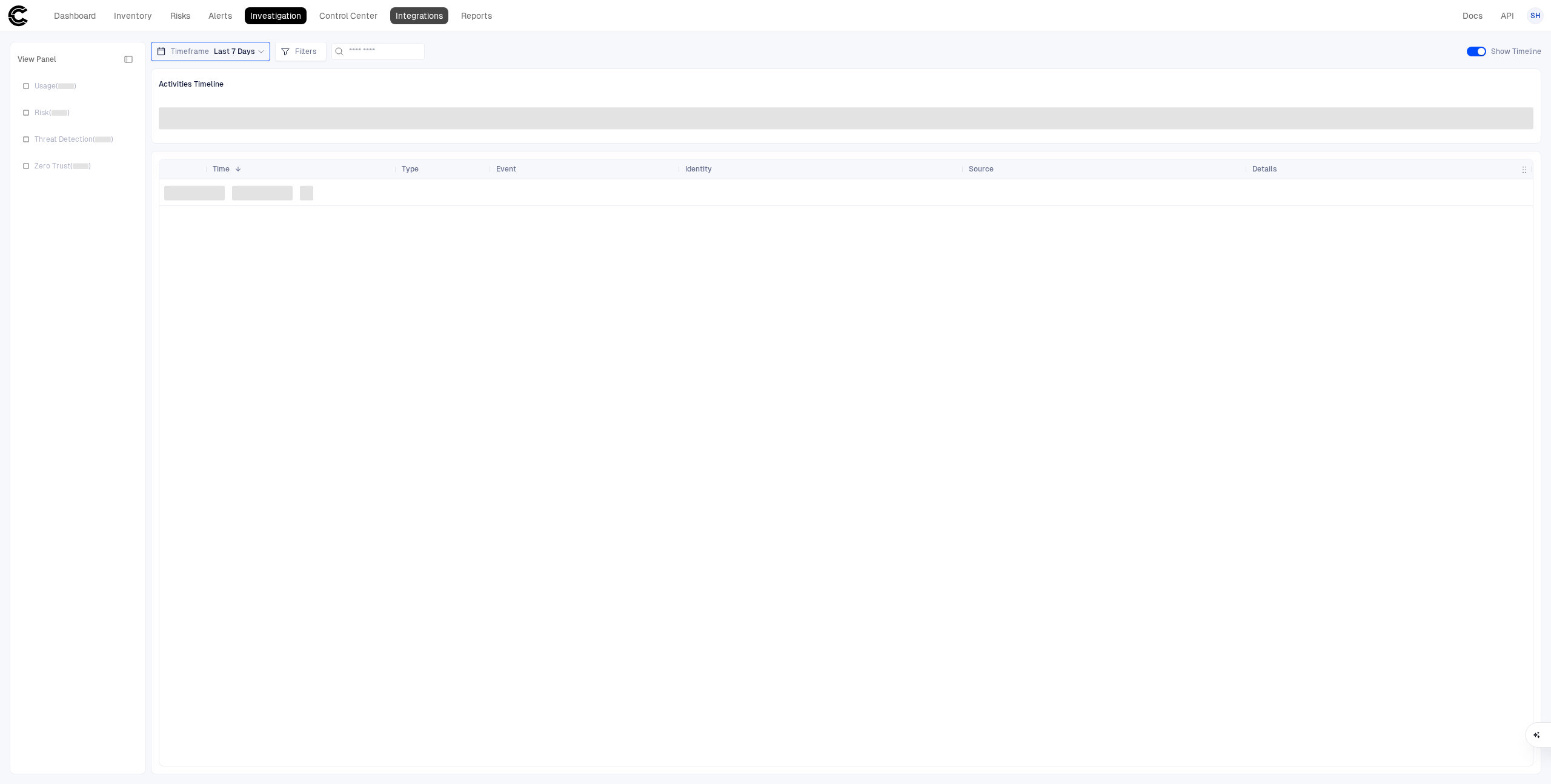
click at [417, 14] on link "Integrations" at bounding box center [419, 16] width 58 height 17
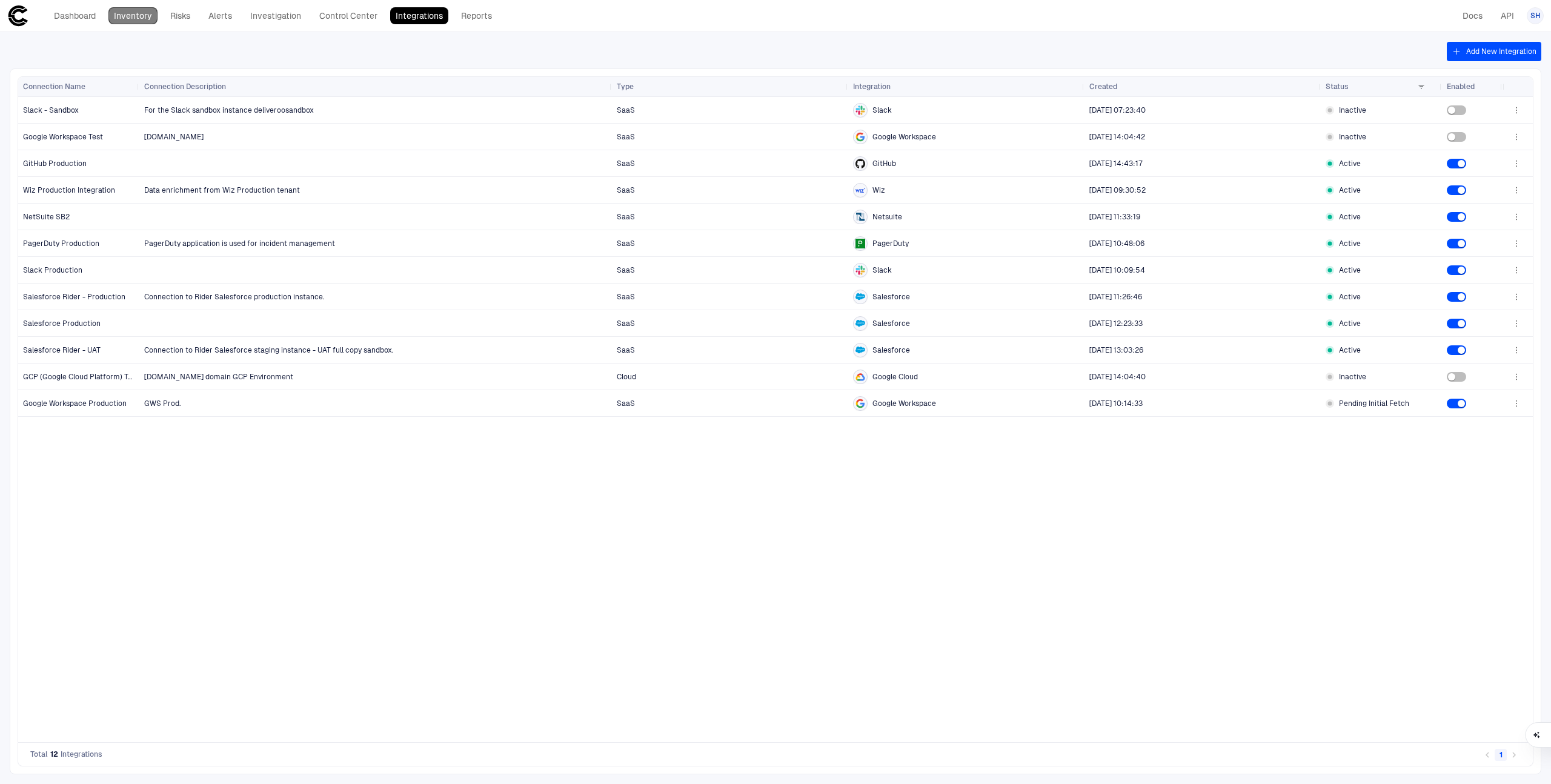
click at [127, 18] on link "Inventory" at bounding box center [133, 16] width 49 height 17
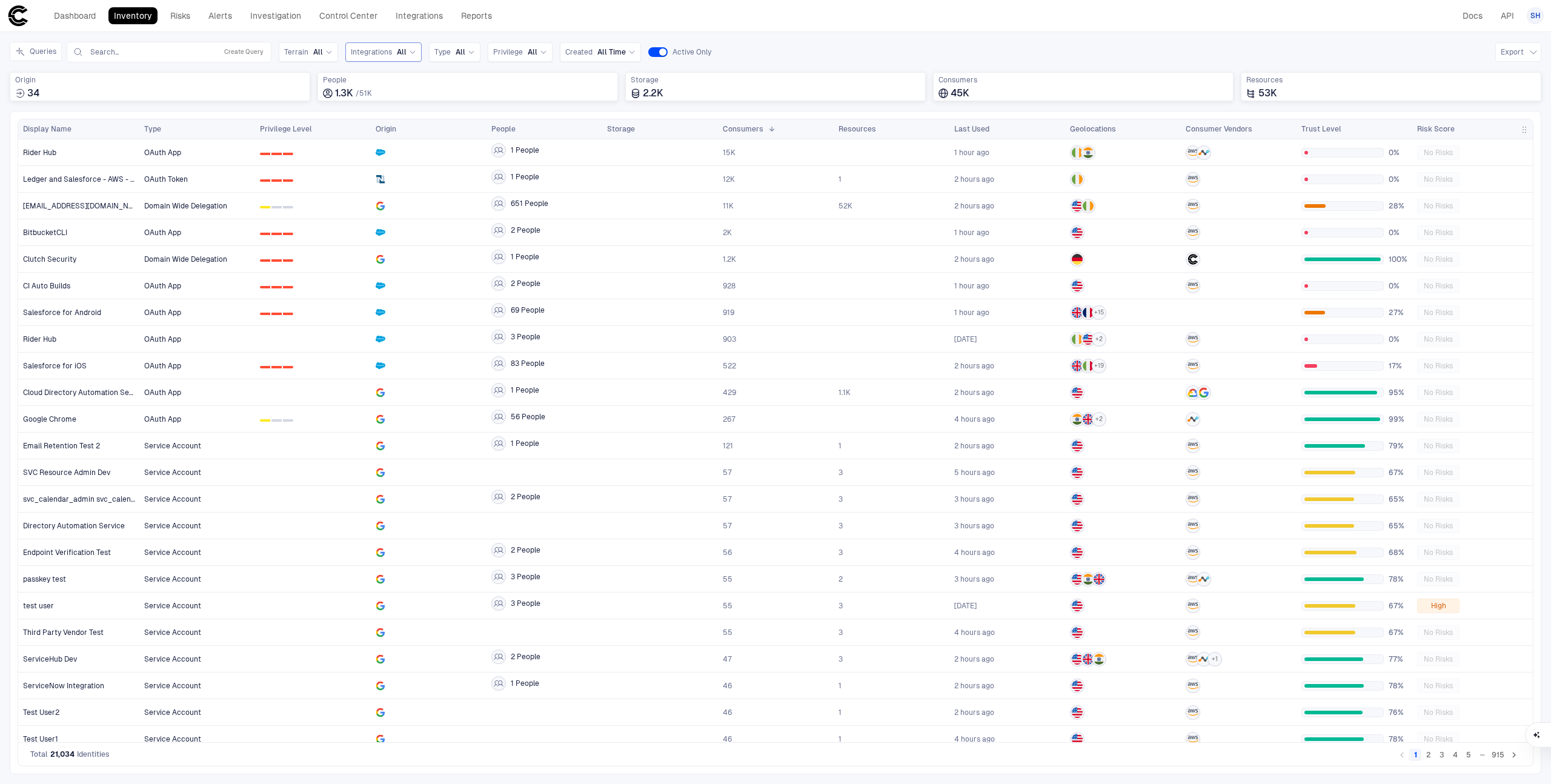
click at [379, 51] on span "Integrations" at bounding box center [371, 53] width 41 height 10
click at [526, 29] on header "Dashboard Inventory Risks Alerts Investigation Control Center Integrations Repo…" at bounding box center [776, 16] width 1551 height 32
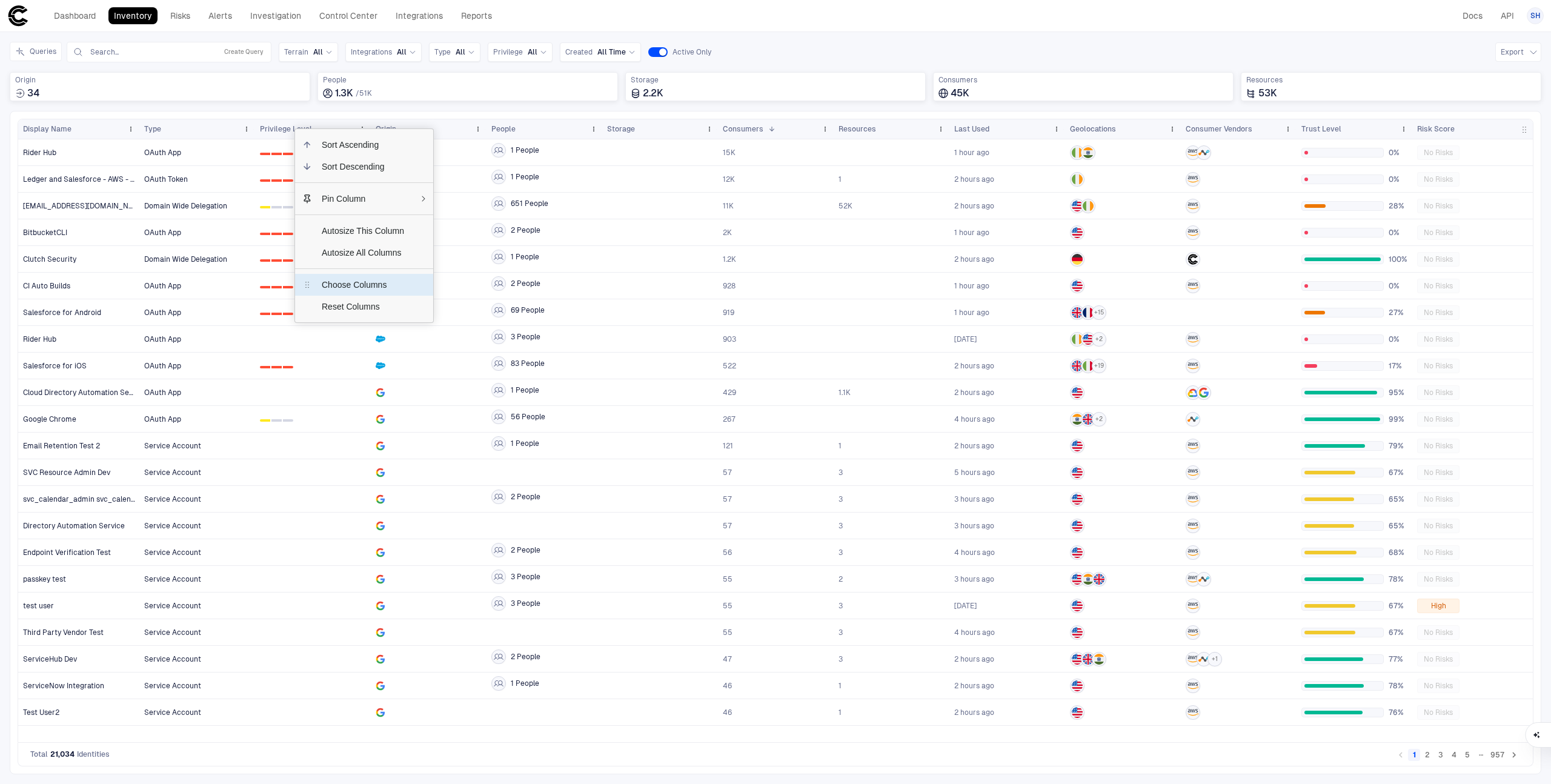
click at [407, 280] on span "Choose Columns" at bounding box center [363, 285] width 101 height 22
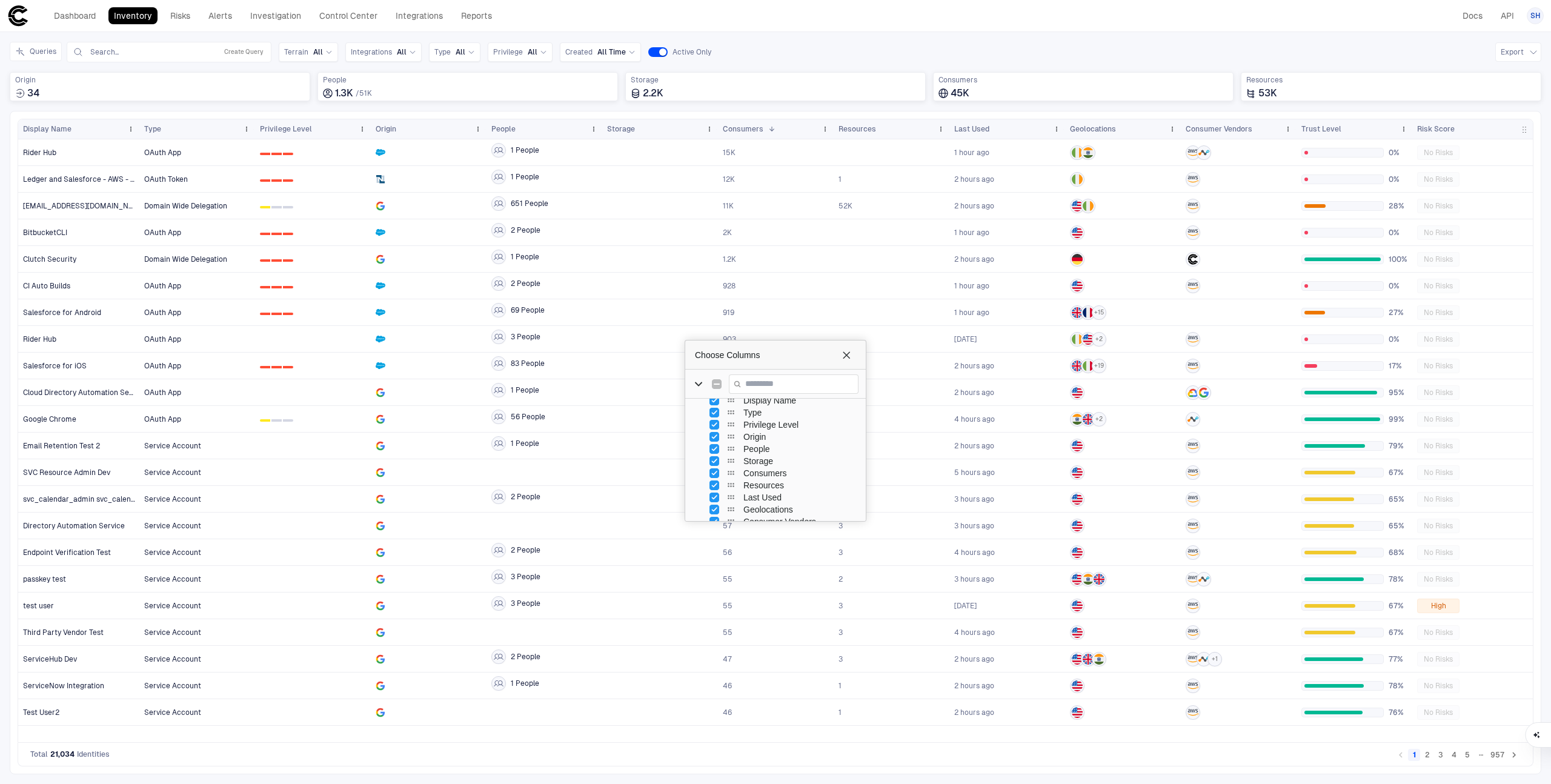
scroll to position [11, 0]
click at [758, 379] on input "Filter Columns Input" at bounding box center [793, 384] width 130 height 19
type input "******"
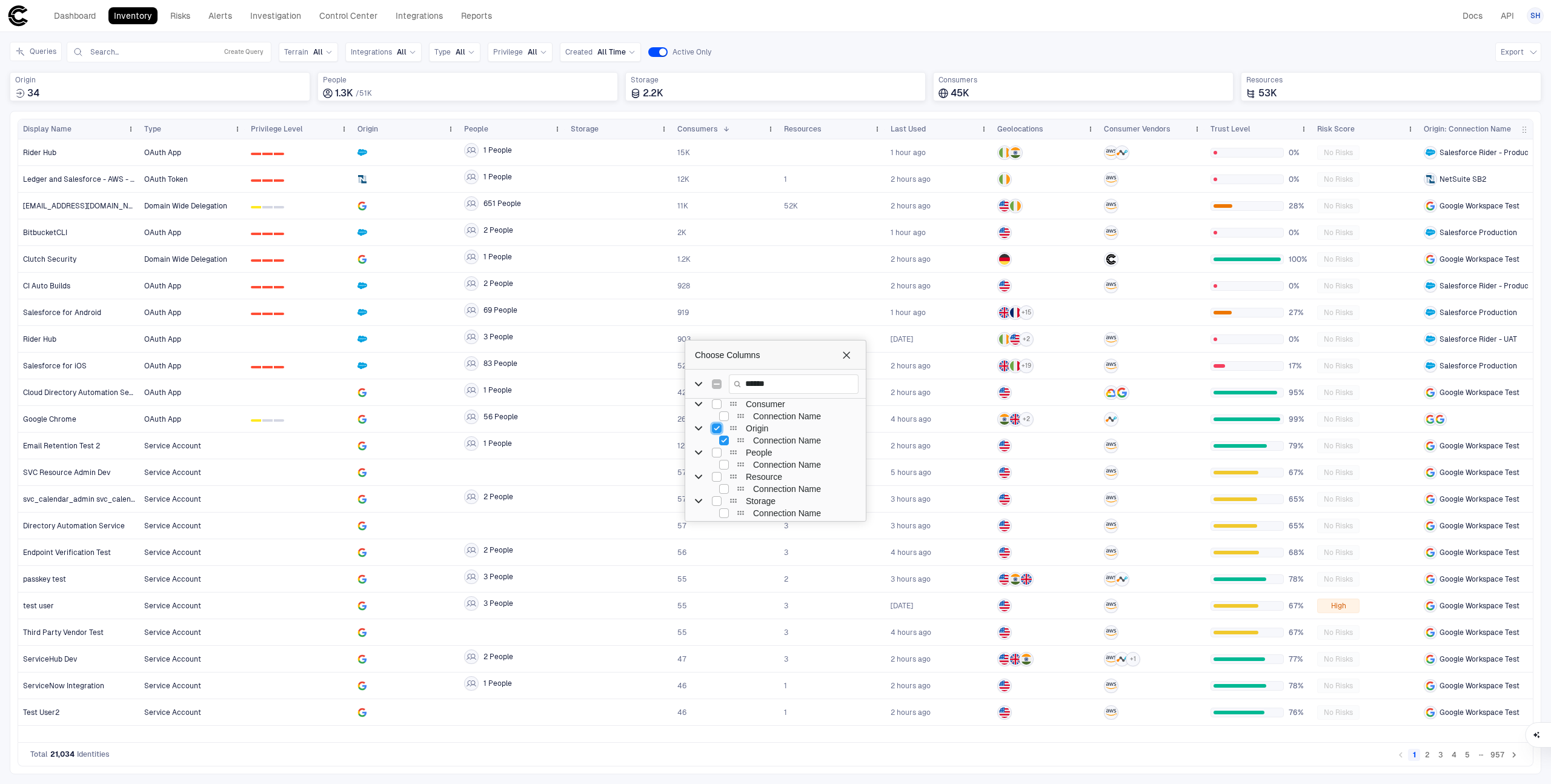
scroll to position [6, 0]
click at [851, 353] on span "Choose Columns" at bounding box center [846, 355] width 10 height 10
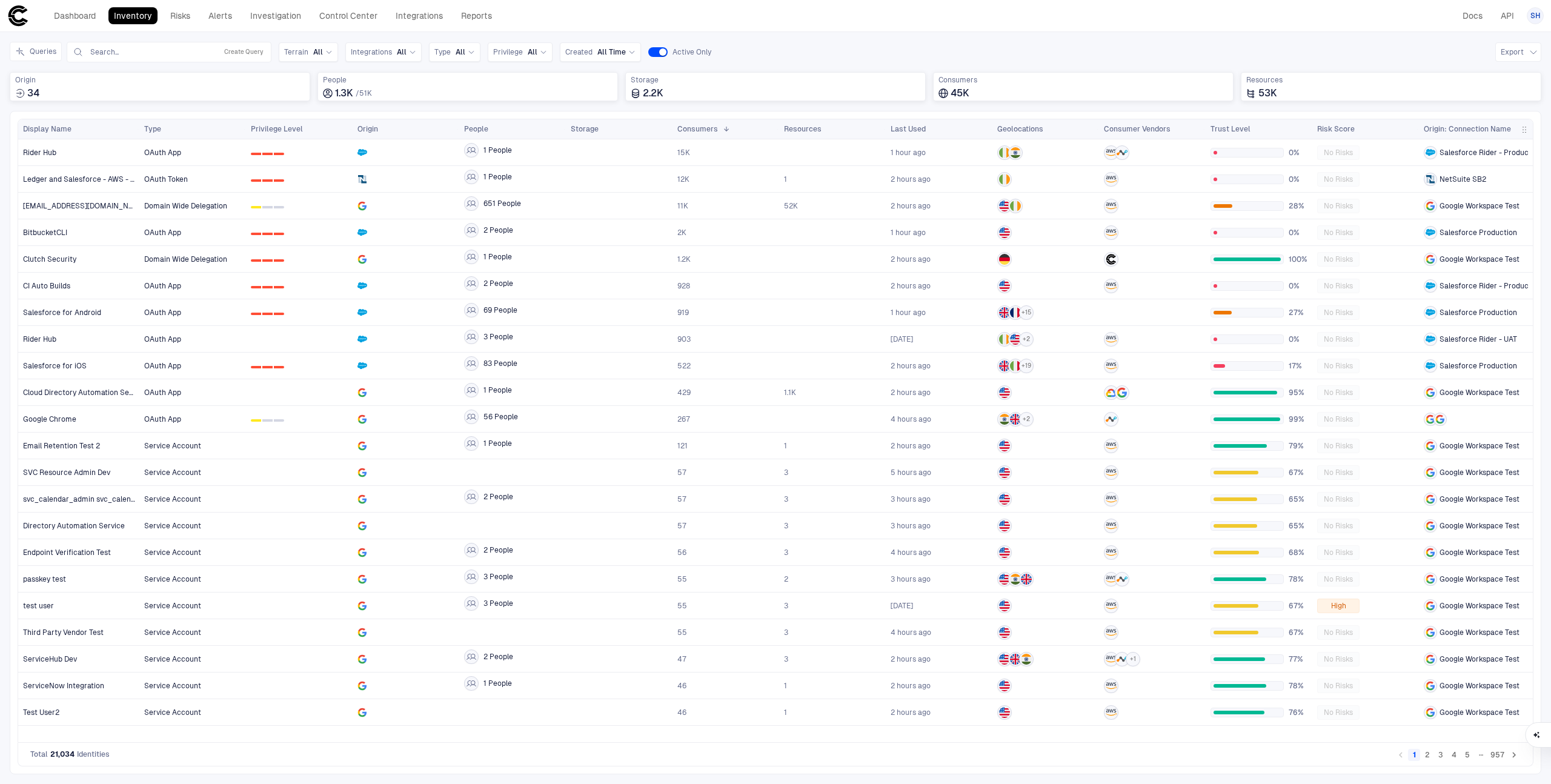
click at [903, 125] on span "button" at bounding box center [1525, 130] width 10 height 10
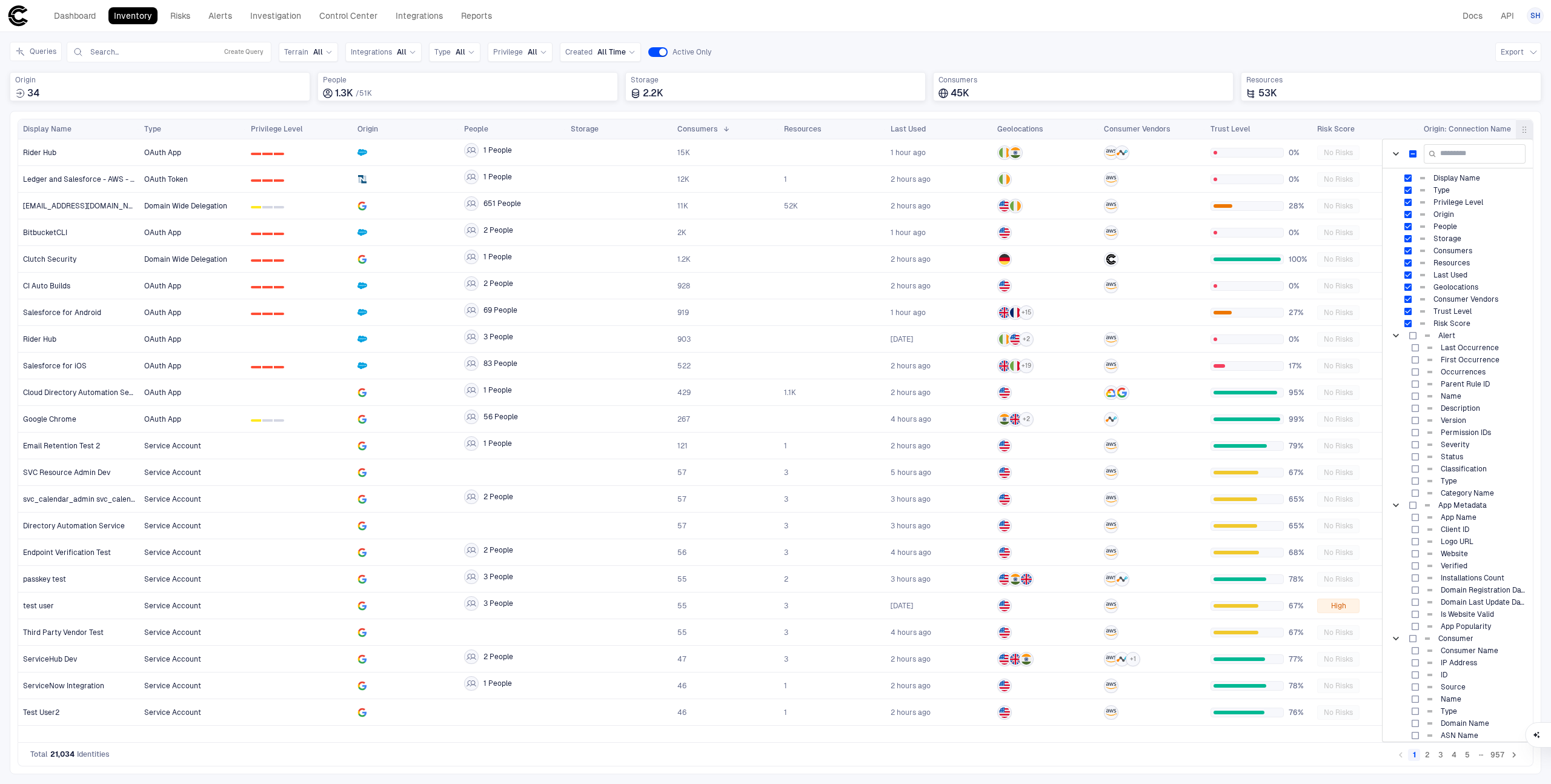
click at [903, 126] on div "Columns Display Name Type Privilege Level Origin Alert" at bounding box center [1457, 431] width 151 height 623
click at [903, 116] on div "Press ENTER to sort. Press ALT DOWN to open column menu Drag here to set row gr…" at bounding box center [776, 442] width 1532 height 663
click at [903, 106] on div "Queries Search... Create Query Terrain All Integrations All Type All Privilege …" at bounding box center [776, 76] width 1532 height 69
click at [903, 128] on span "button" at bounding box center [1525, 130] width 10 height 10
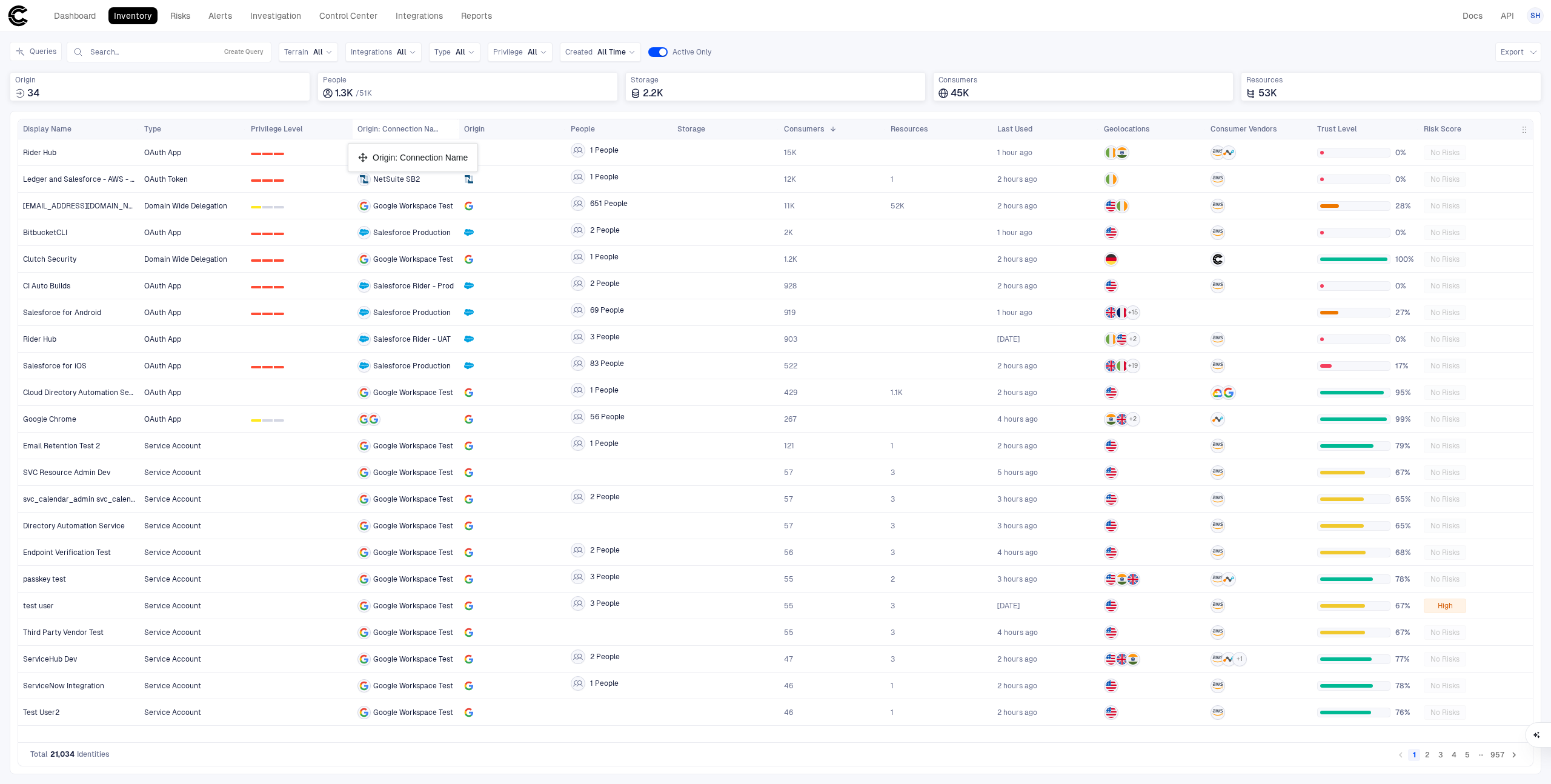
drag, startPoint x: 1468, startPoint y: 128, endPoint x: 354, endPoint y: 148, distance: 1114.2
click at [390, 43] on div "Integrations All" at bounding box center [384, 52] width 77 height 19
click at [393, 126] on span "Slack" at bounding box center [421, 125] width 100 height 10
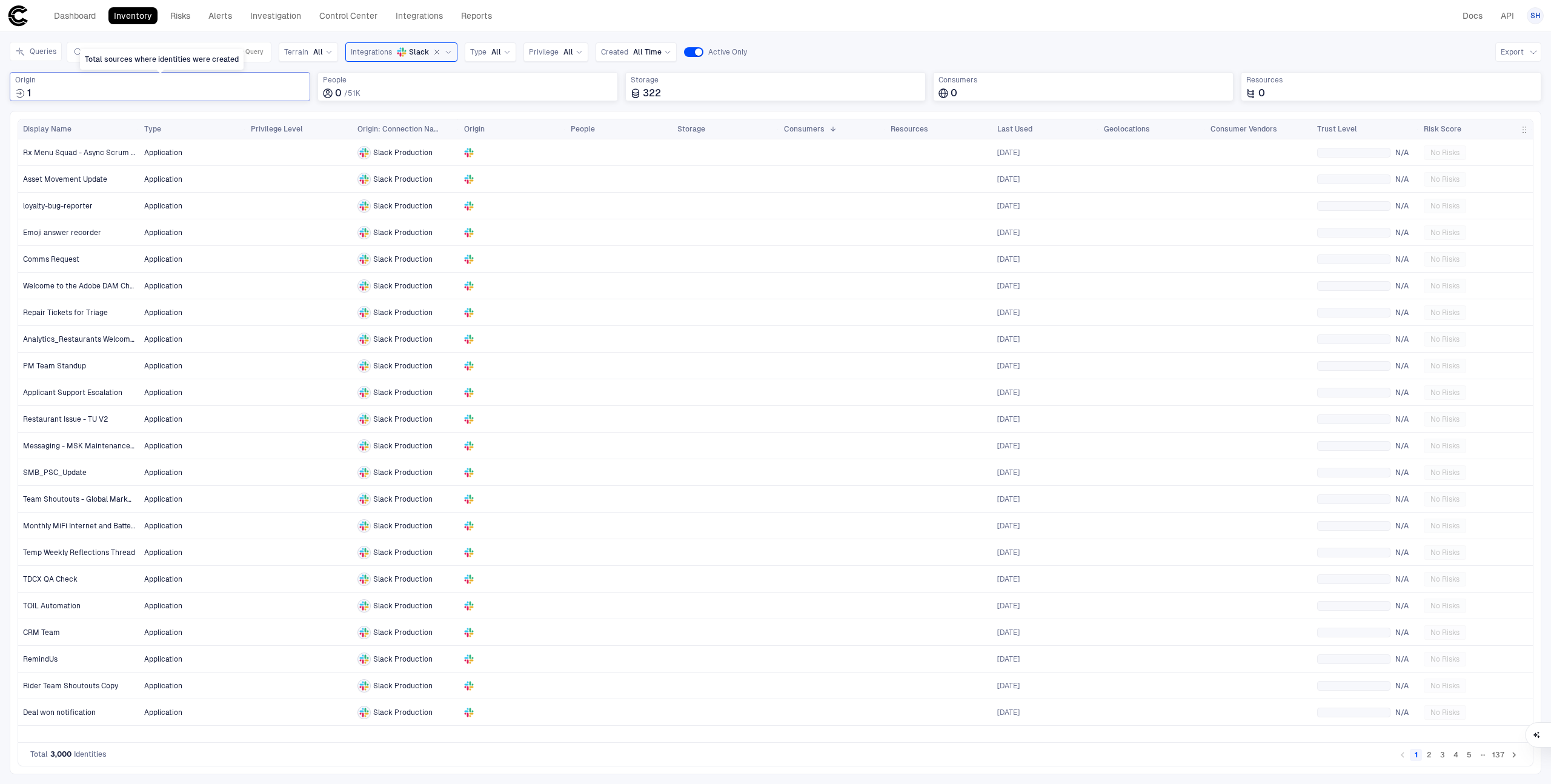
click at [118, 94] on div "1" at bounding box center [160, 93] width 289 height 12
click at [434, 50] on icon "button" at bounding box center [437, 52] width 7 height 7
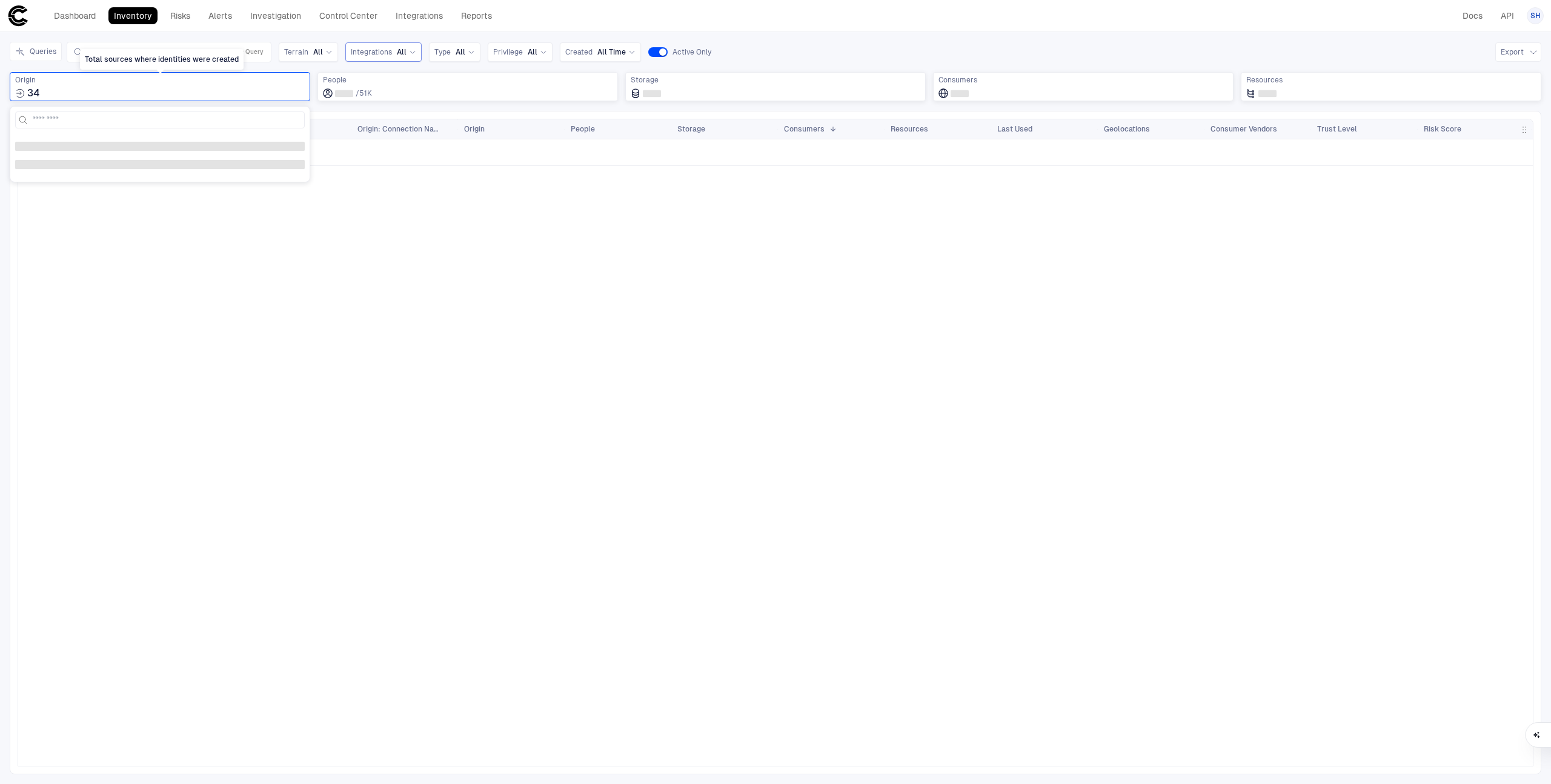
click at [148, 88] on div "34" at bounding box center [160, 93] width 289 height 12
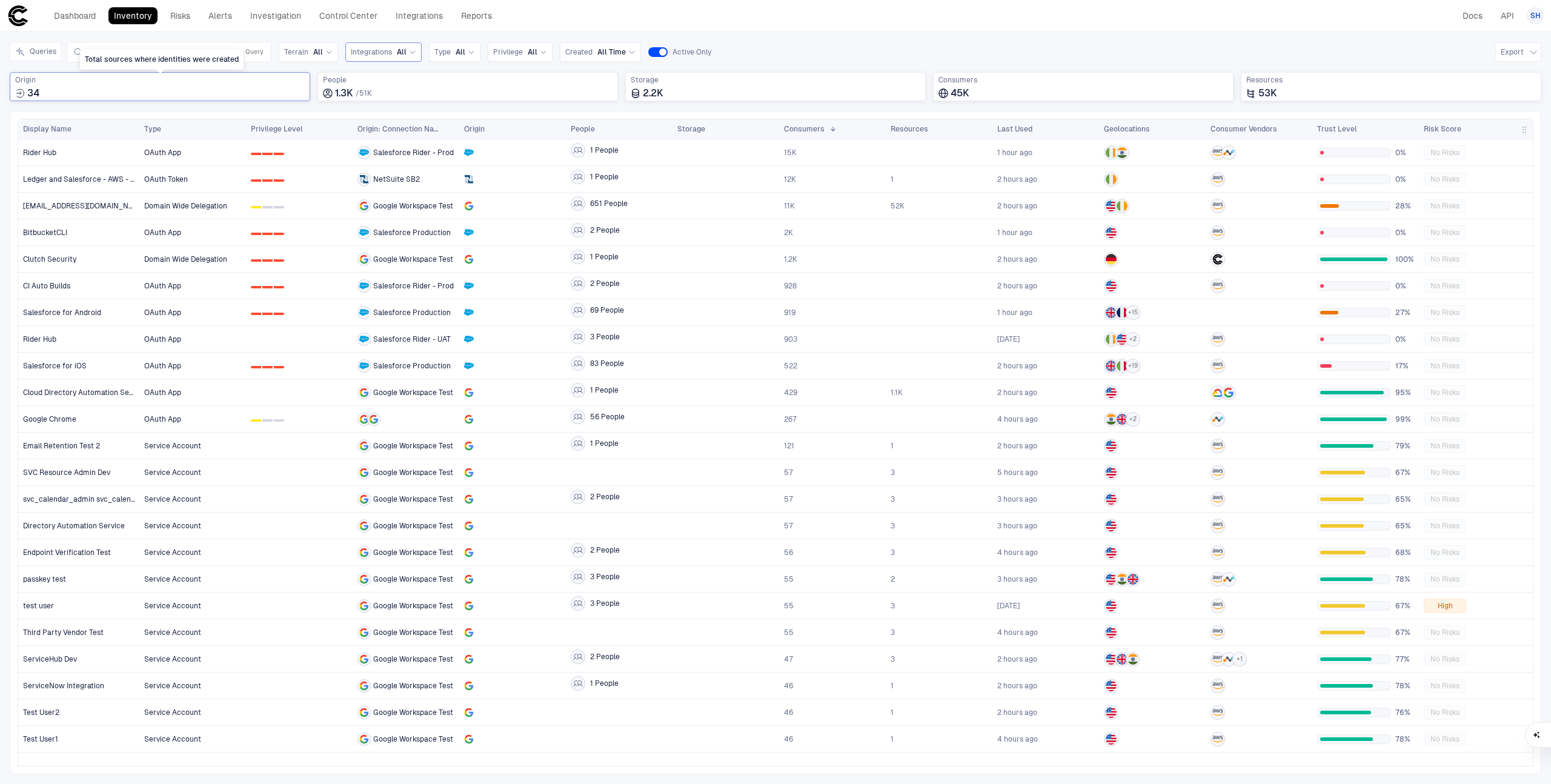
click at [148, 88] on div "34" at bounding box center [160, 93] width 289 height 12
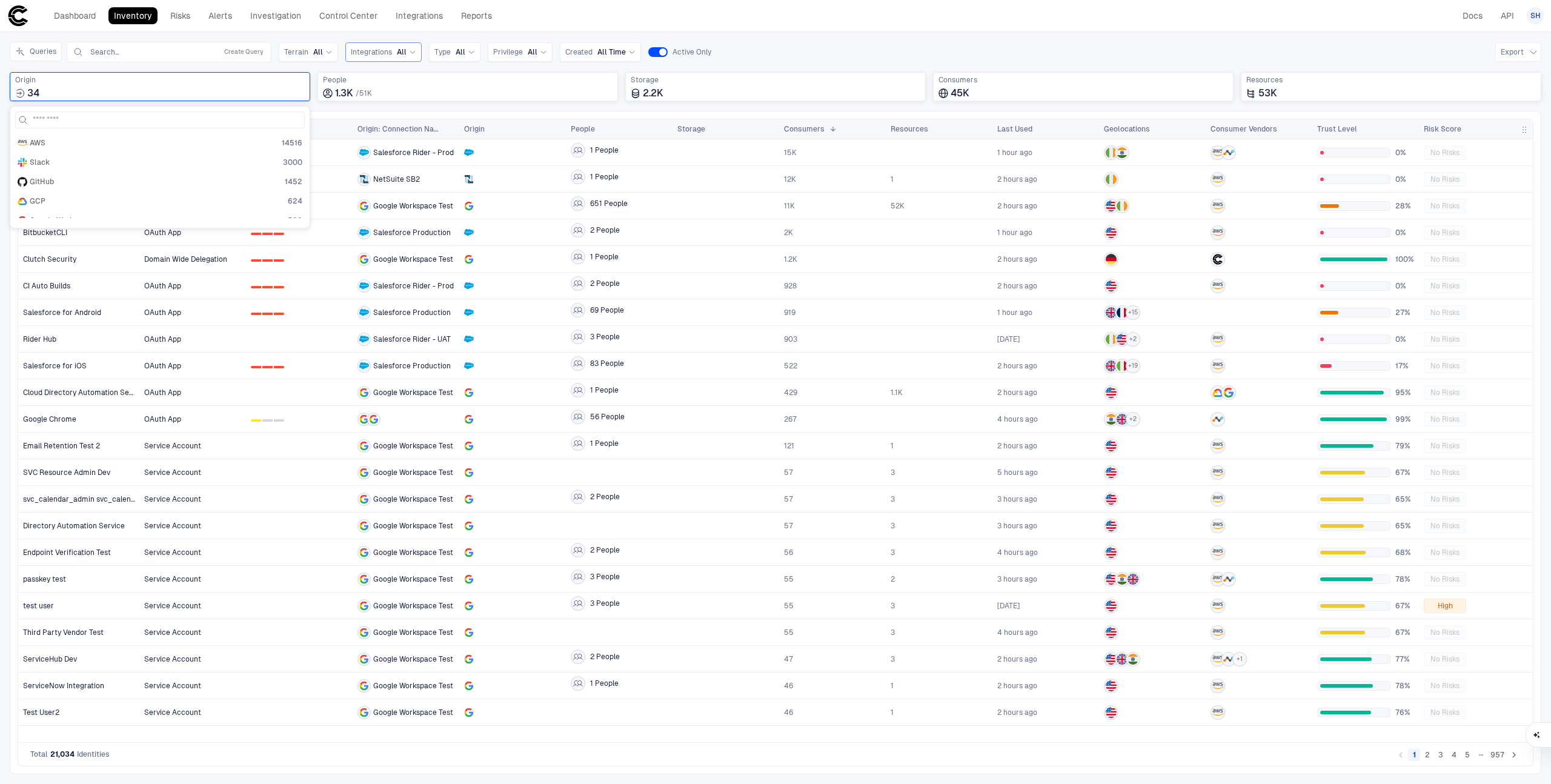
scroll to position [11, 0]
click at [78, 213] on span "Google Workspace" at bounding box center [62, 211] width 65 height 10
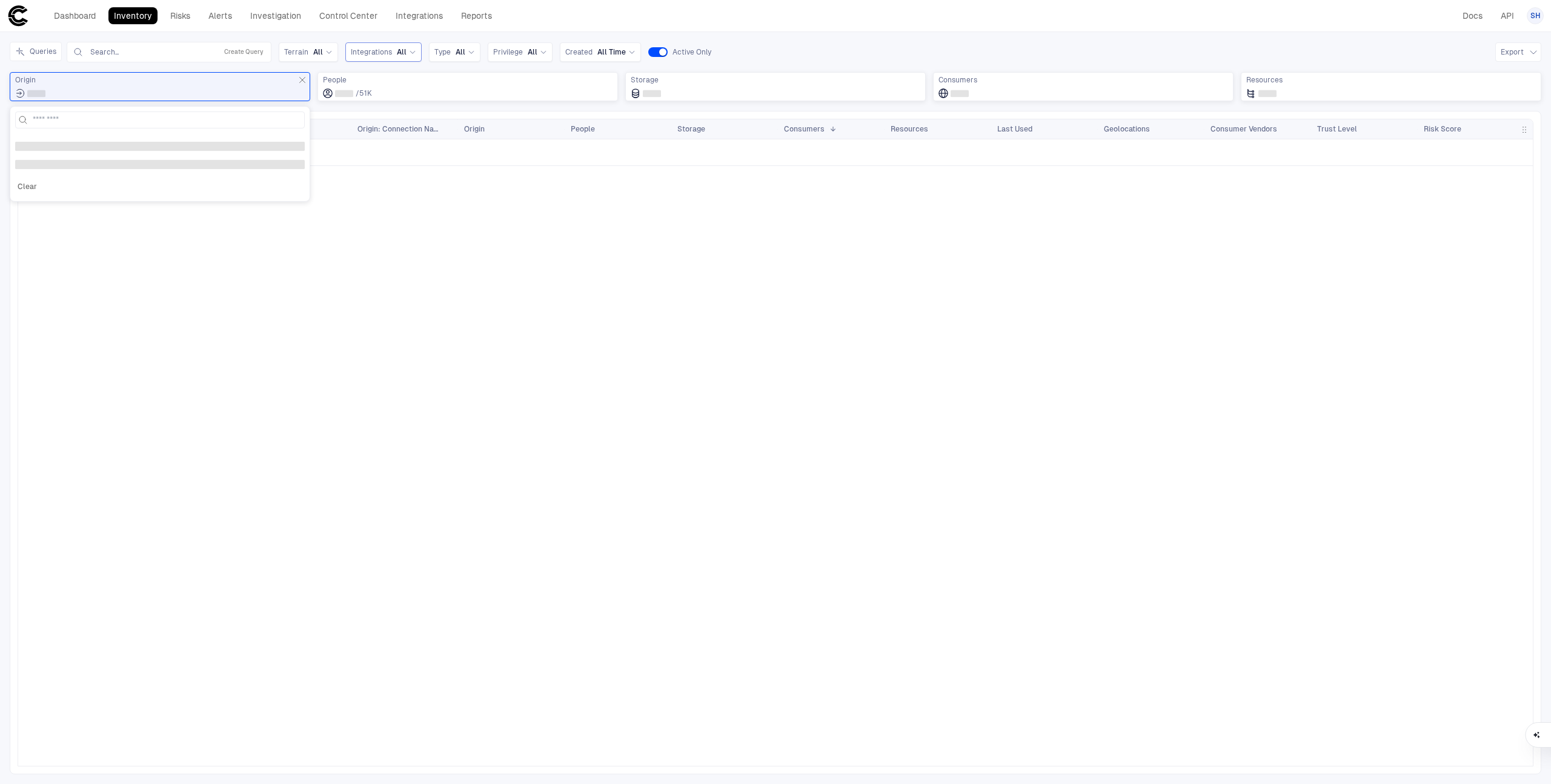
scroll to position [0, 0]
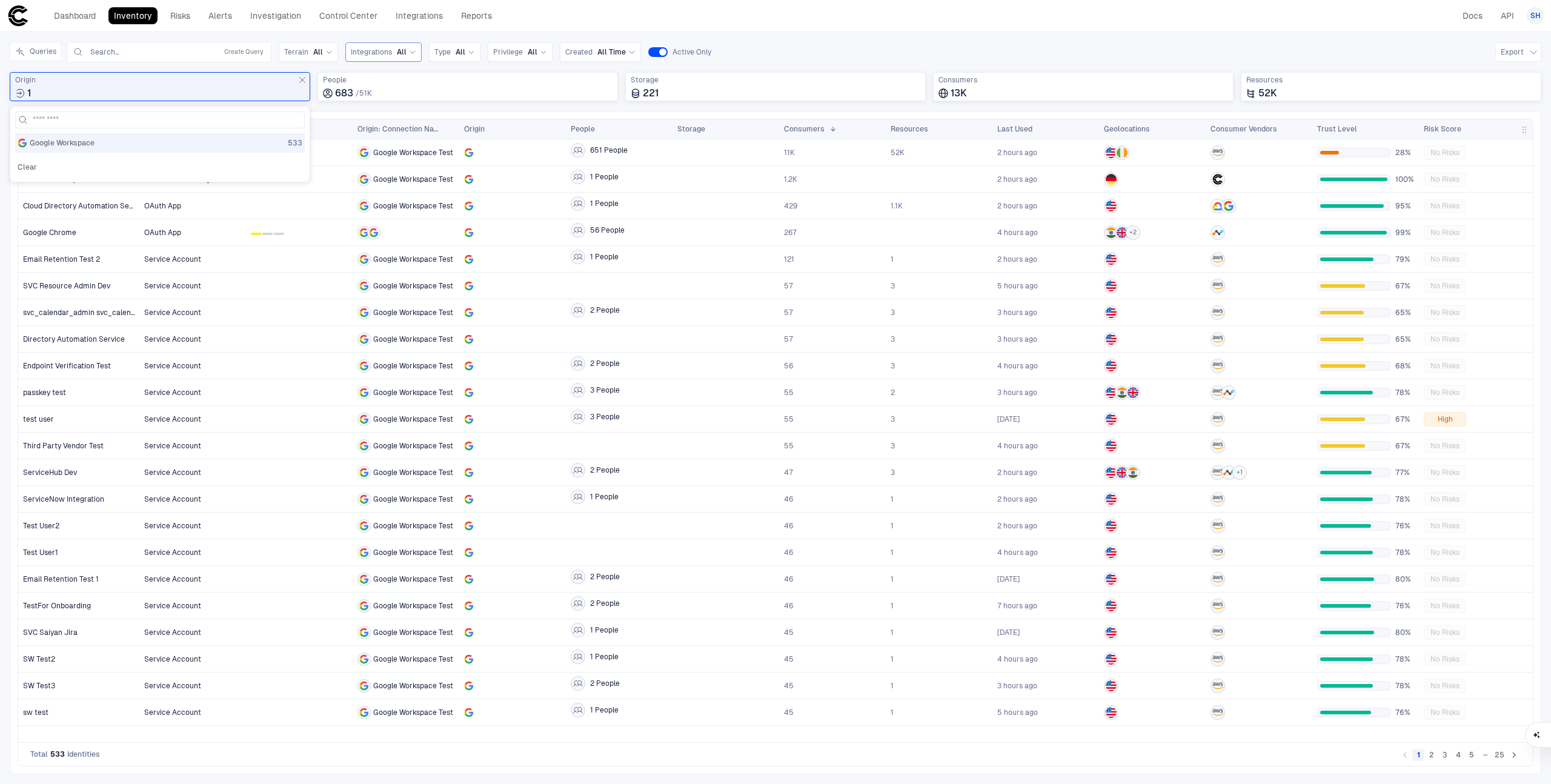
click at [800, 28] on header "Dashboard Inventory Risks Alerts Investigation Control Center Integrations Repo…" at bounding box center [776, 16] width 1551 height 32
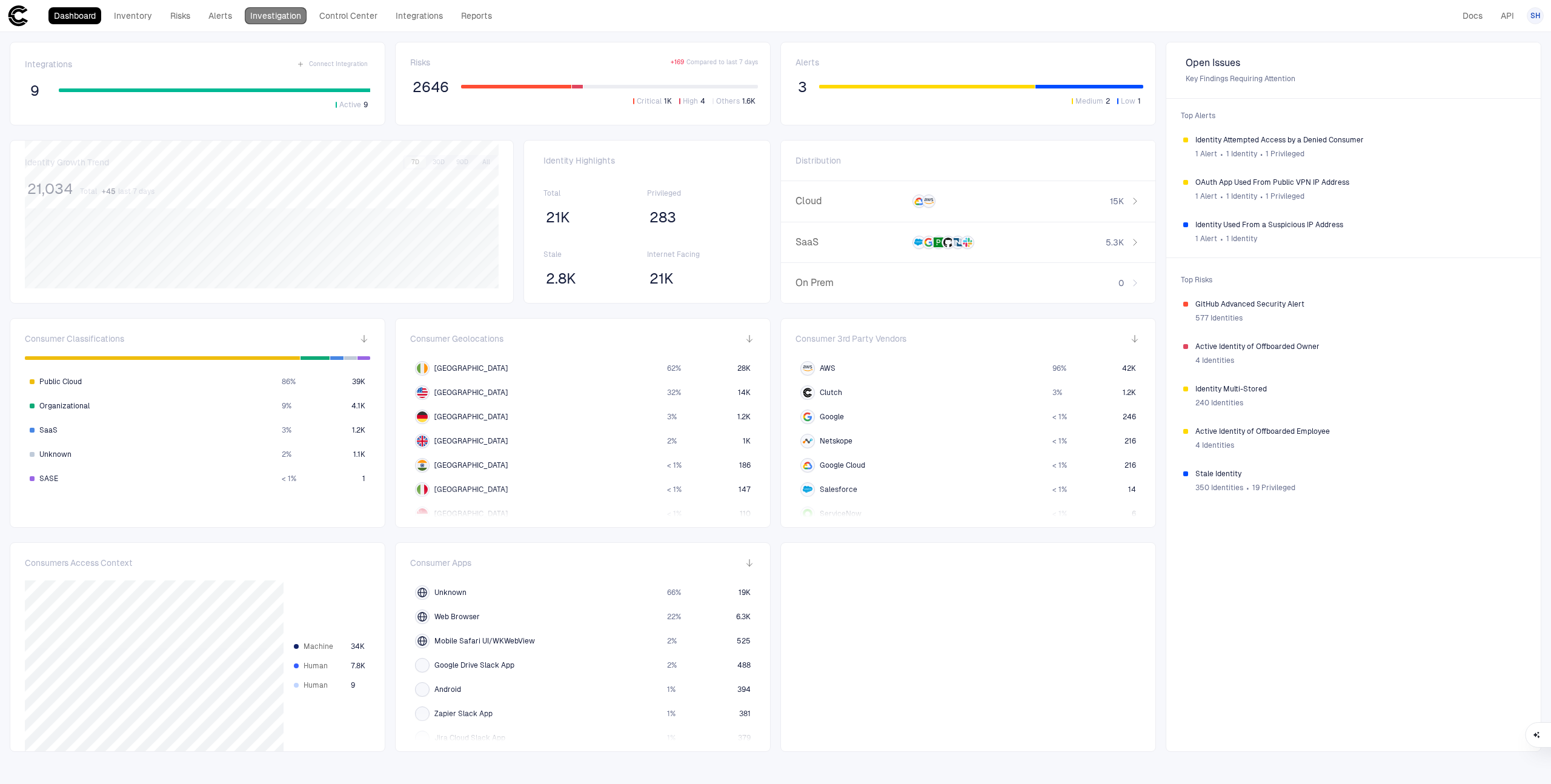
click at [299, 23] on link "Investigation" at bounding box center [275, 16] width 62 height 17
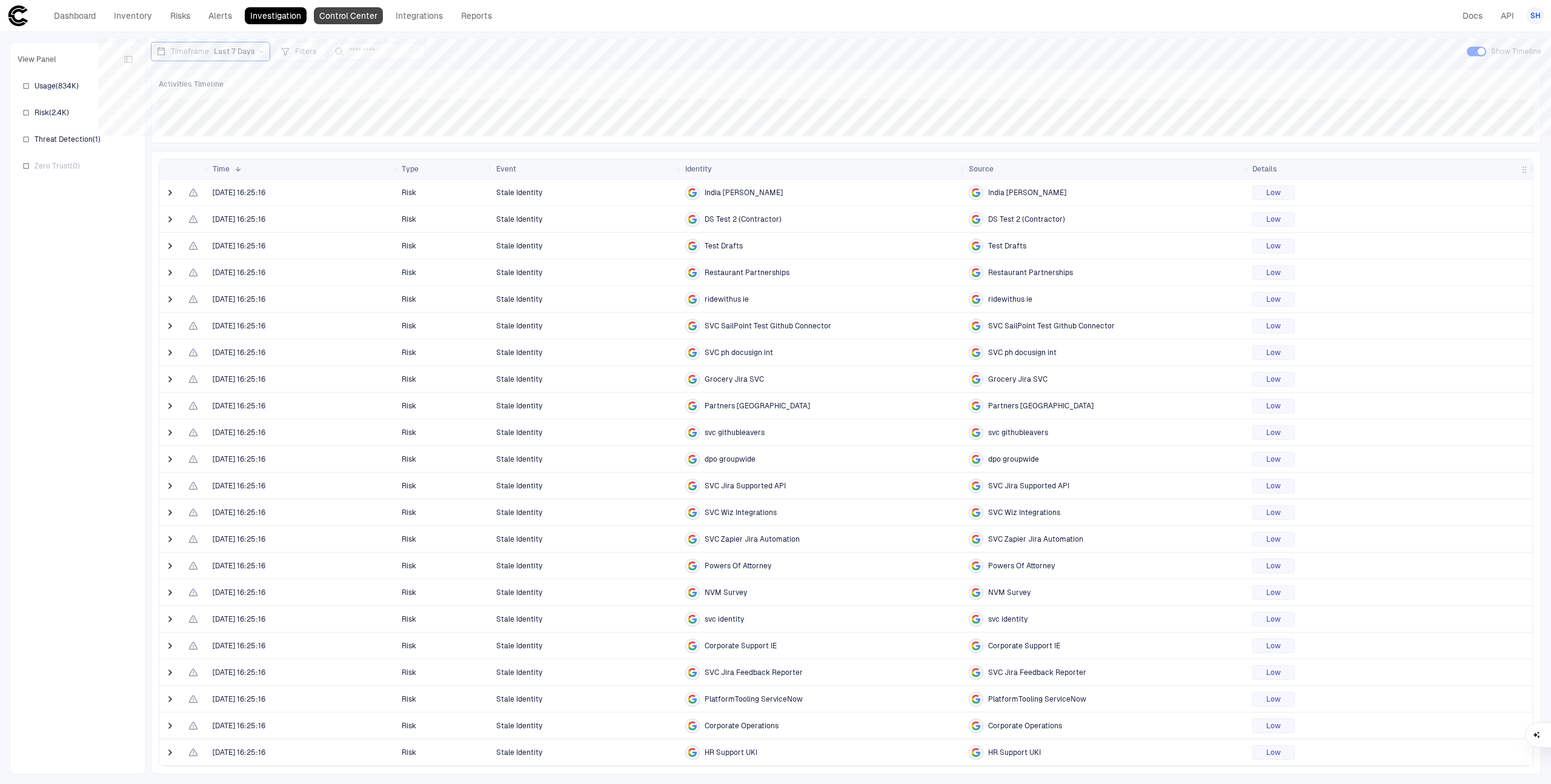
click at [361, 21] on link "Control Center" at bounding box center [348, 16] width 69 height 17
